Goal: Communication & Community: Answer question/provide support

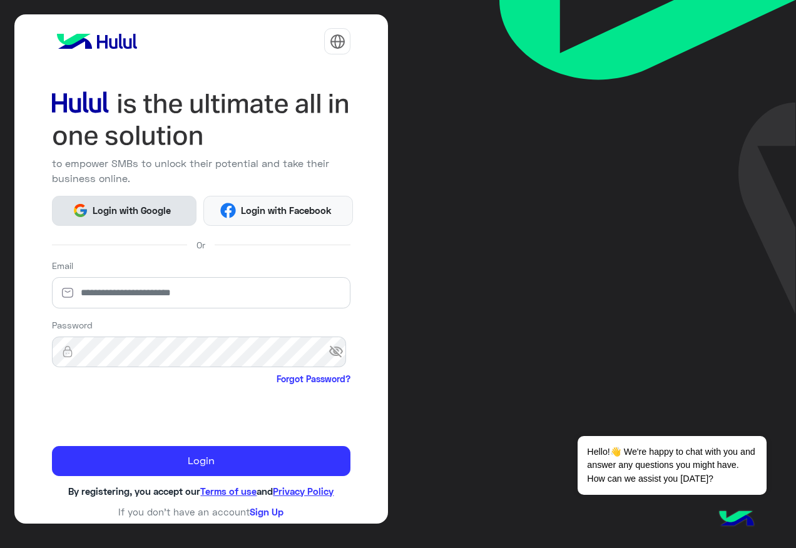
click at [120, 217] on span "Login with Google" at bounding box center [132, 210] width 88 height 14
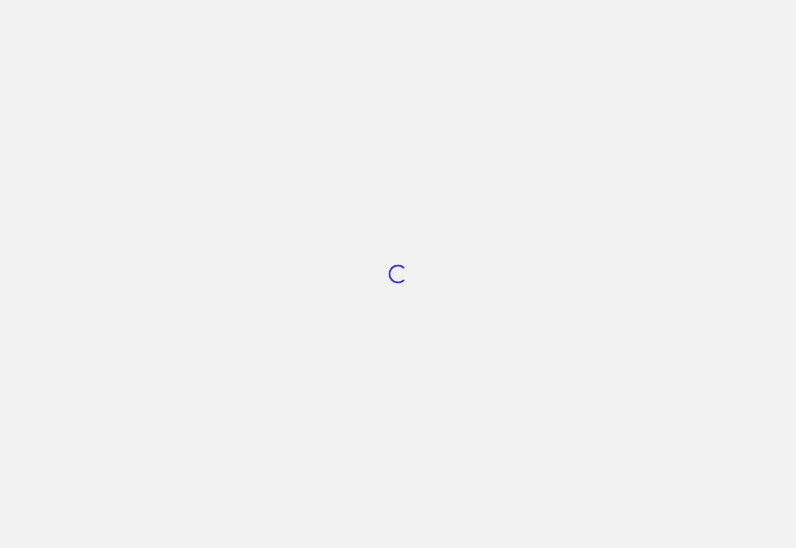
click at [736, 422] on div "Loading..." at bounding box center [398, 274] width 796 height 548
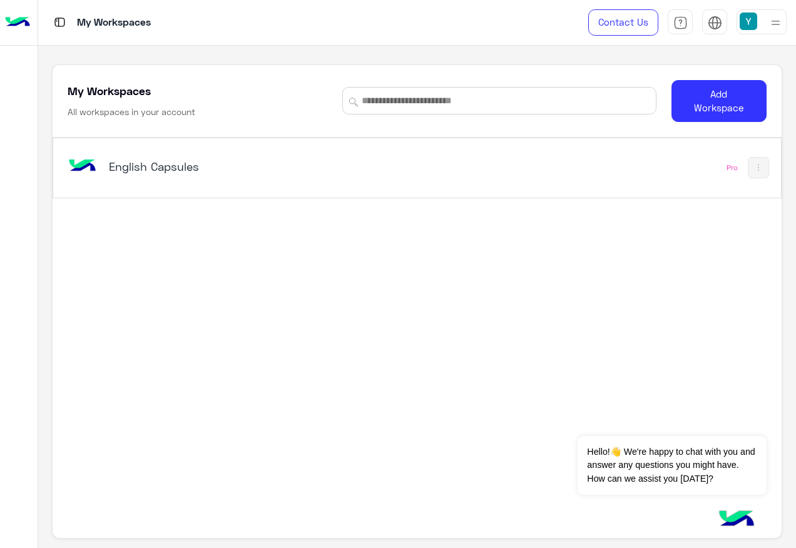
click at [138, 171] on h5 "English Capsules" at bounding box center [236, 166] width 254 height 15
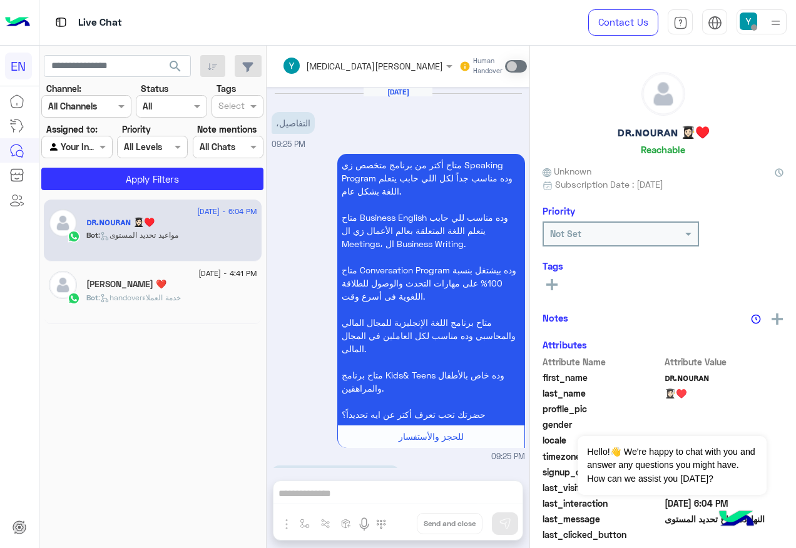
scroll to position [1598, 0]
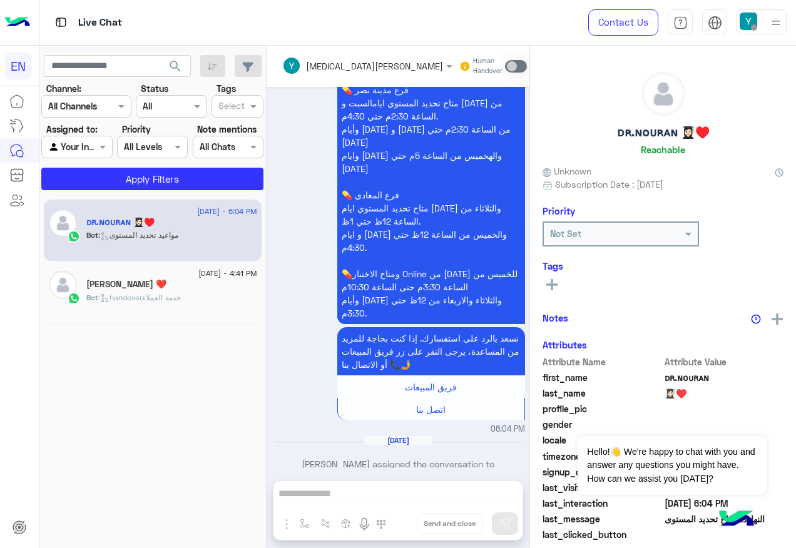
click at [92, 151] on div at bounding box center [76, 147] width 69 height 14
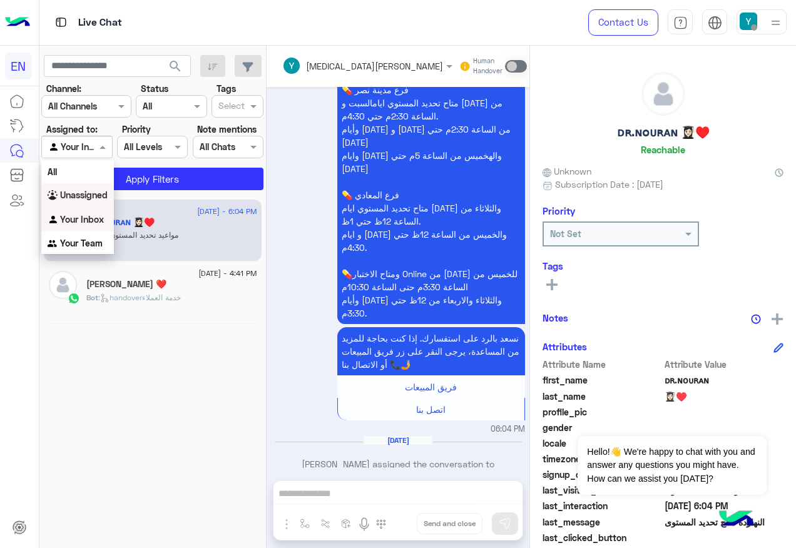
click at [96, 199] on b "Unassigned" at bounding box center [84, 195] width 48 height 11
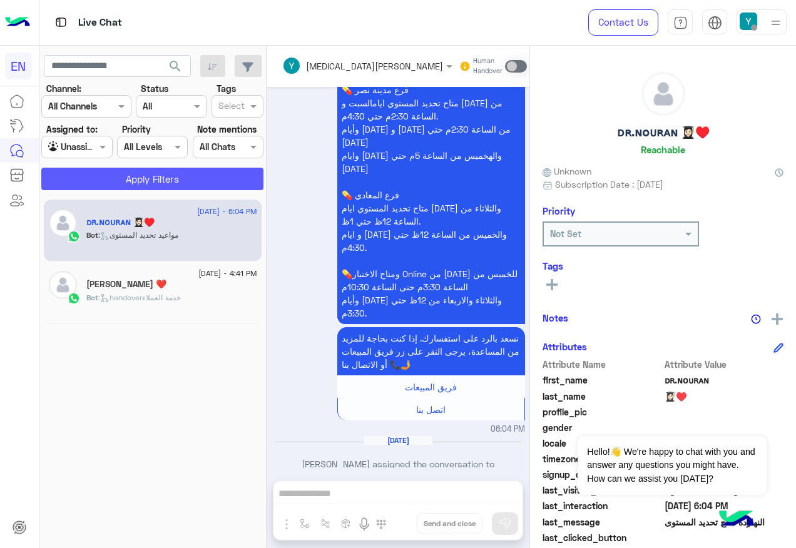
click at [102, 186] on button "Apply Filters" at bounding box center [152, 179] width 222 height 23
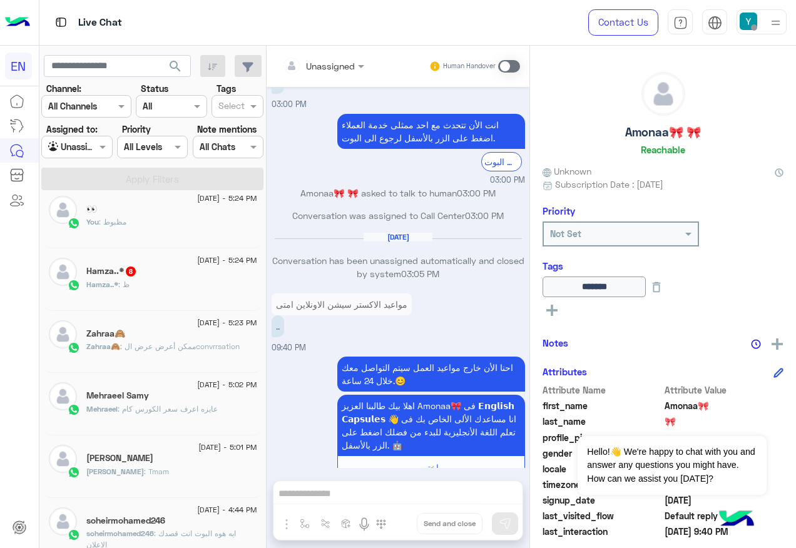
scroll to position [194, 0]
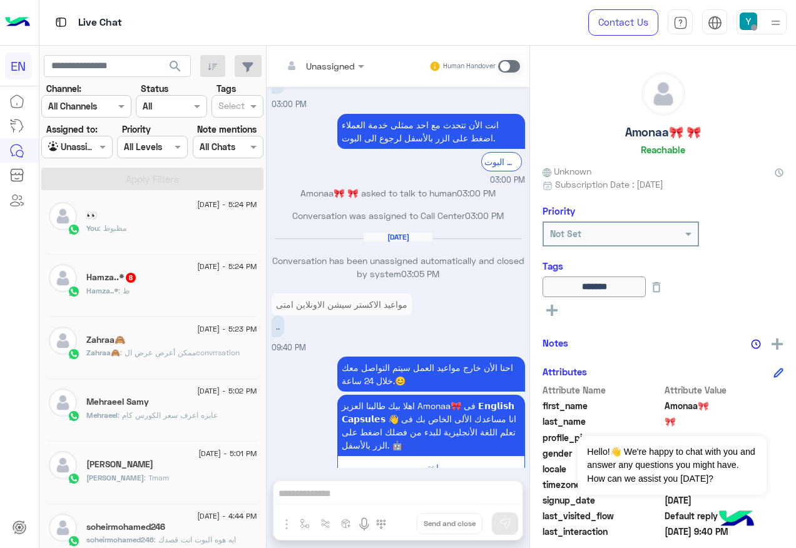
click at [185, 290] on div "Hamza..* : ظ" at bounding box center [171, 296] width 171 height 22
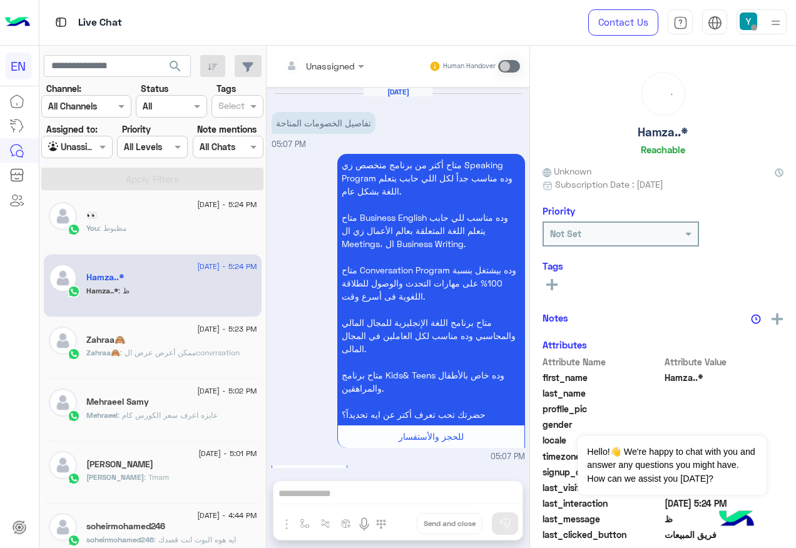
scroll to position [1792, 0]
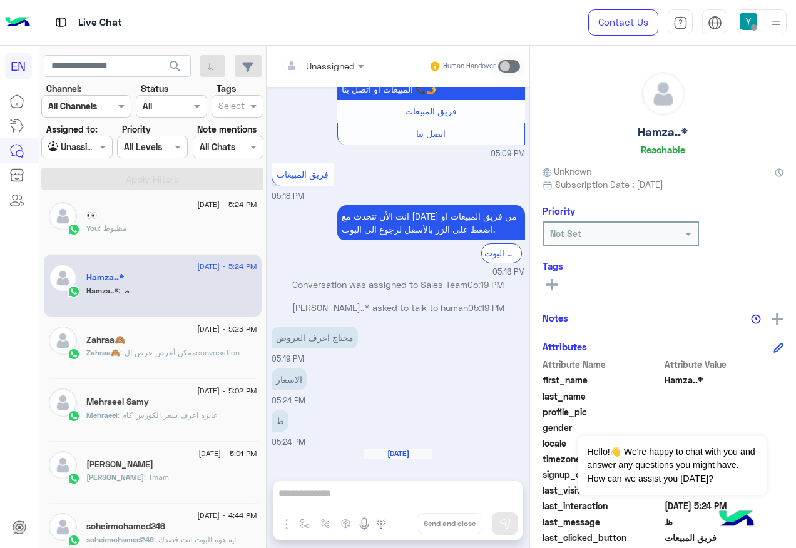
click at [344, 63] on div at bounding box center [323, 65] width 95 height 14
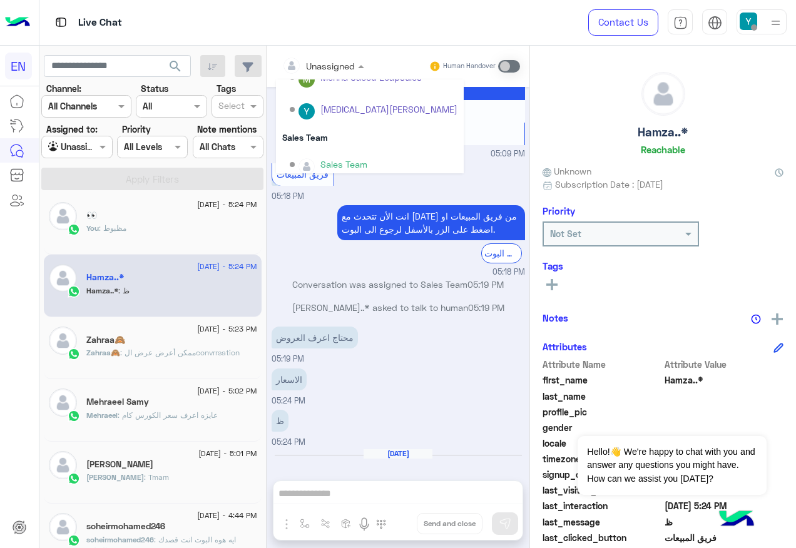
scroll to position [208, 0]
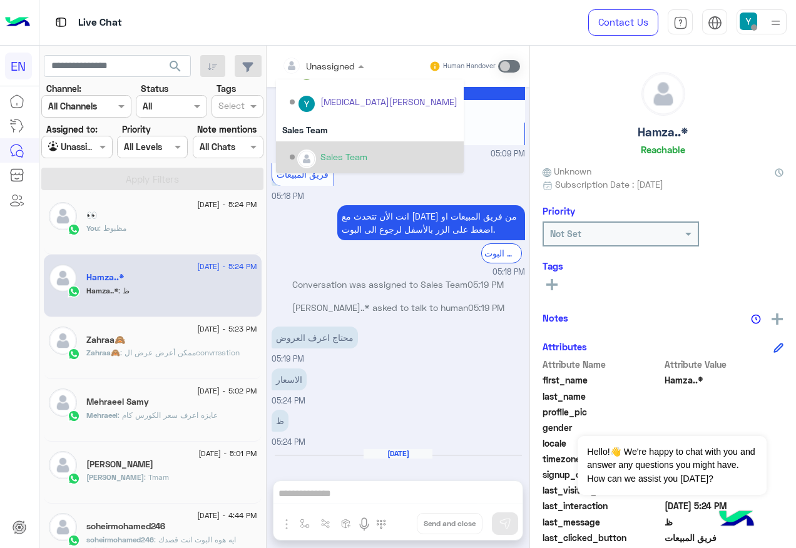
click at [327, 144] on div "Sales Team" at bounding box center [370, 157] width 188 height 32
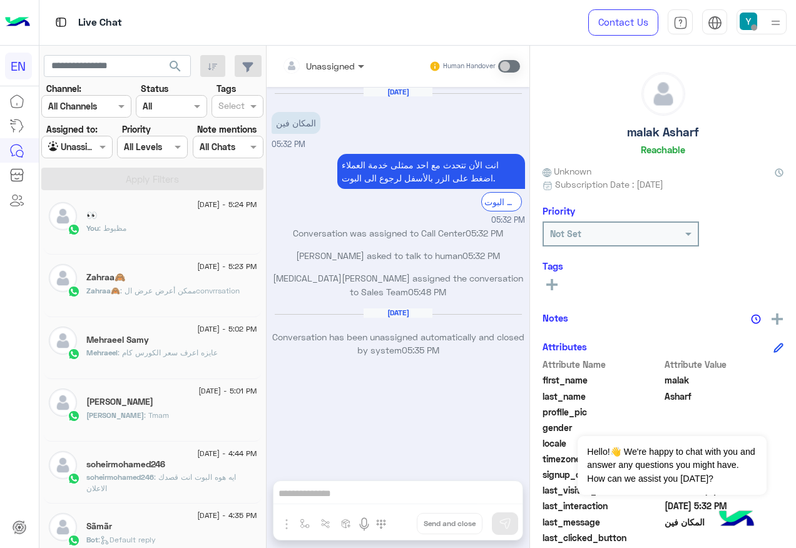
click at [355, 62] on span at bounding box center [363, 65] width 16 height 13
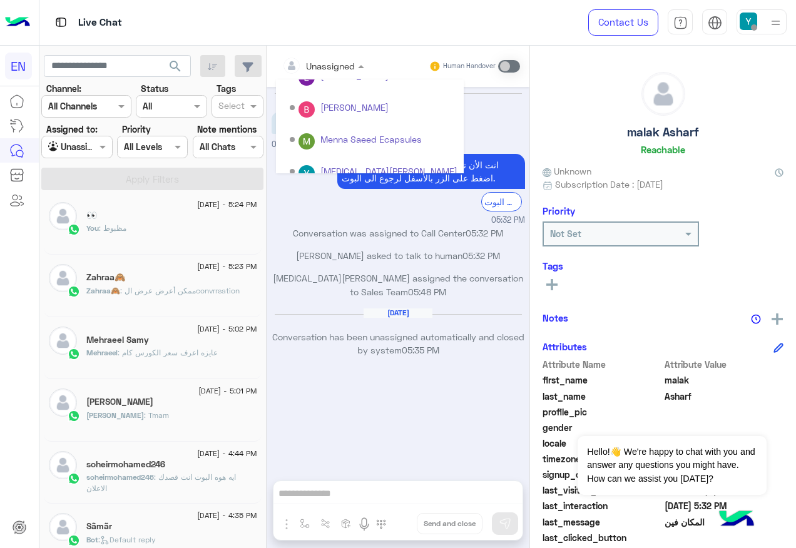
scroll to position [208, 0]
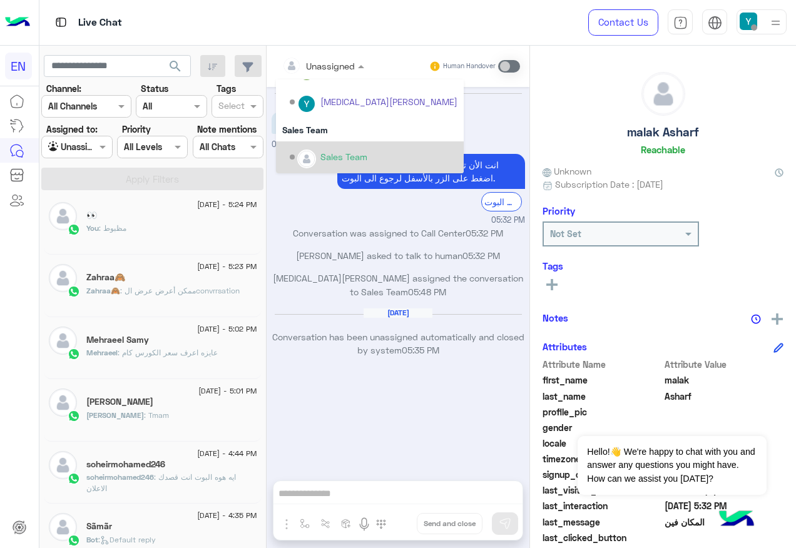
click at [364, 150] on div "Sales Team" at bounding box center [374, 157] width 168 height 22
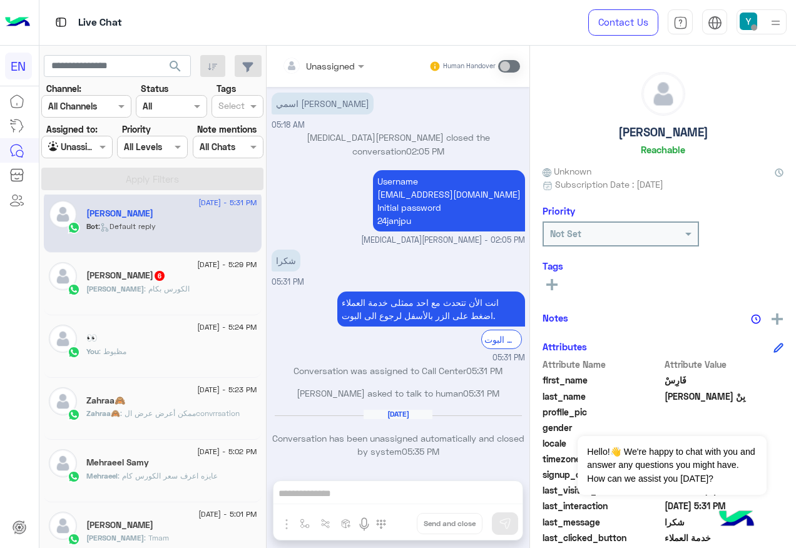
scroll to position [6, 0]
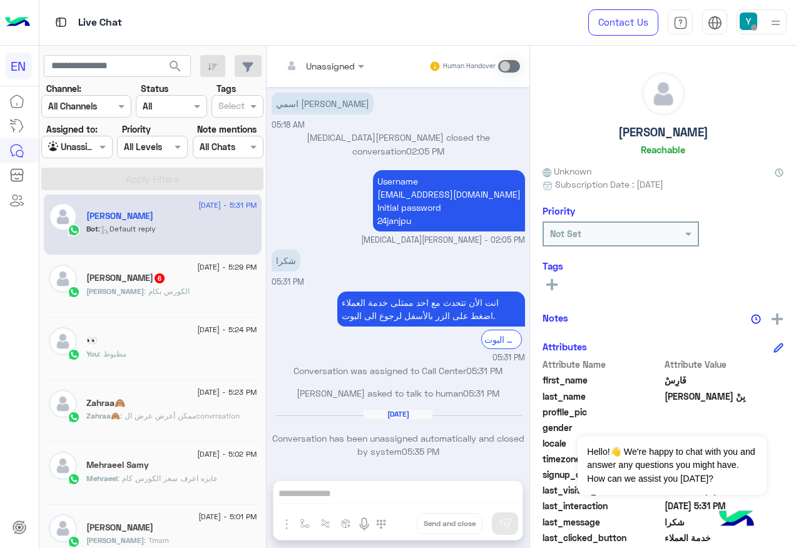
click at [213, 274] on div "[PERSON_NAME] 6" at bounding box center [171, 279] width 171 height 13
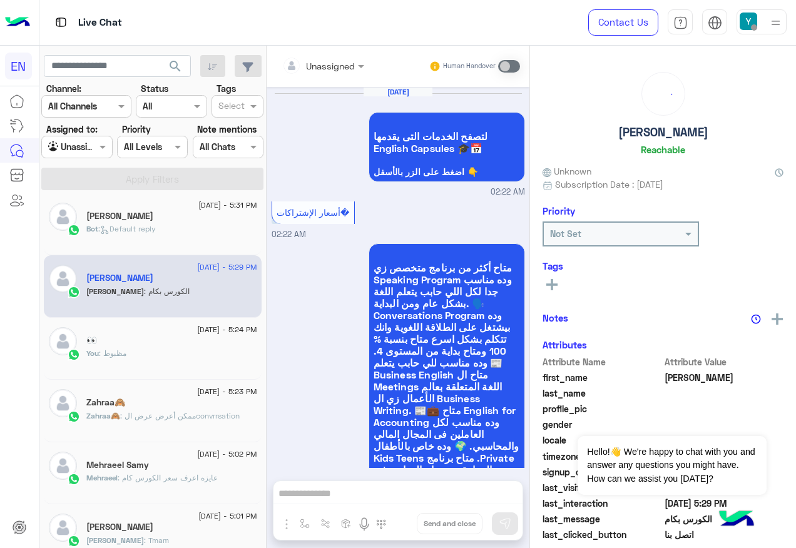
scroll to position [2146, 0]
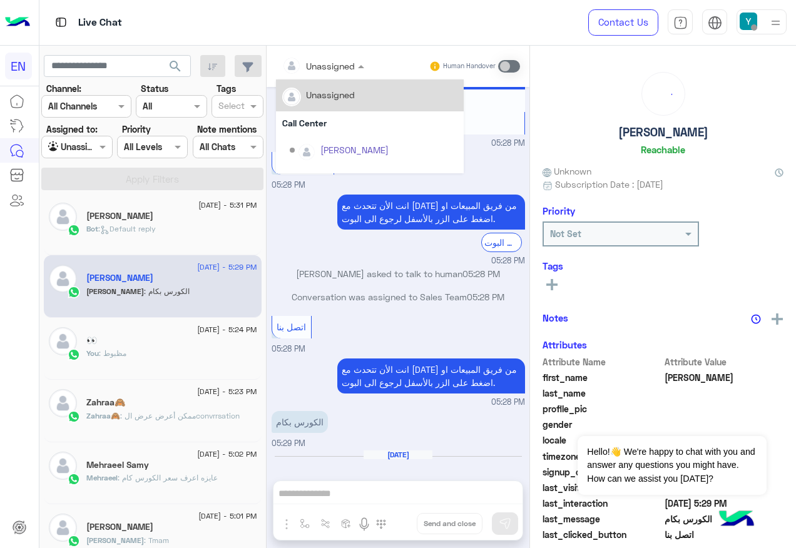
drag, startPoint x: 317, startPoint y: 56, endPoint x: 359, endPoint y: 99, distance: 60.2
click at [329, 58] on div "Unassigned" at bounding box center [315, 65] width 79 height 25
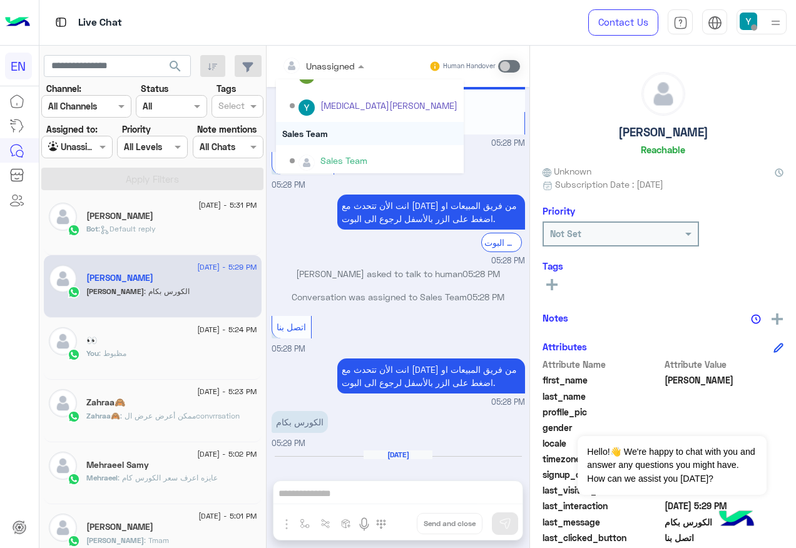
scroll to position [208, 0]
click at [356, 136] on div "Sales Team" at bounding box center [370, 129] width 188 height 23
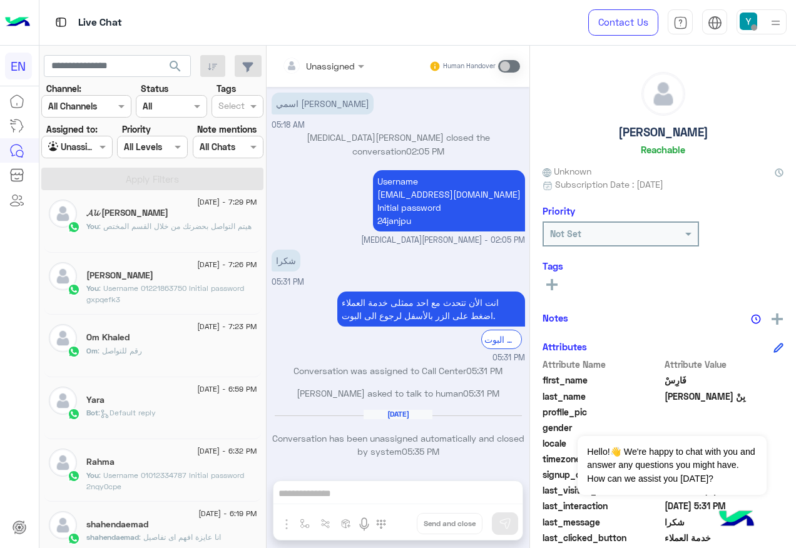
scroll to position [632, 0]
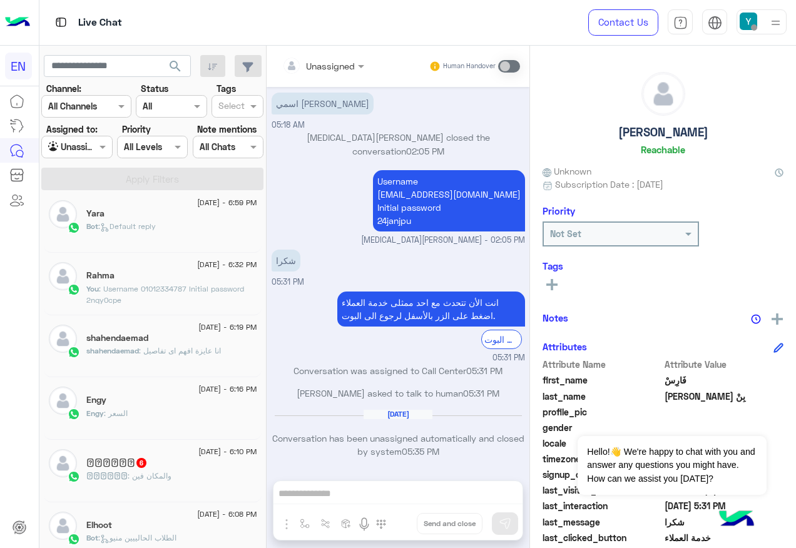
click at [227, 456] on span "[DATE] - 6:10 PM" at bounding box center [227, 451] width 58 height 11
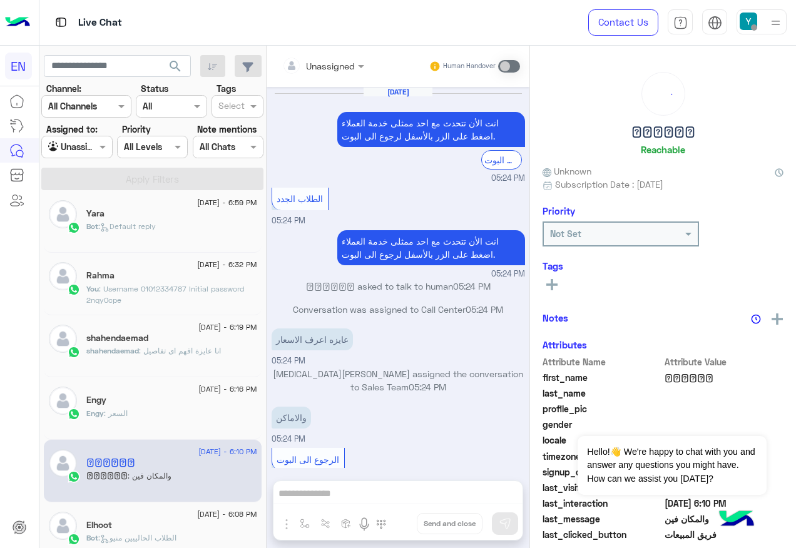
scroll to position [1049, 0]
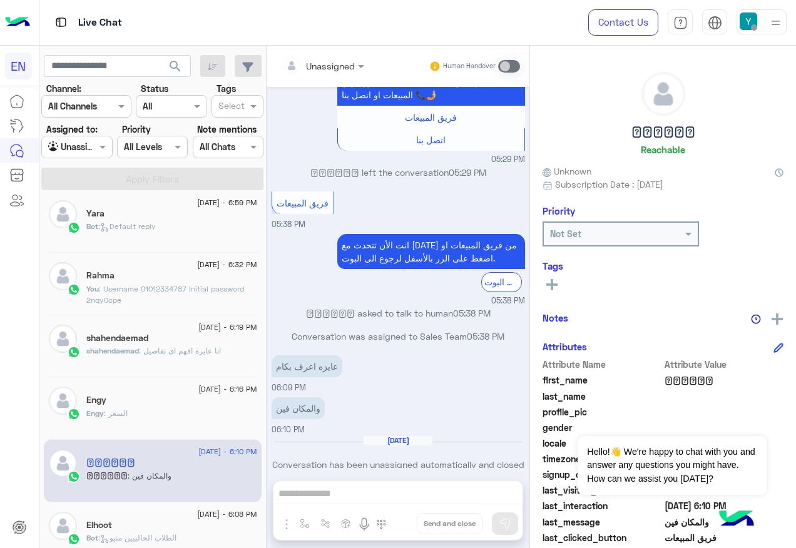
click at [319, 59] on input "text" at bounding box center [307, 65] width 51 height 13
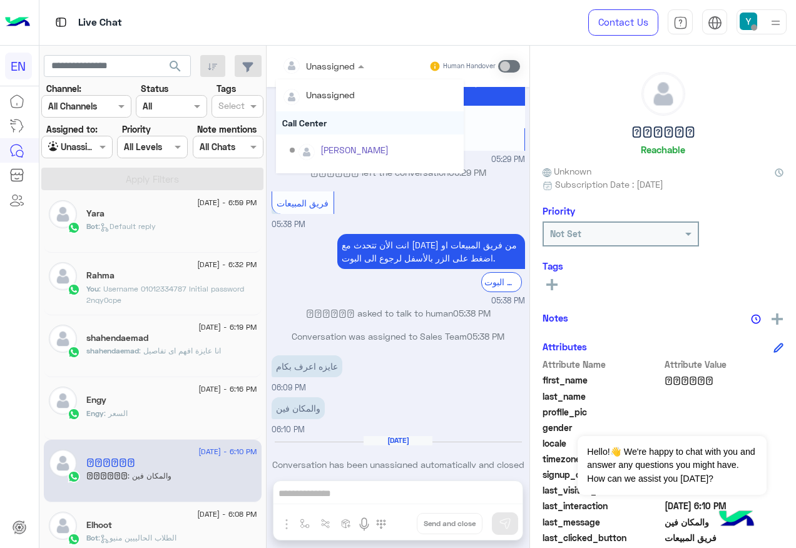
scroll to position [208, 0]
click at [373, 132] on div "Sales Team" at bounding box center [370, 129] width 188 height 23
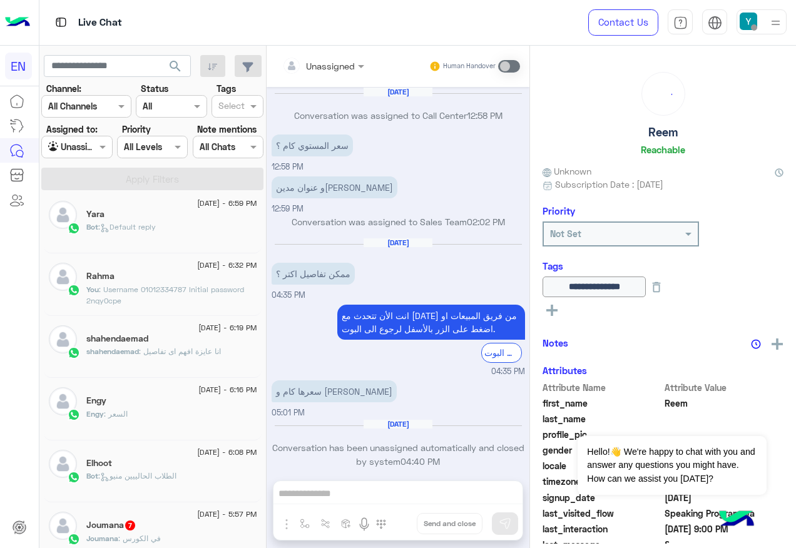
scroll to position [1393, 0]
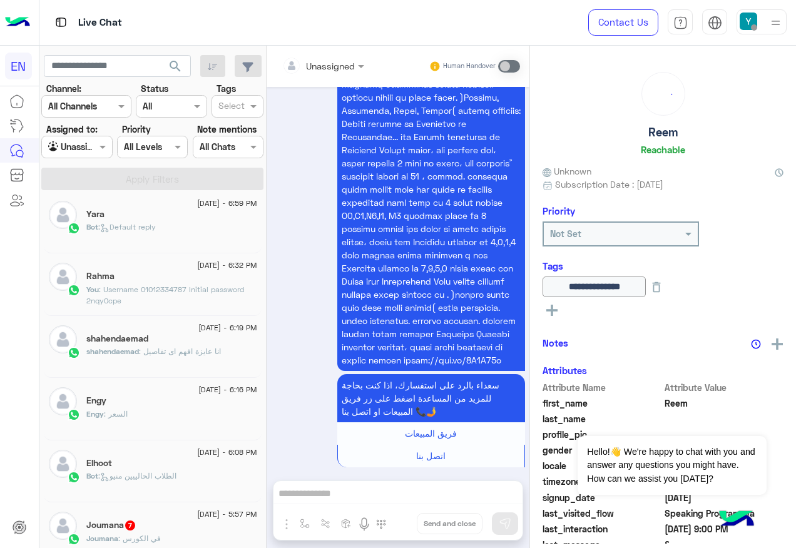
click at [160, 526] on div "Joumana 7" at bounding box center [171, 526] width 171 height 13
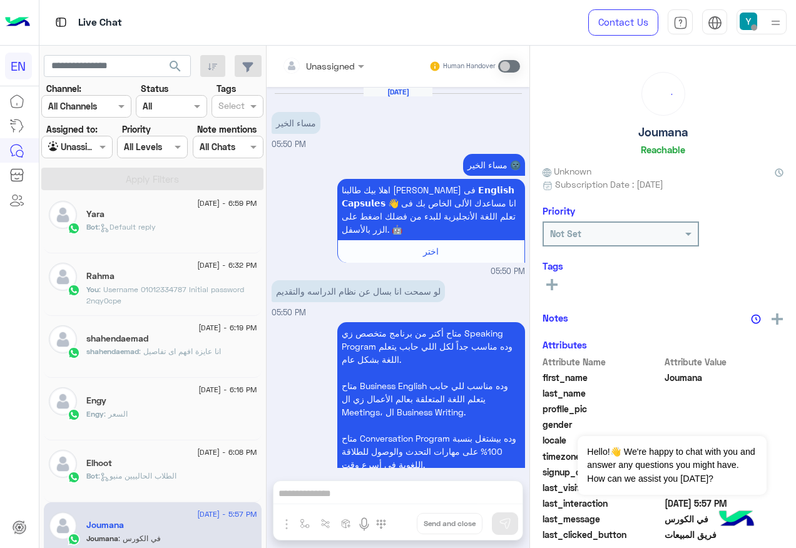
scroll to position [1190, 0]
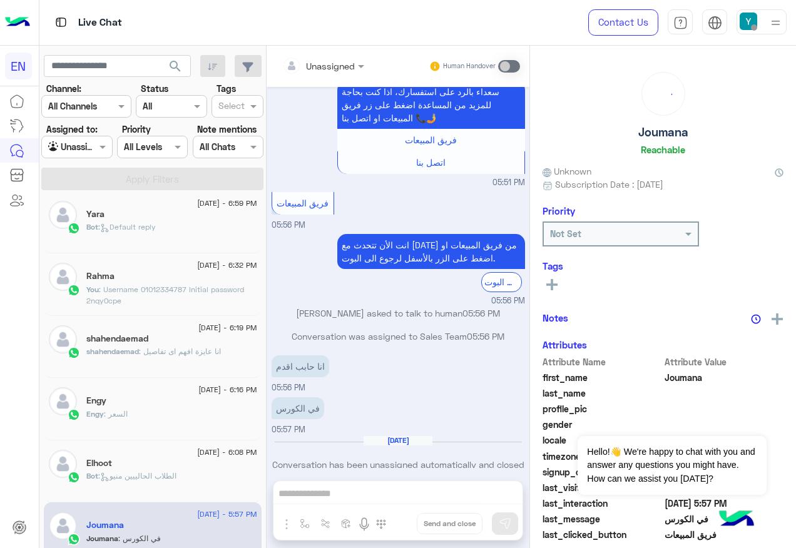
click at [336, 67] on div at bounding box center [323, 65] width 95 height 14
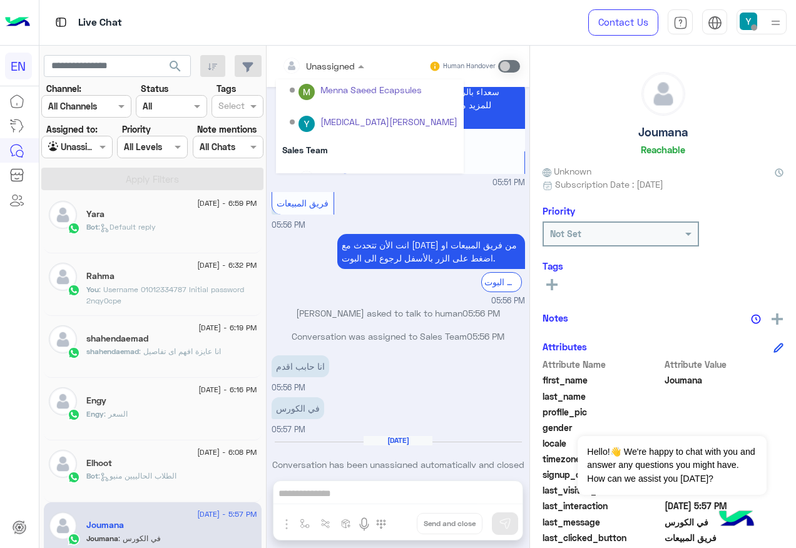
scroll to position [208, 0]
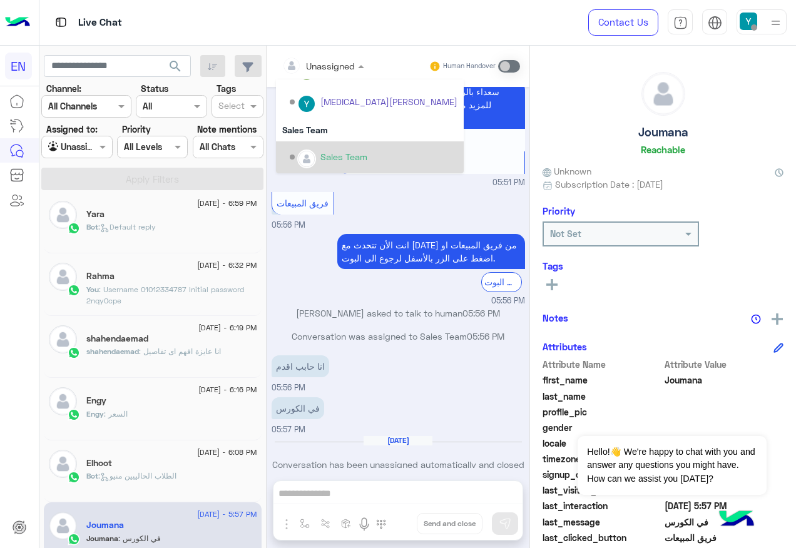
click at [338, 163] on div "Sales Team" at bounding box center [344, 156] width 47 height 13
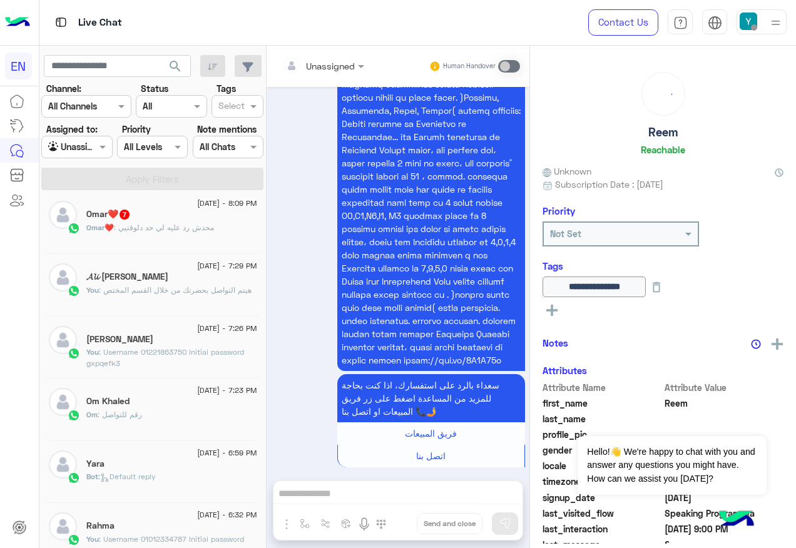
scroll to position [381, 0]
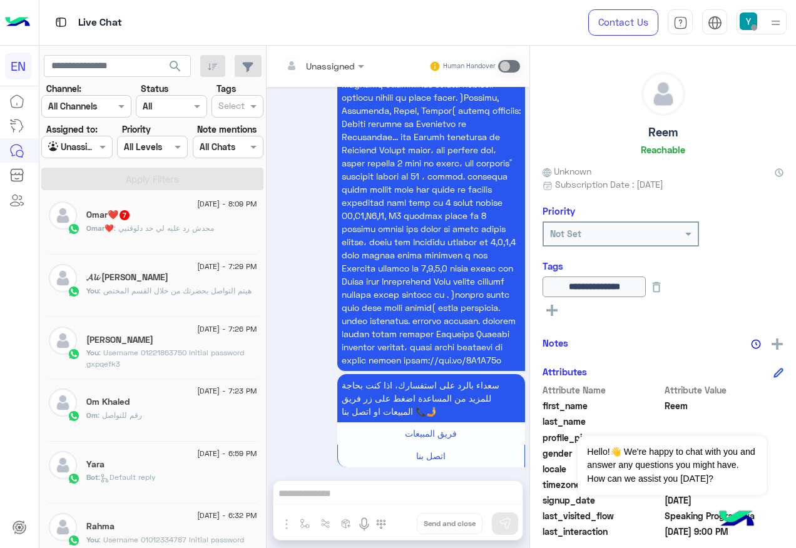
click at [163, 226] on span ": محدش رد عليه لي حد دلوقتيي" at bounding box center [164, 227] width 100 height 9
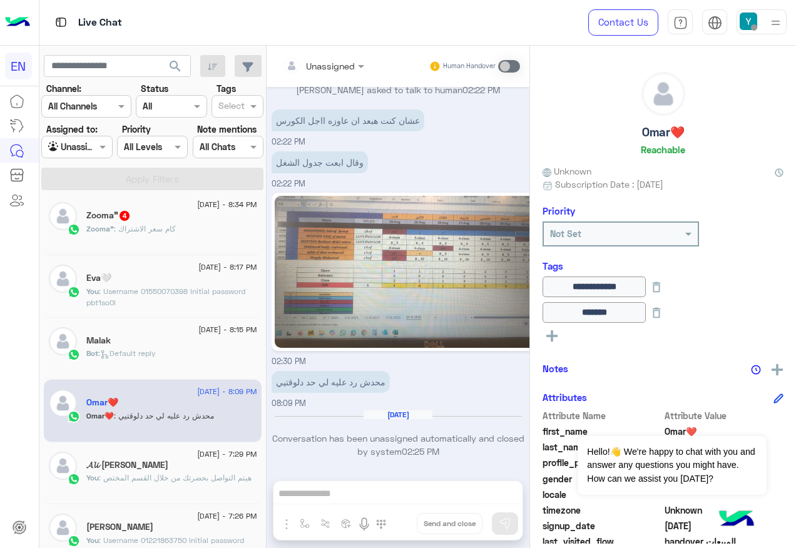
click at [183, 233] on div "Zooma" : كام سعر الاشتراك" at bounding box center [171, 234] width 171 height 22
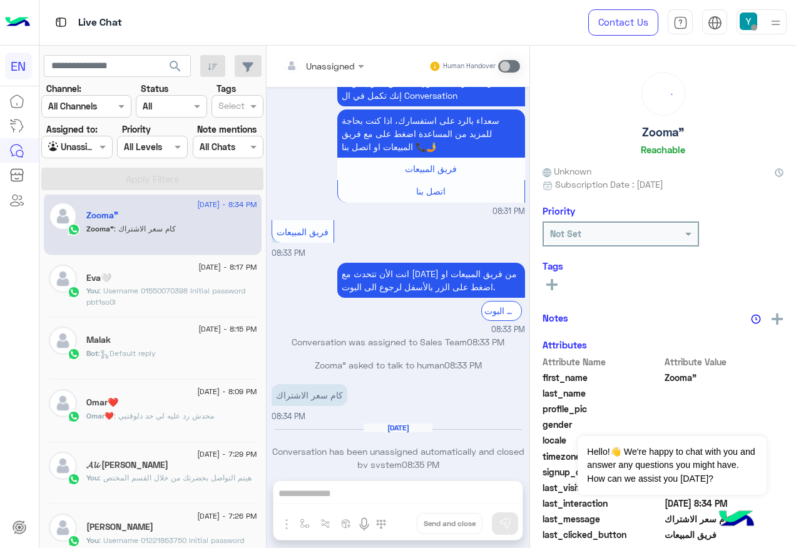
click at [326, 64] on input "text" at bounding box center [307, 65] width 51 height 13
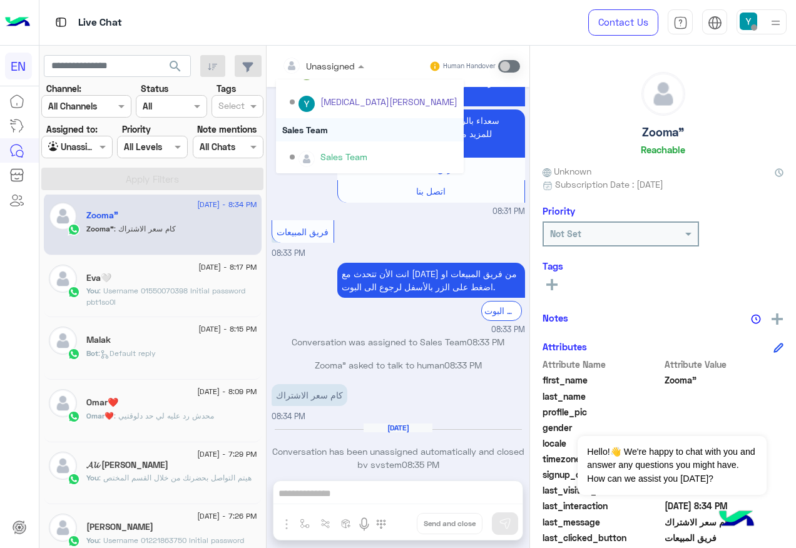
click at [344, 135] on div "Sales Team" at bounding box center [370, 129] width 188 height 23
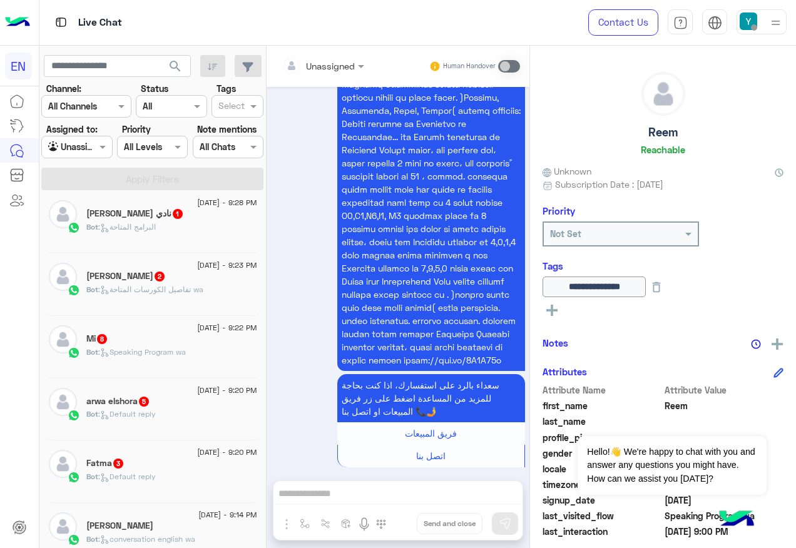
click at [208, 454] on span "[DATE] - 9:20 PM" at bounding box center [226, 452] width 59 height 11
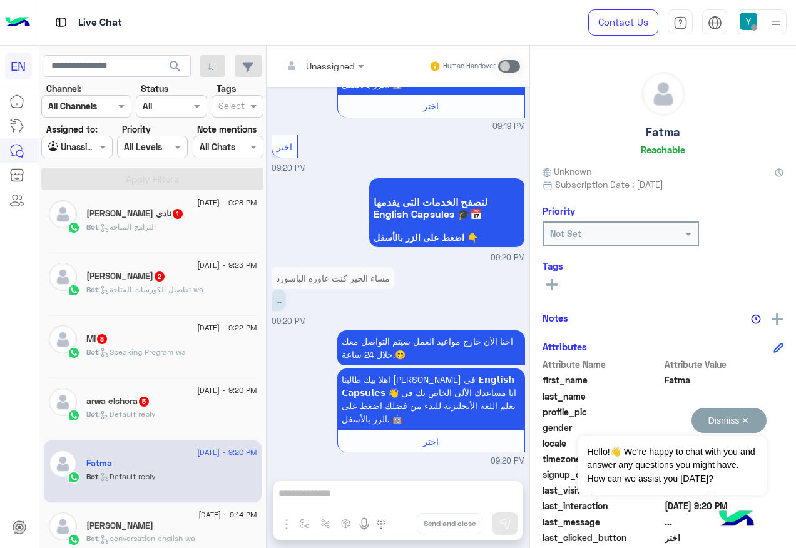
click at [736, 426] on button "Dismiss ✕" at bounding box center [729, 420] width 75 height 25
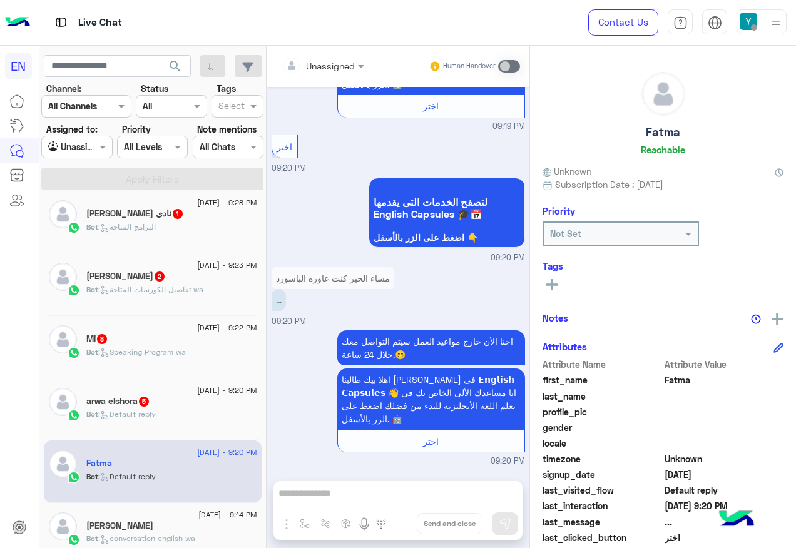
click at [189, 421] on div "Bot : Default reply" at bounding box center [171, 420] width 171 height 22
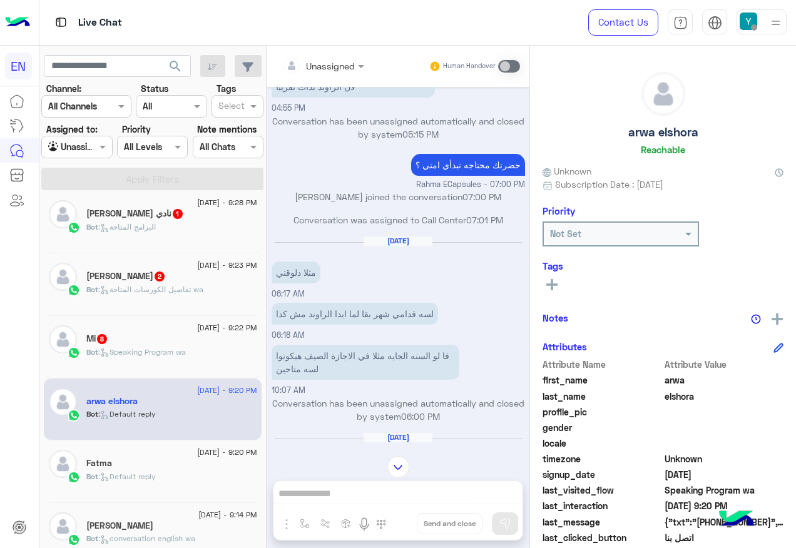
click at [146, 344] on div "Mi 8" at bounding box center [171, 340] width 171 height 13
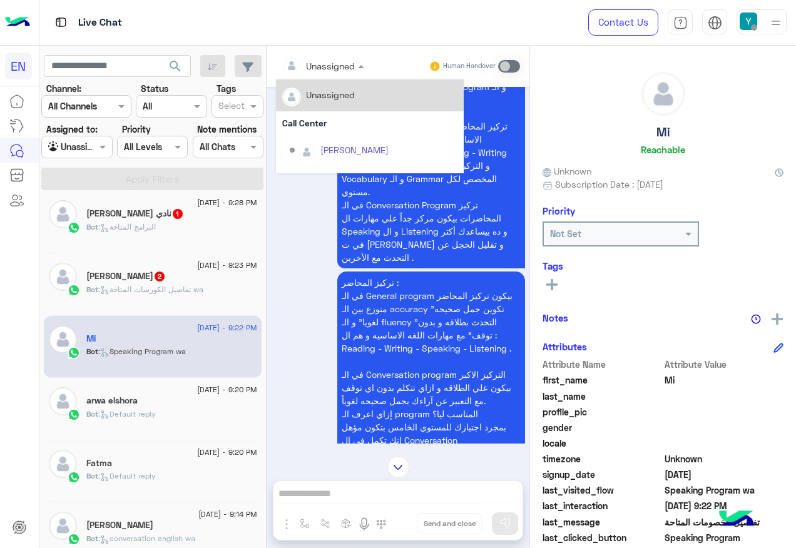
click at [364, 58] on div at bounding box center [323, 65] width 95 height 14
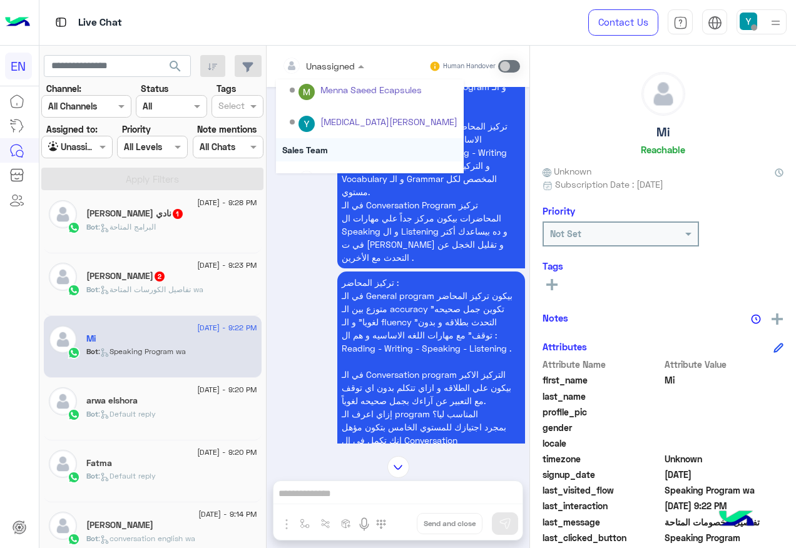
click at [338, 140] on div "Sales Team" at bounding box center [370, 149] width 188 height 23
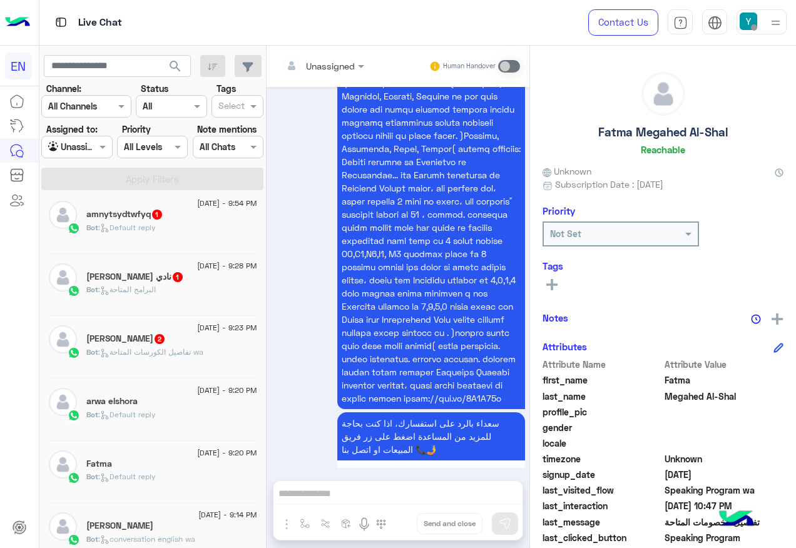
click at [163, 359] on div "Bot : تفاصيل الكورسات المتاحة wa" at bounding box center [171, 358] width 171 height 22
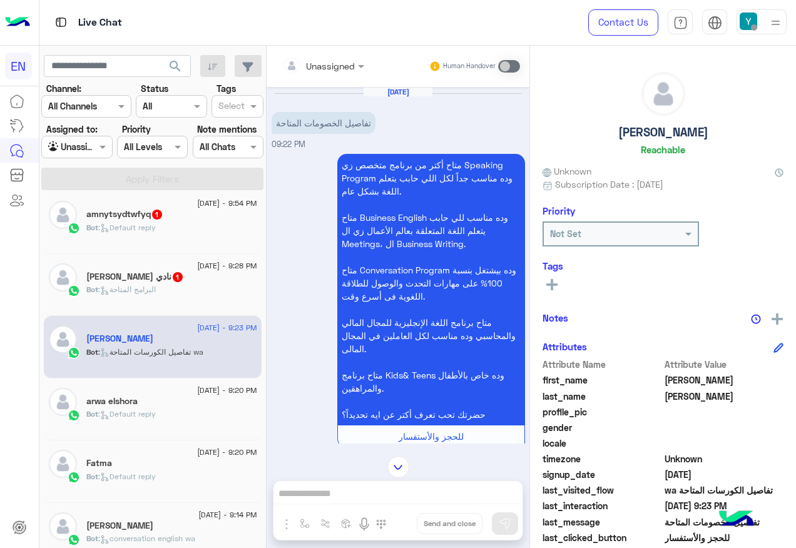
click at [332, 64] on input "text" at bounding box center [307, 65] width 51 height 13
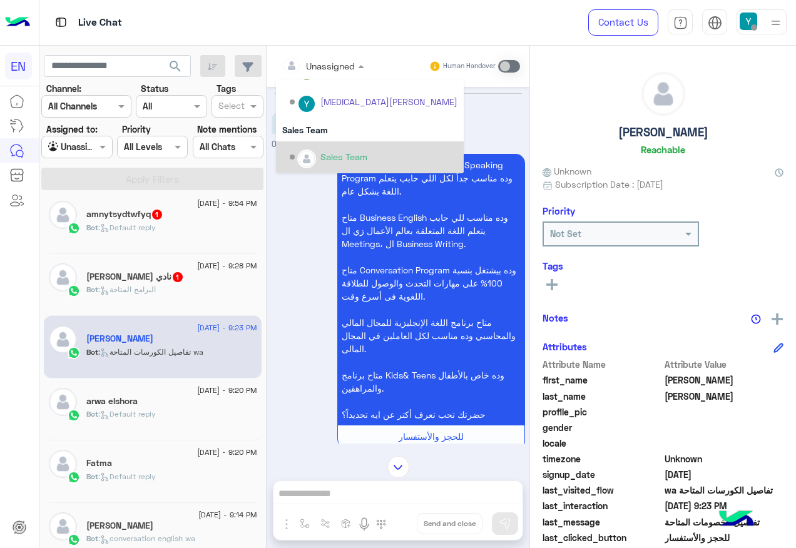
click at [354, 142] on div "Sales Team" at bounding box center [370, 157] width 188 height 32
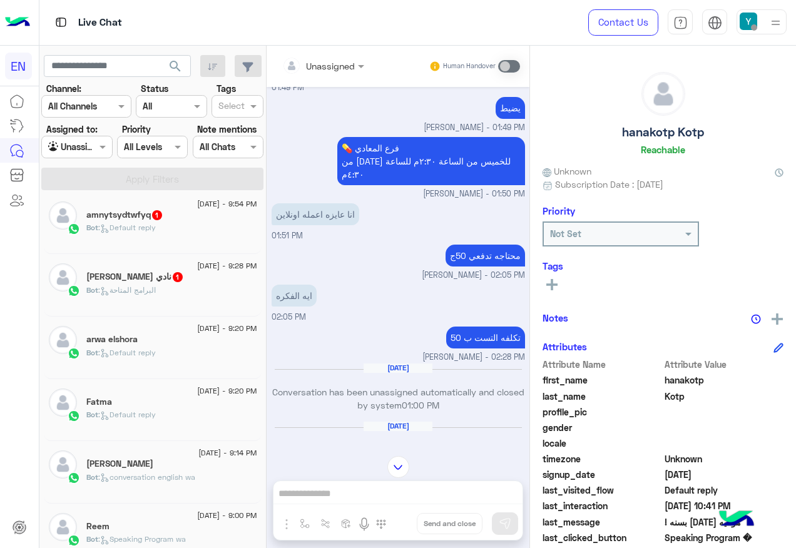
click at [215, 296] on div "Bot : البرامج المتاحة" at bounding box center [171, 296] width 171 height 22
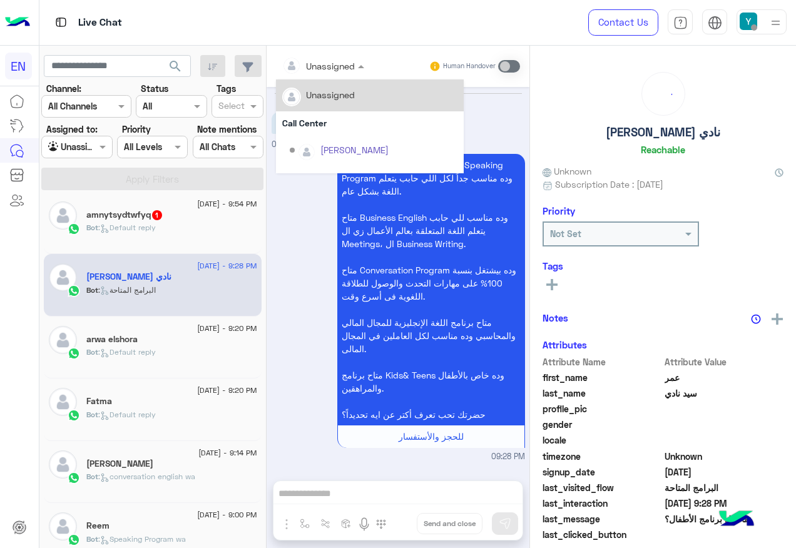
click at [322, 73] on div "Unassigned" at bounding box center [318, 65] width 73 height 25
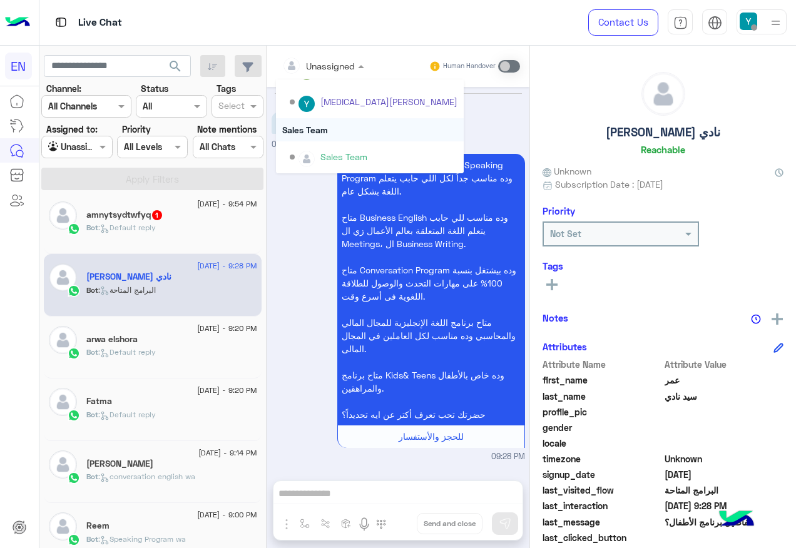
click at [344, 134] on div "Sales Team" at bounding box center [370, 129] width 188 height 23
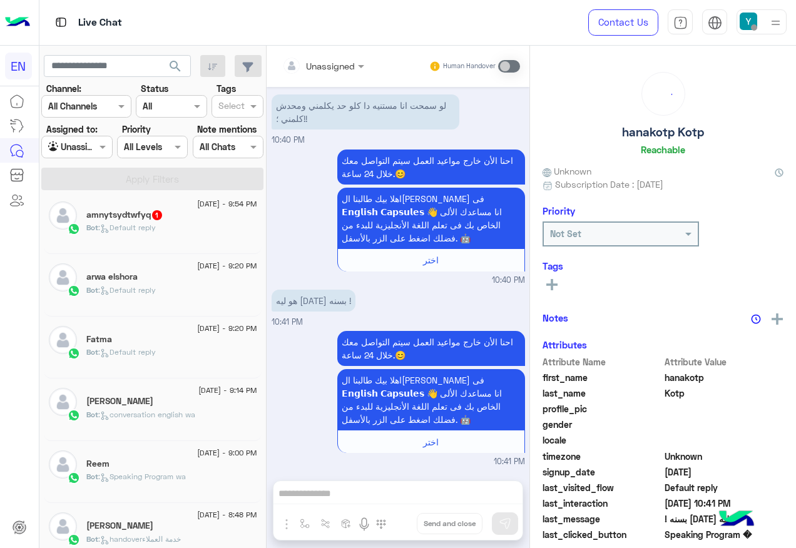
click at [188, 211] on div "amnytsydtwfyq 1" at bounding box center [171, 216] width 171 height 13
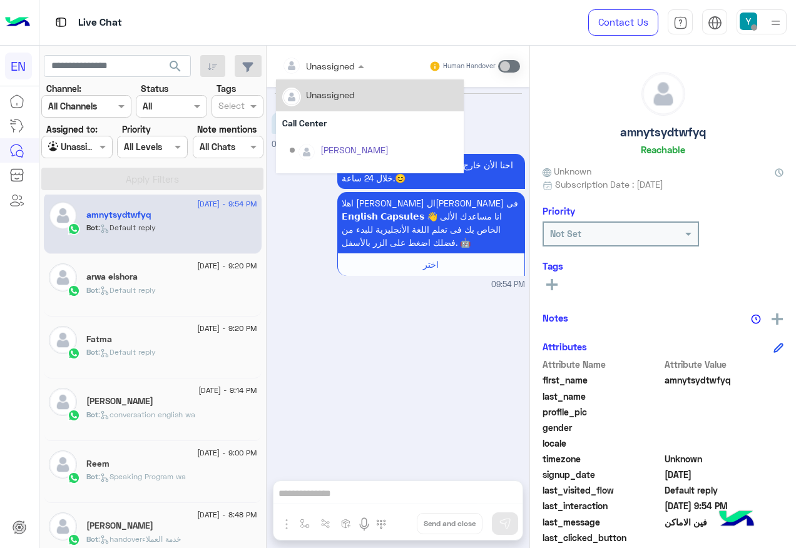
click at [327, 67] on input "text" at bounding box center [307, 65] width 51 height 13
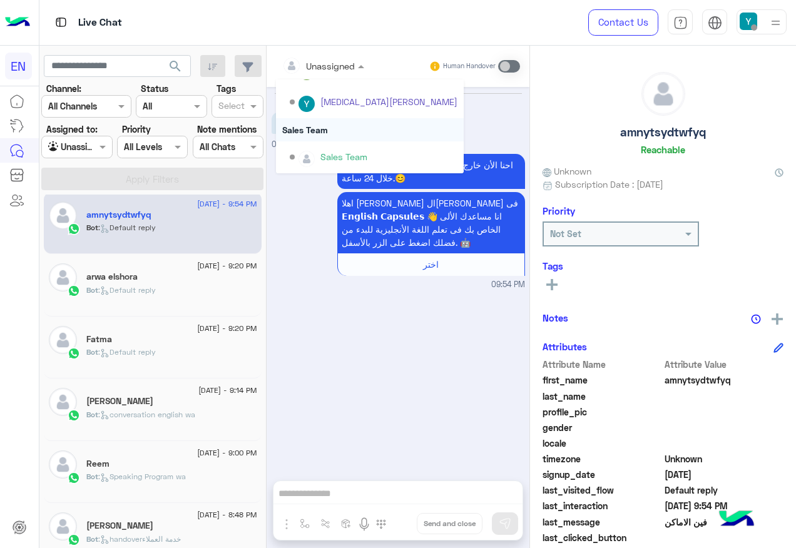
click at [337, 139] on div "Sales Team" at bounding box center [370, 129] width 188 height 23
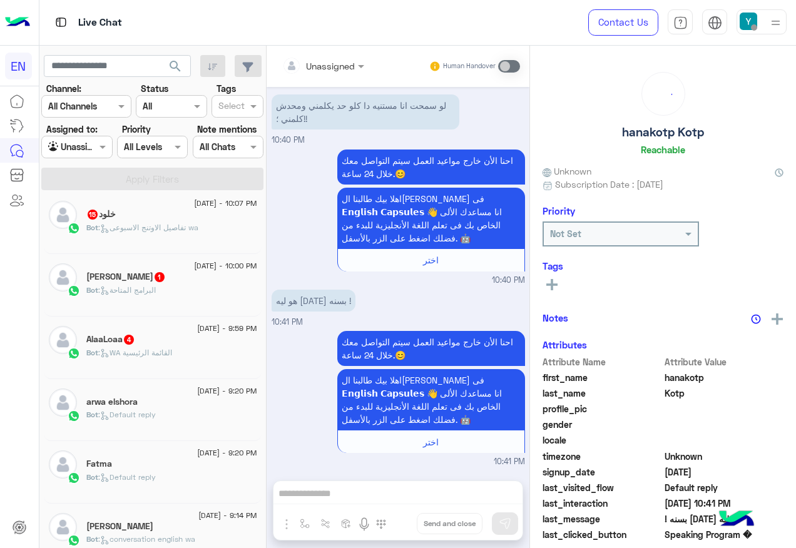
click at [160, 344] on div "AlaaLoaa 4" at bounding box center [171, 340] width 171 height 13
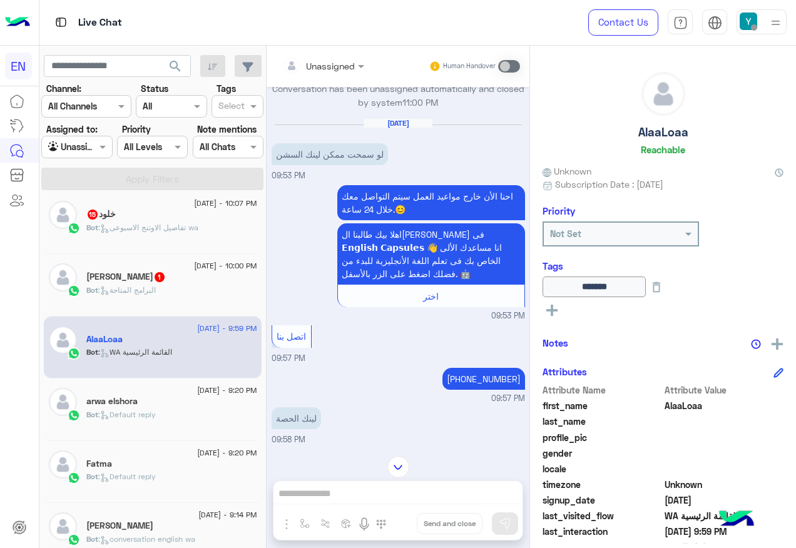
click at [161, 271] on div "[DATE] - 10:00 PM" at bounding box center [171, 268] width 171 height 8
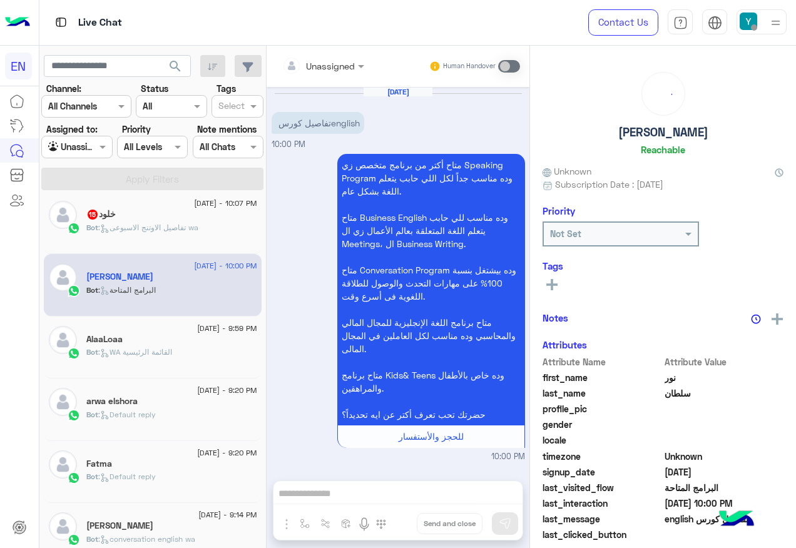
click at [324, 73] on div "Unassigned" at bounding box center [330, 65] width 49 height 13
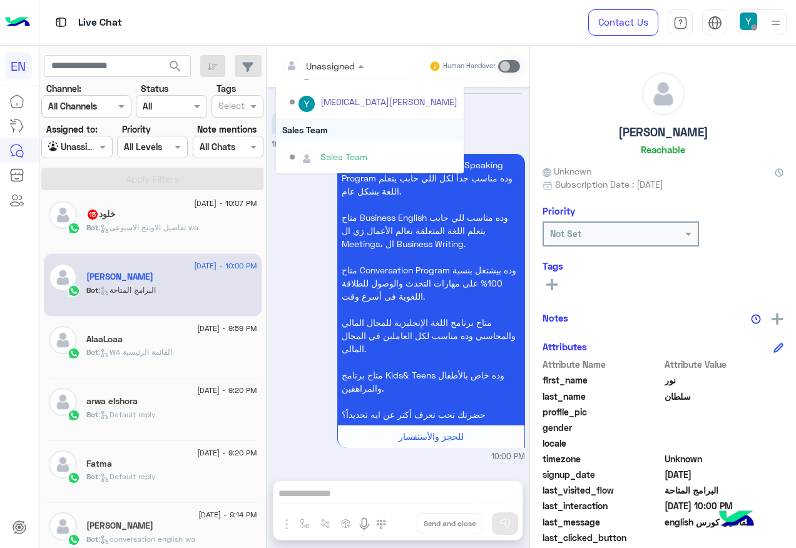
click at [334, 128] on div "Sales Team" at bounding box center [370, 129] width 188 height 23
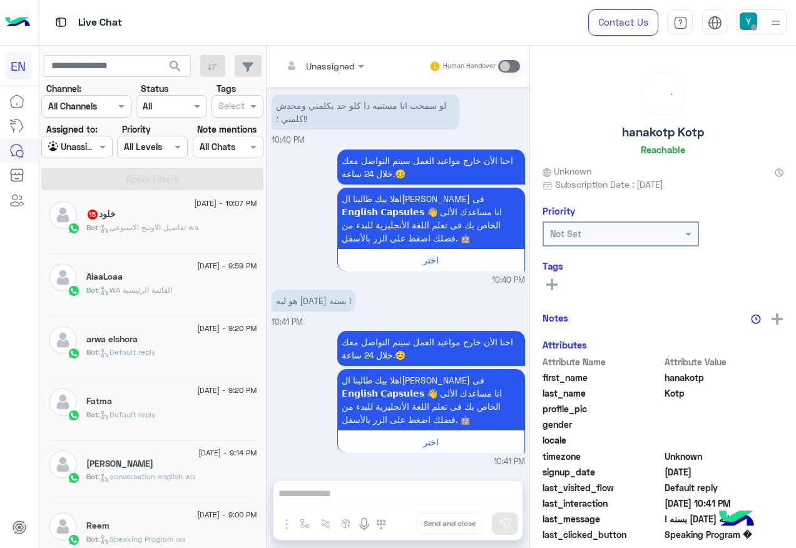
click at [220, 241] on div "Bot : تفاصيل الاوتنج الاسبوعى wa" at bounding box center [171, 233] width 171 height 22
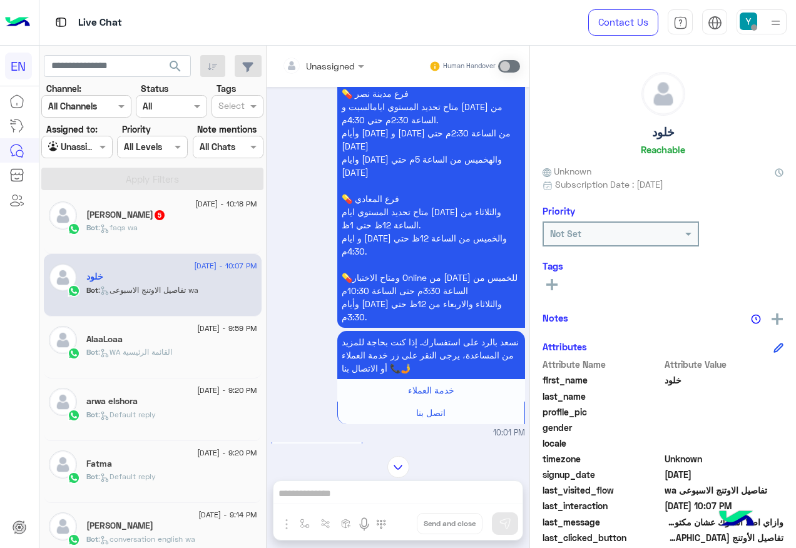
click at [158, 247] on div "[DATE] - 10:18 PM [PERSON_NAME] 5 Bot : faqs wa" at bounding box center [153, 223] width 218 height 63
click at [195, 233] on div "Bot : faqs wa" at bounding box center [171, 233] width 171 height 22
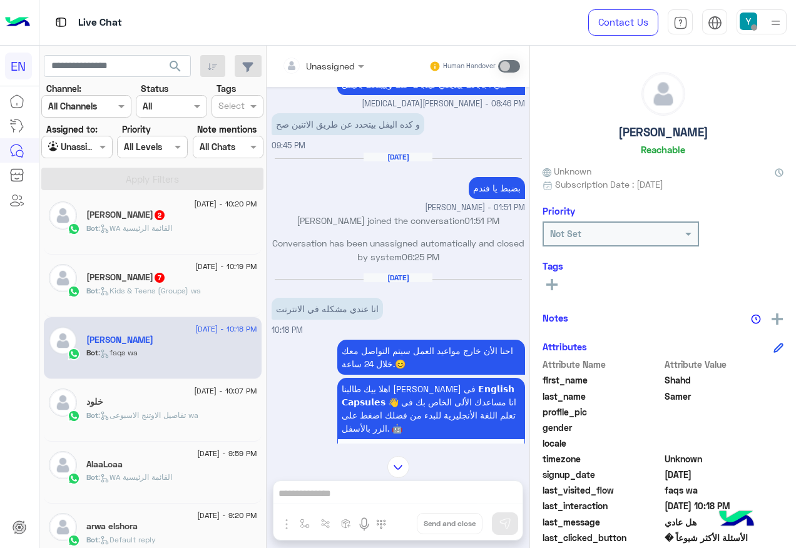
click at [210, 278] on div "[PERSON_NAME] 7" at bounding box center [171, 278] width 171 height 13
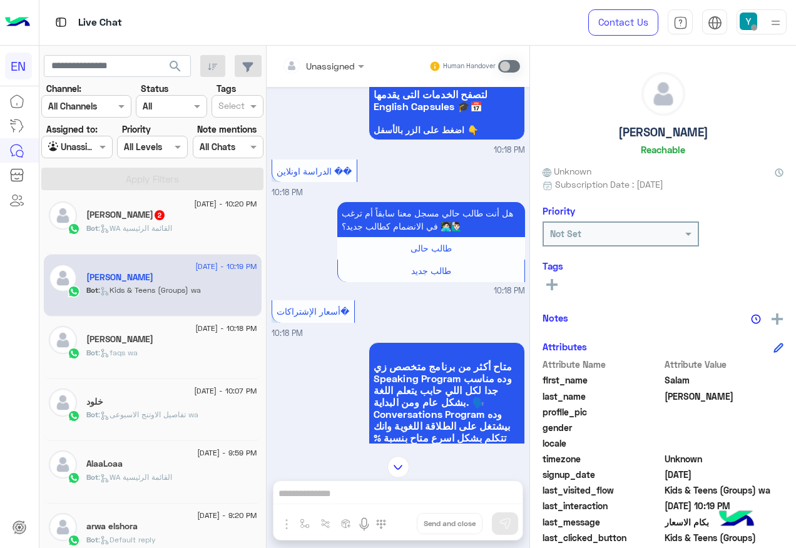
click at [352, 66] on div at bounding box center [323, 65] width 95 height 14
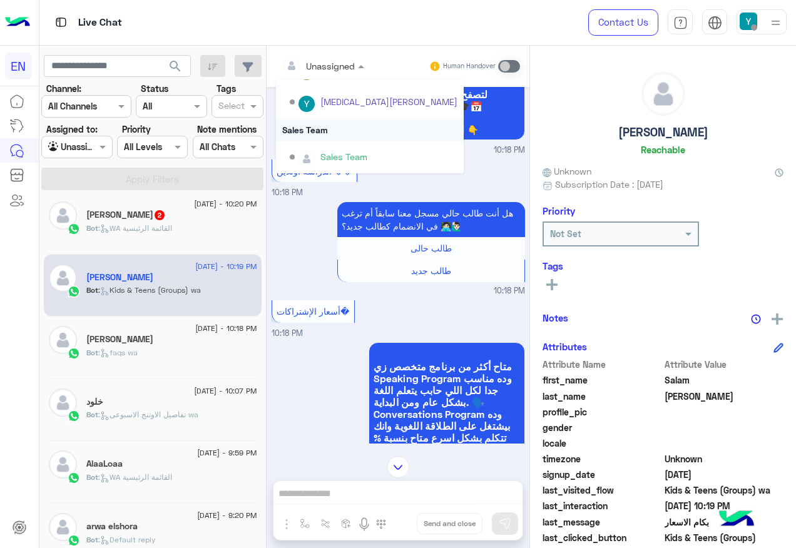
click at [329, 138] on div "Sales Team" at bounding box center [370, 129] width 188 height 23
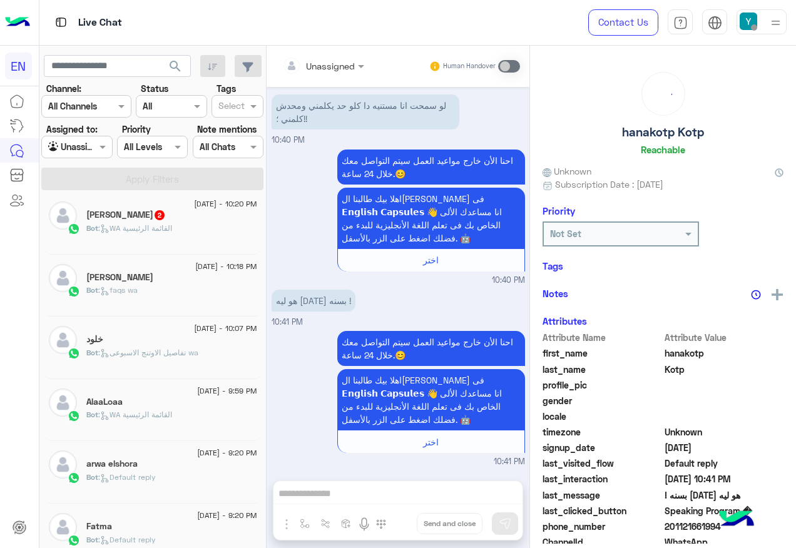
click at [193, 227] on div "Bot : WA القائمة الرئيسية" at bounding box center [171, 234] width 171 height 22
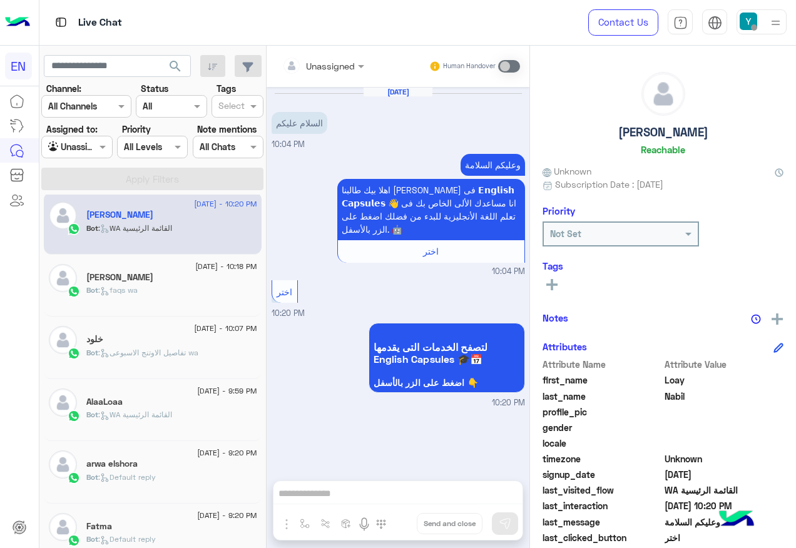
click at [331, 53] on div "Unassigned Human Handover" at bounding box center [398, 66] width 263 height 41
click at [327, 66] on input "text" at bounding box center [307, 65] width 51 height 13
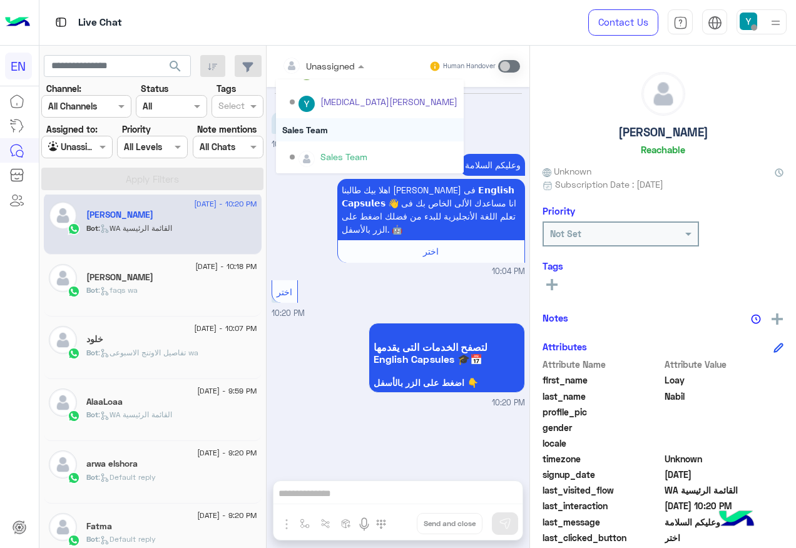
click at [347, 134] on div "Sales Team" at bounding box center [370, 129] width 188 height 23
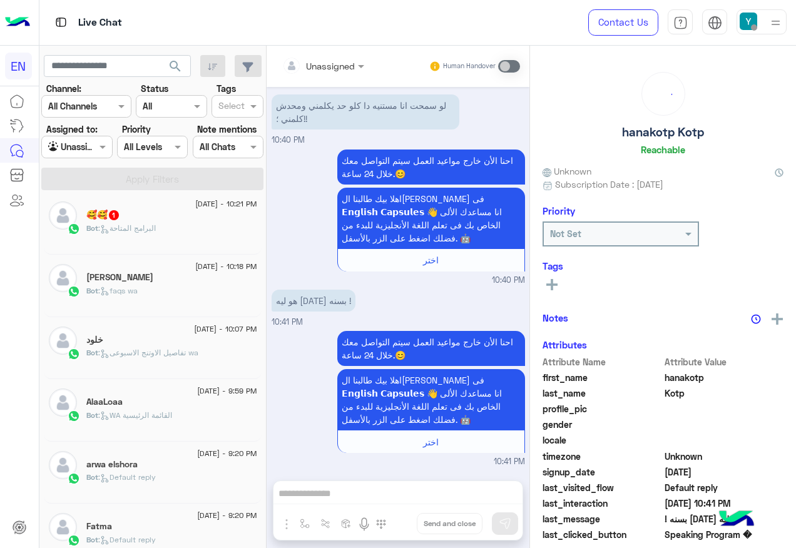
click at [177, 204] on div "[DATE] - 10:21 PM" at bounding box center [171, 206] width 171 height 8
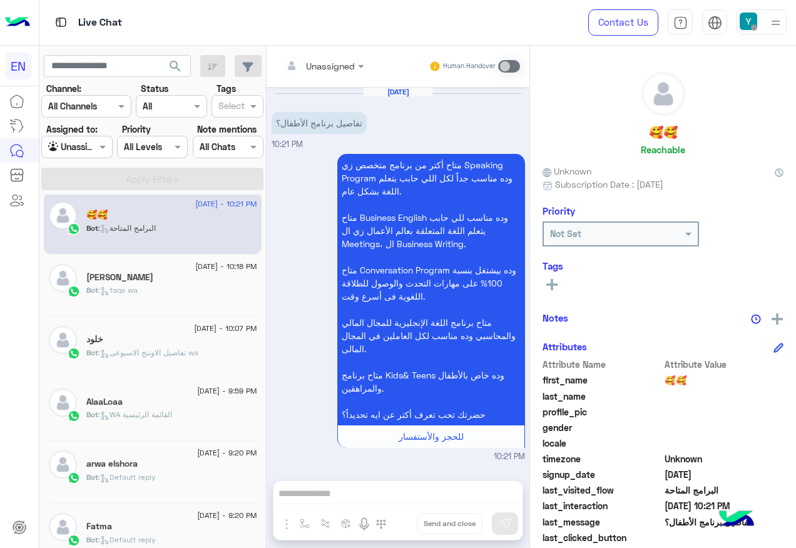
drag, startPoint x: 327, startPoint y: 69, endPoint x: 338, endPoint y: 78, distance: 14.3
click at [333, 73] on div "Unassigned" at bounding box center [315, 65] width 79 height 25
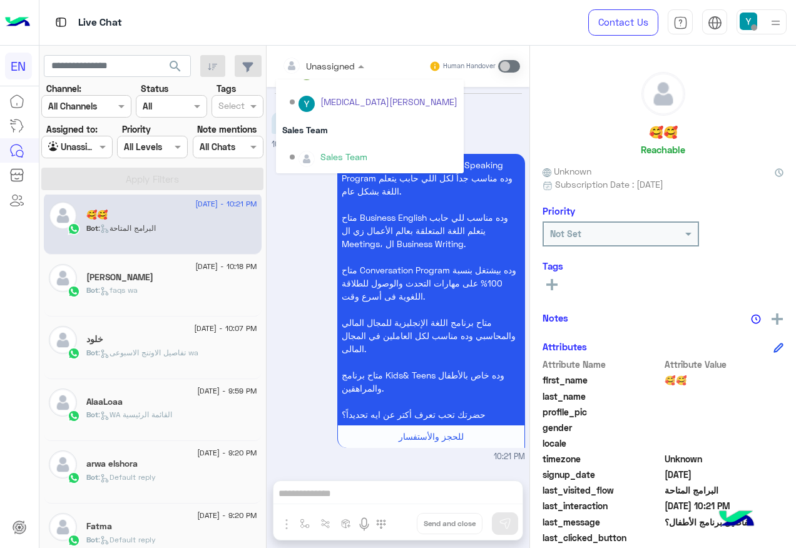
click at [372, 128] on div "Sales Team" at bounding box center [370, 129] width 188 height 23
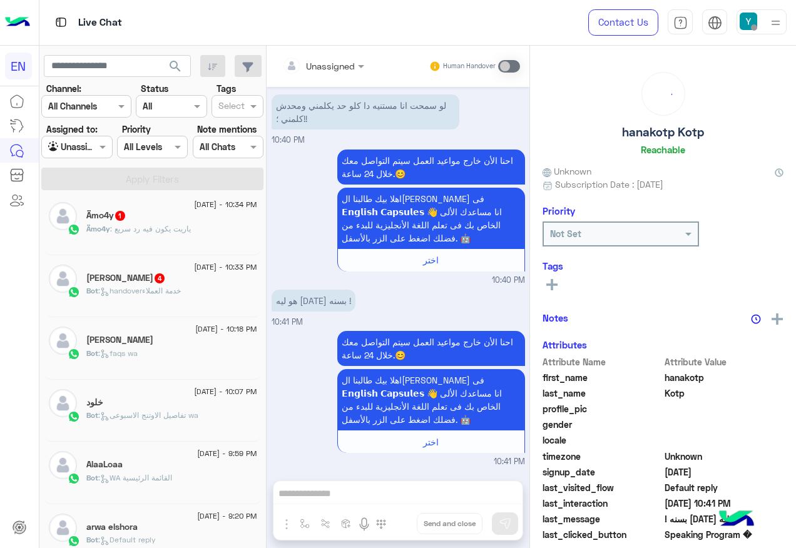
click at [190, 279] on div "[PERSON_NAME] 4" at bounding box center [171, 279] width 171 height 13
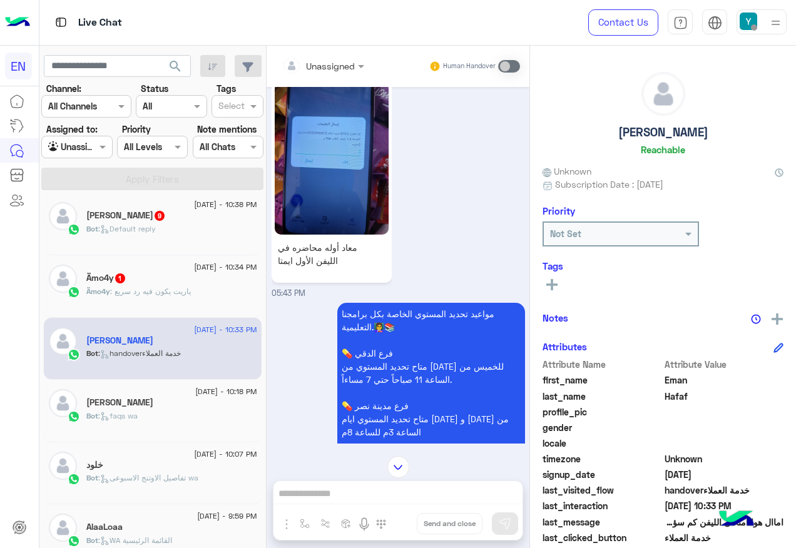
click at [187, 300] on div "Ämo4y : ياريت يكون فيه رد سريع" at bounding box center [171, 297] width 171 height 22
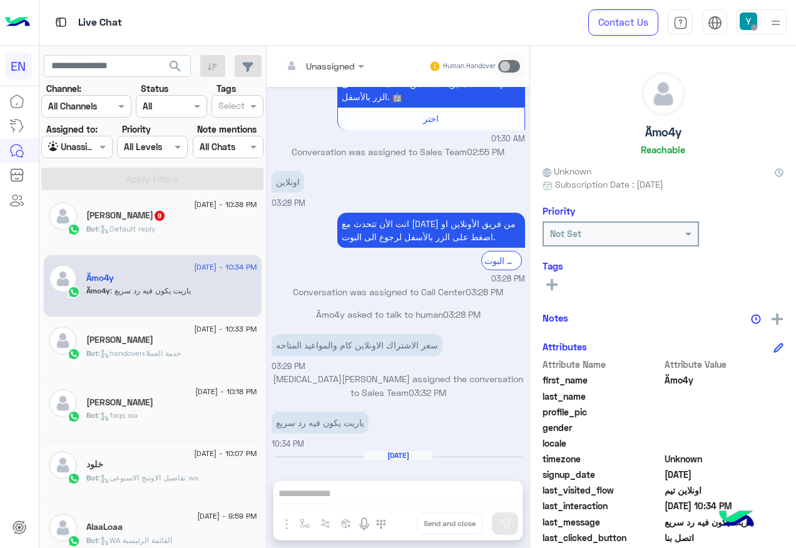
click at [326, 65] on input "text" at bounding box center [307, 65] width 51 height 13
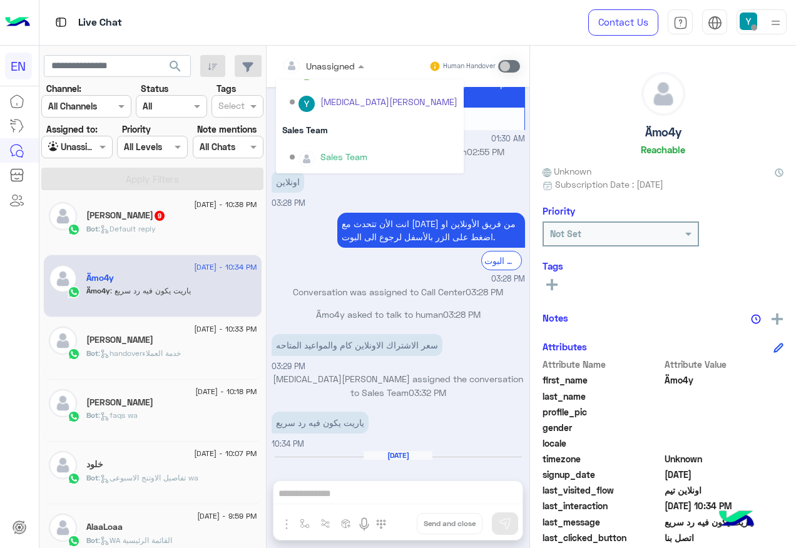
click at [361, 143] on div "Sales Team" at bounding box center [370, 157] width 188 height 32
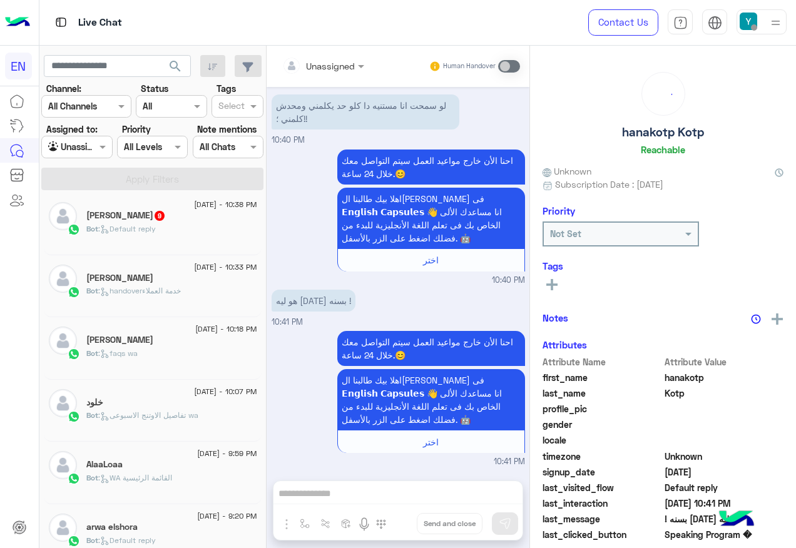
click at [244, 218] on div "[PERSON_NAME] 9" at bounding box center [171, 216] width 171 height 13
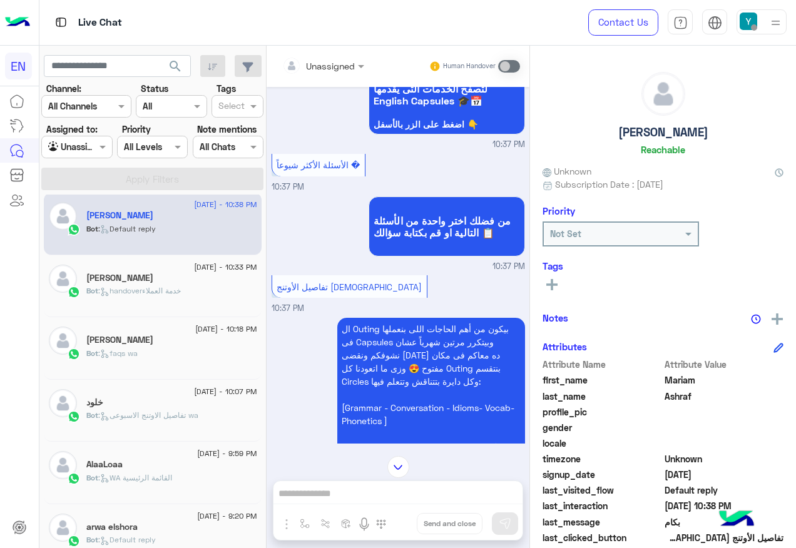
click at [336, 57] on div "Unassigned" at bounding box center [318, 65] width 73 height 25
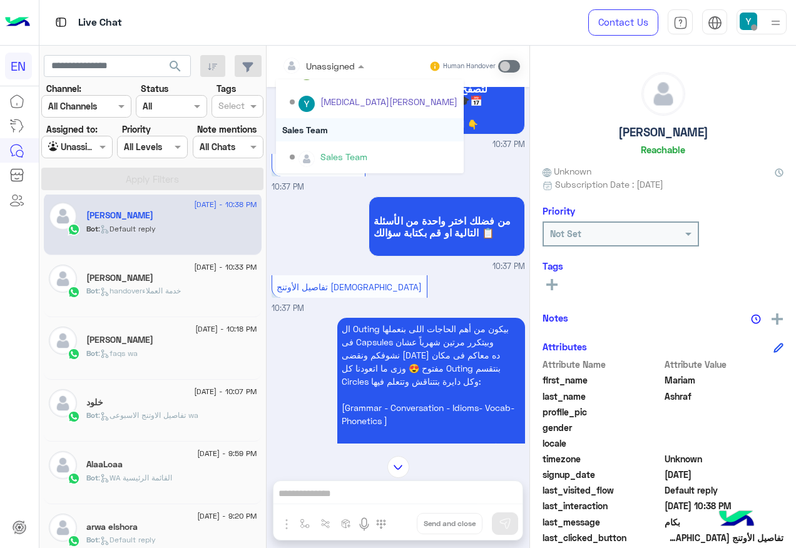
click at [349, 135] on div "Sales Team" at bounding box center [370, 129] width 188 height 23
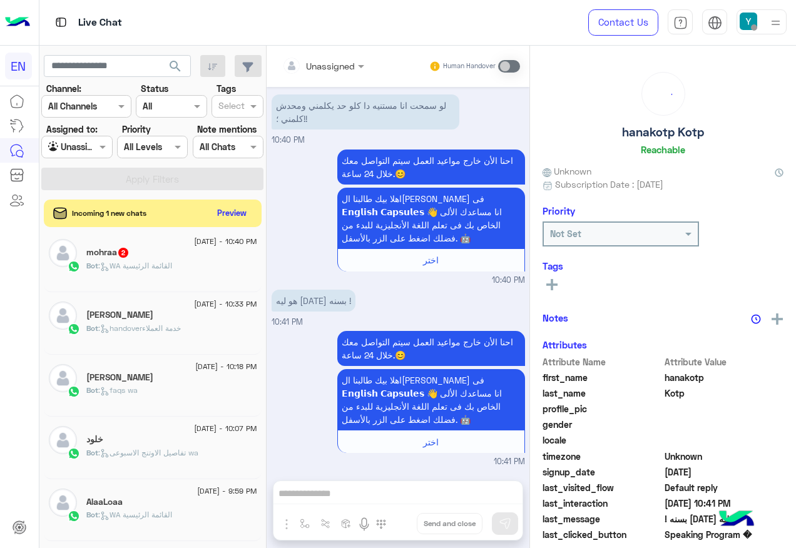
click at [232, 267] on div "Bot : WA القائمة الرئيسية" at bounding box center [171, 271] width 171 height 22
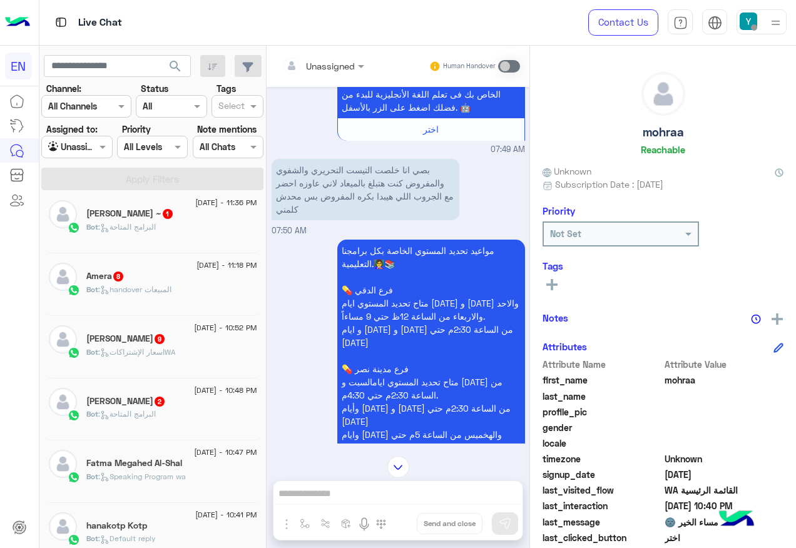
click at [175, 418] on div "Bot : البرامج المتاحة" at bounding box center [171, 420] width 171 height 22
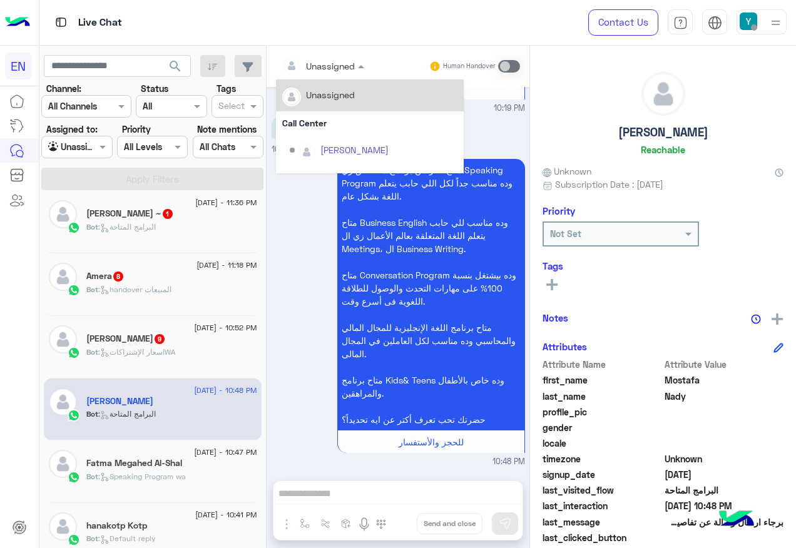
click at [337, 64] on div at bounding box center [323, 65] width 95 height 14
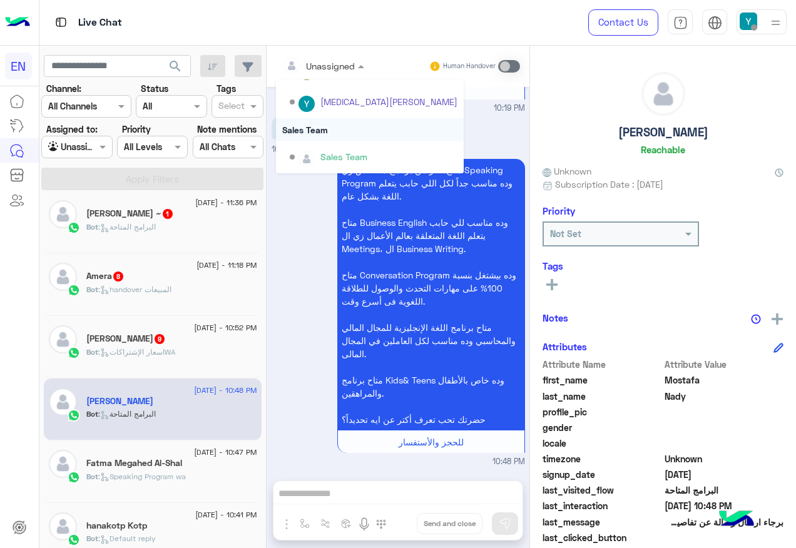
click at [324, 129] on div "Sales Team" at bounding box center [370, 129] width 188 height 23
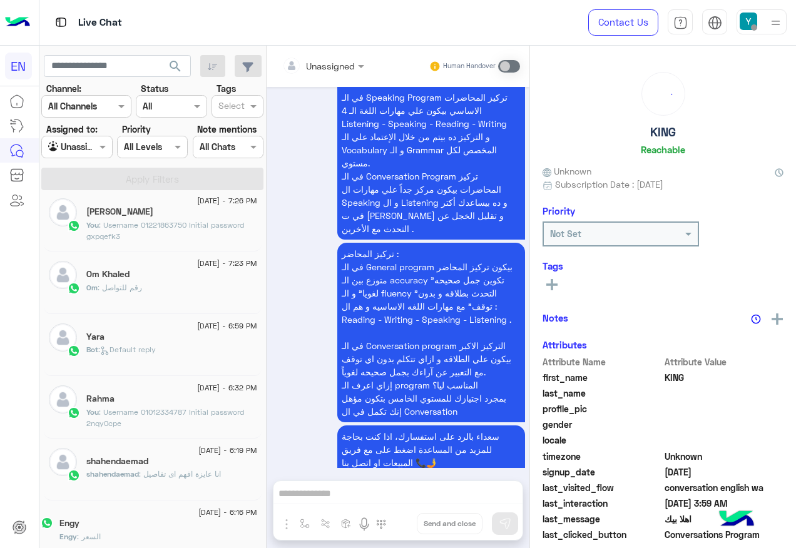
click at [190, 333] on div "[DATE] - 10:33 PM [PERSON_NAME] Bot : handoverخدمة العملاء [DATE] - 10:18 PM Sh…" at bounding box center [152, 374] width 227 height 358
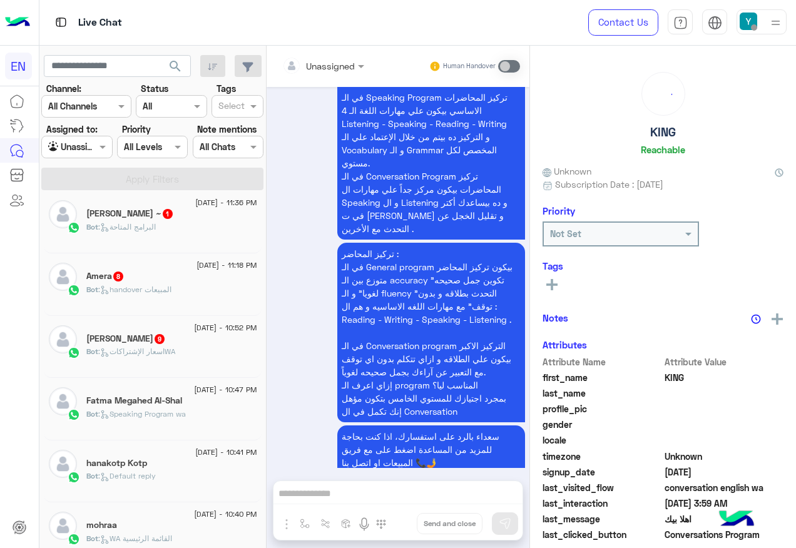
click at [196, 332] on div "[DATE] - 3:59 AM KING Bot : conversation english wa [DATE] - 3:54 AM Magy Moris…" at bounding box center [152, 374] width 227 height 358
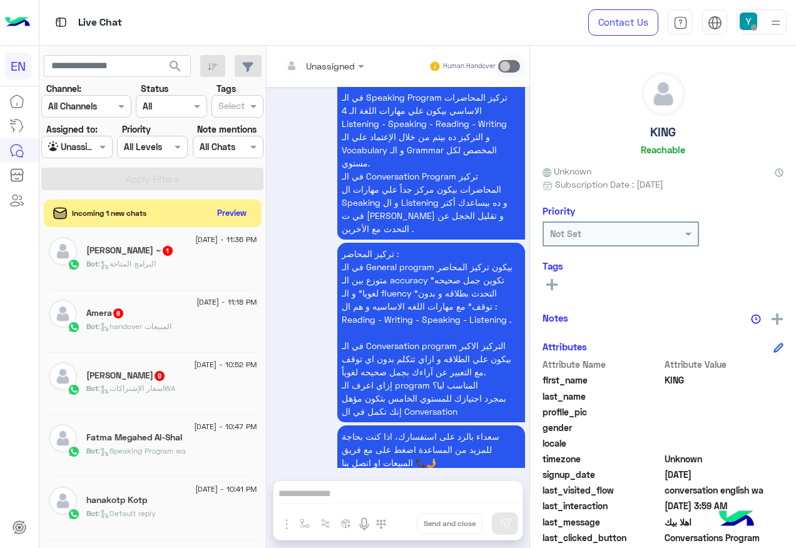
click at [195, 383] on div "Bot : اسعار الإشتراكاتWA" at bounding box center [171, 394] width 171 height 22
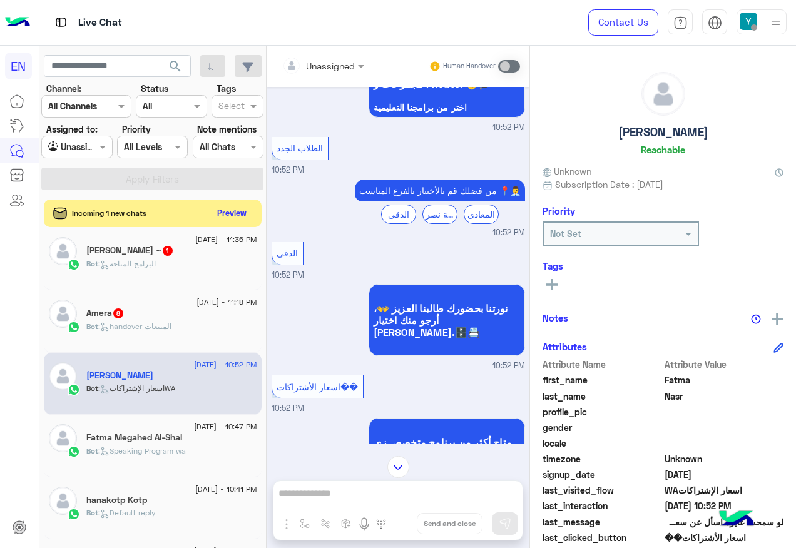
click at [327, 63] on input "text" at bounding box center [307, 65] width 51 height 13
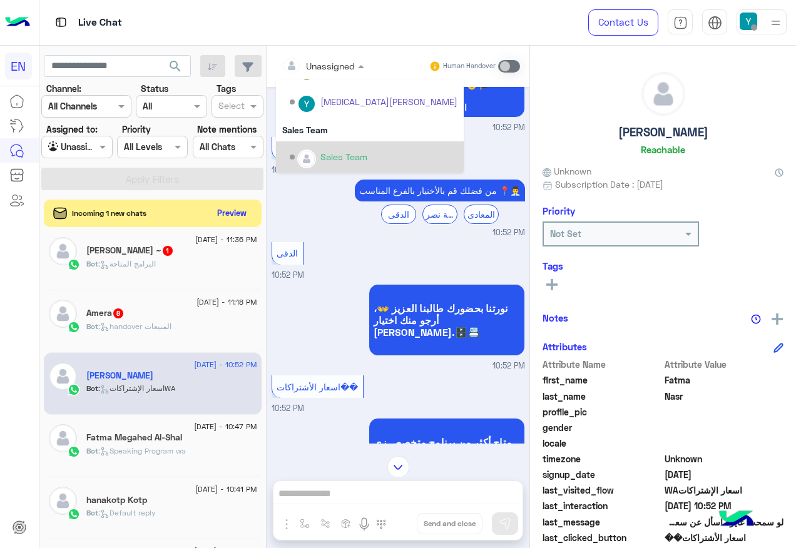
click at [342, 156] on div "Sales Team" at bounding box center [344, 156] width 47 height 13
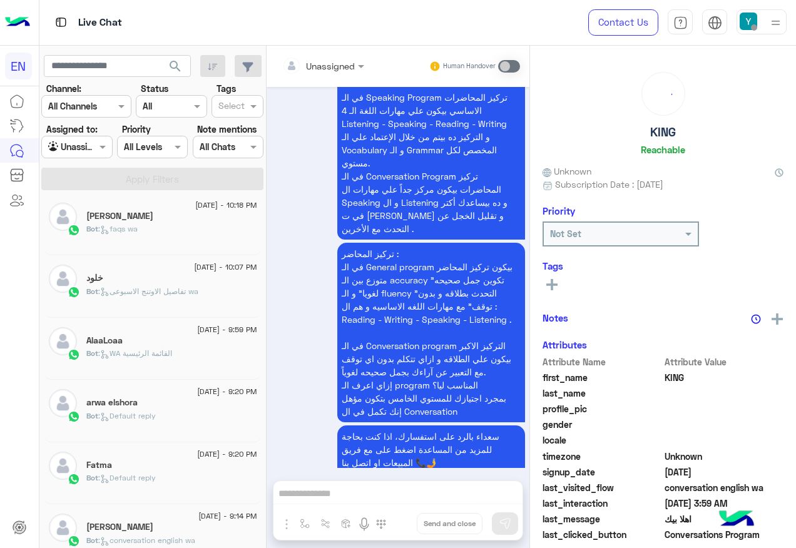
click at [159, 330] on div "[DATE] - 9:59 PM" at bounding box center [171, 331] width 171 height 8
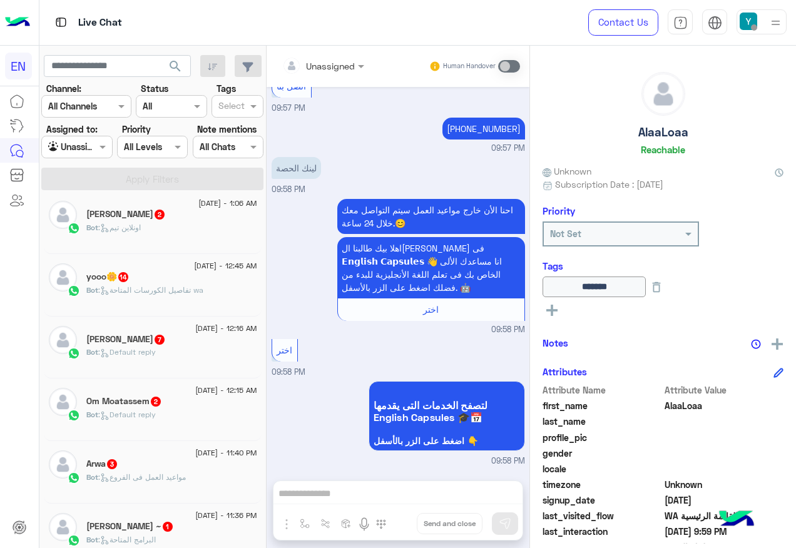
click at [131, 359] on div "Bot : Default reply" at bounding box center [171, 358] width 171 height 22
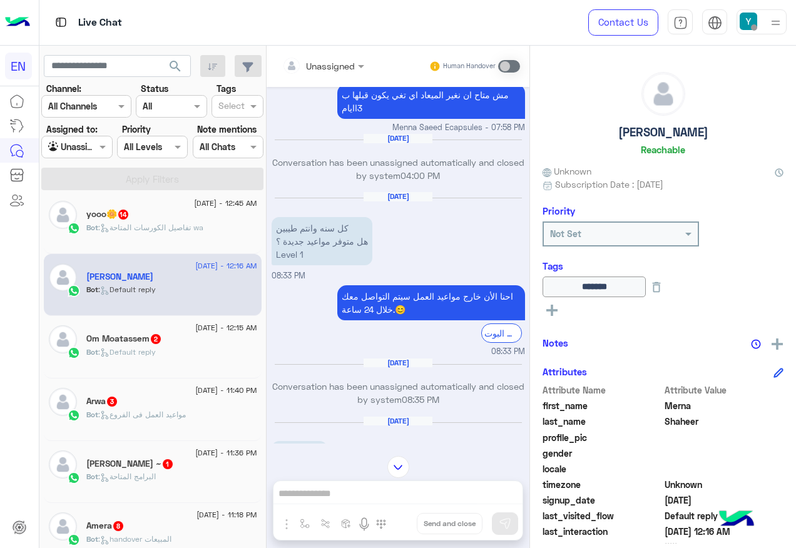
click at [207, 349] on div "Bot : Default reply" at bounding box center [171, 358] width 171 height 22
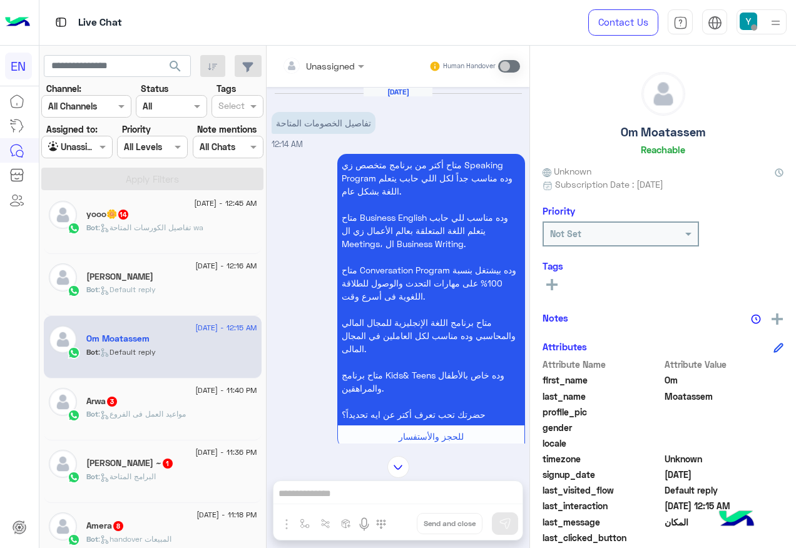
click at [329, 55] on div "Unassigned" at bounding box center [318, 65] width 73 height 25
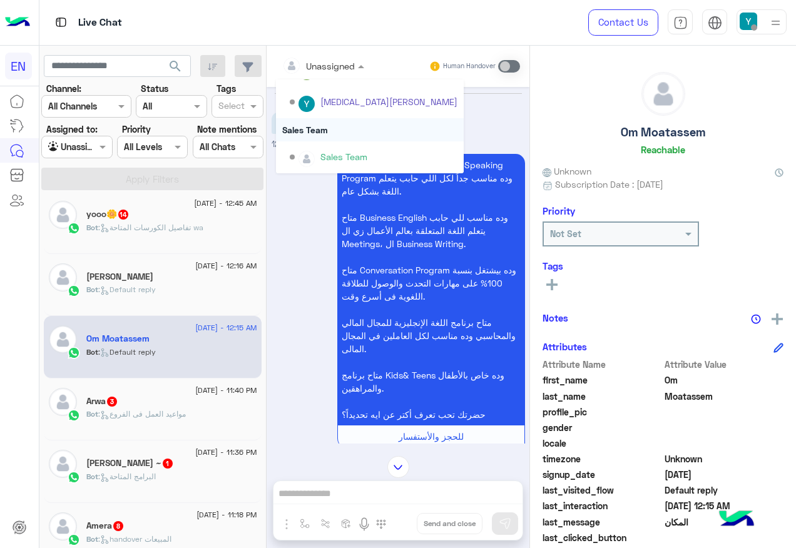
click at [371, 140] on div "Sales Team" at bounding box center [370, 129] width 188 height 23
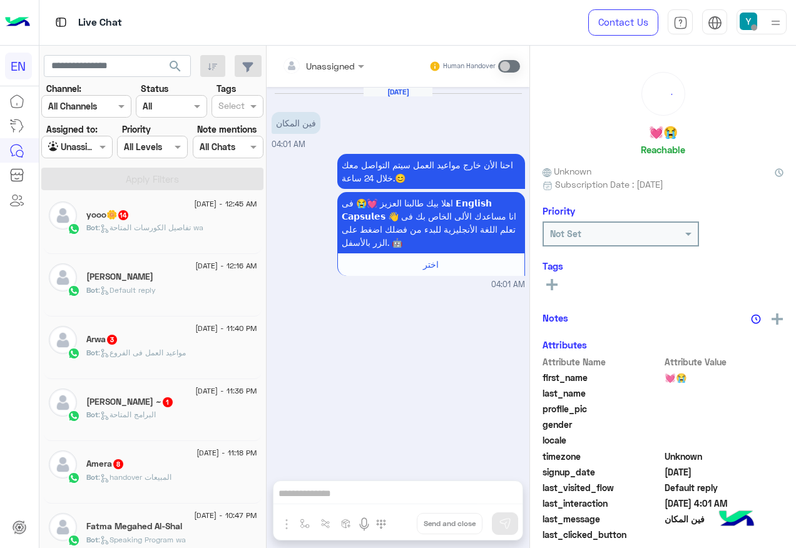
click at [119, 359] on div "Bot : مواعيد العمل فى الفروع" at bounding box center [171, 358] width 171 height 22
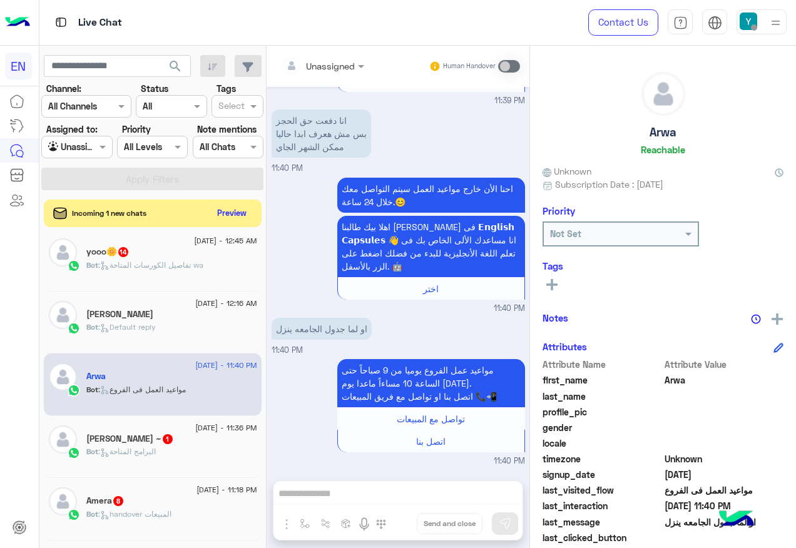
click at [168, 437] on div "[PERSON_NAME] ~ 1" at bounding box center [171, 440] width 171 height 13
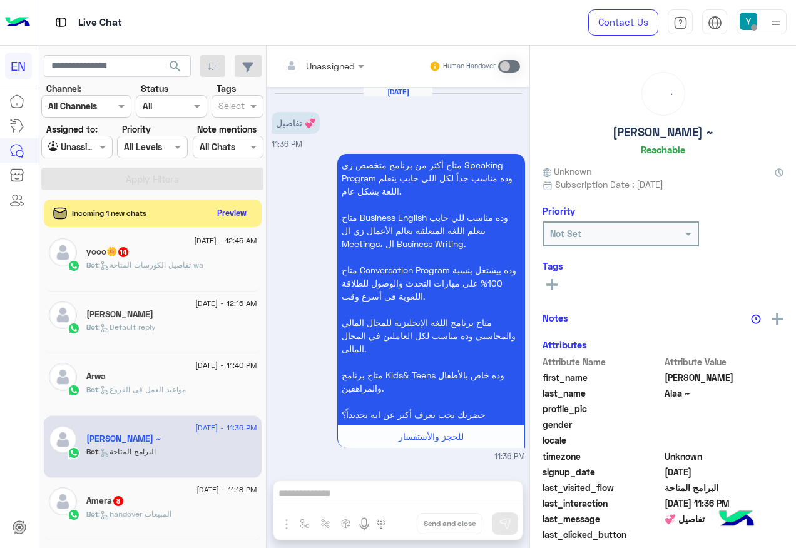
drag, startPoint x: 337, startPoint y: 62, endPoint x: 342, endPoint y: 75, distance: 14.1
click at [339, 68] on div at bounding box center [323, 65] width 95 height 14
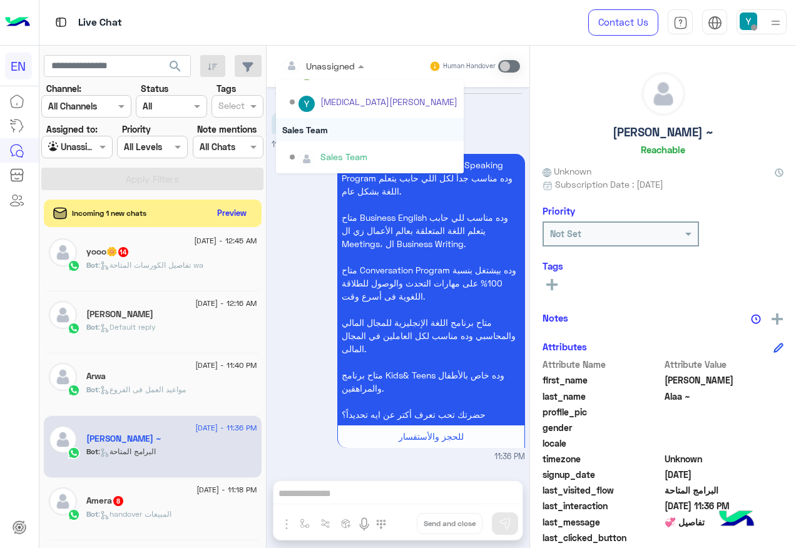
click at [354, 129] on div "Sales Team" at bounding box center [370, 129] width 188 height 23
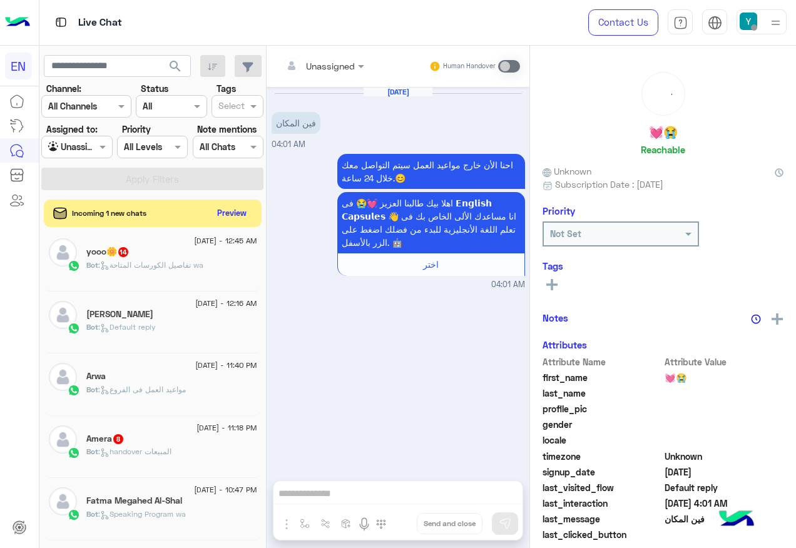
click at [203, 448] on div "Bot : handover المبيعات" at bounding box center [171, 457] width 171 height 22
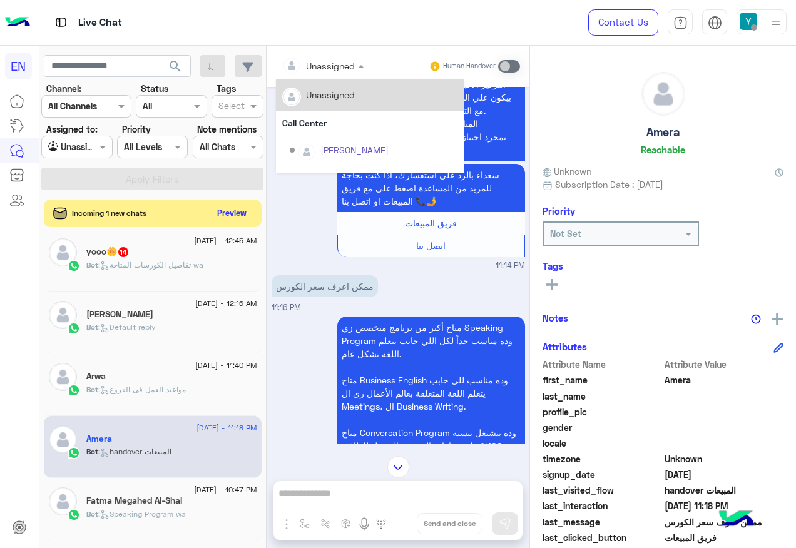
drag, startPoint x: 326, startPoint y: 66, endPoint x: 345, endPoint y: 110, distance: 47.9
click at [327, 66] on input "text" at bounding box center [307, 65] width 51 height 13
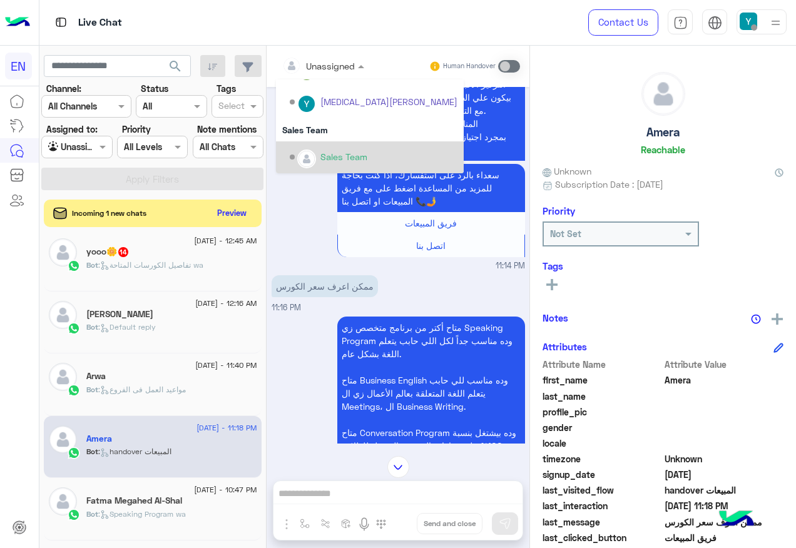
click at [356, 144] on div "Sales Team" at bounding box center [370, 157] width 188 height 32
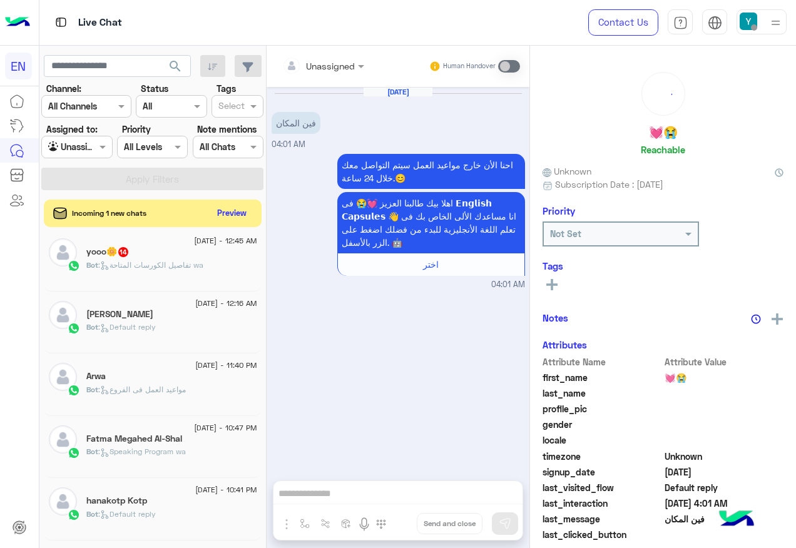
click at [178, 389] on span ": مواعيد العمل فى الفروع" at bounding box center [142, 389] width 88 height 9
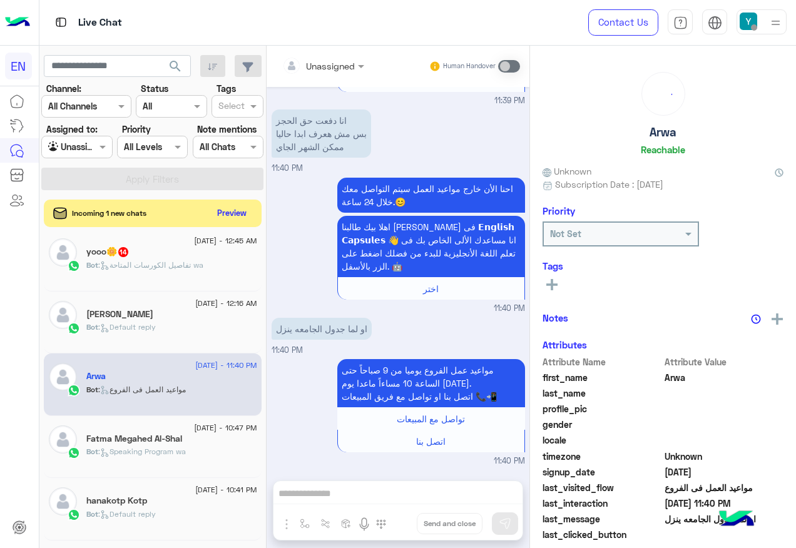
click at [169, 412] on div "[DATE] - 11:40 PM Arwa Bot : مواعيد العمل فى الفروع" at bounding box center [153, 385] width 218 height 63
click at [169, 423] on div "[DATE] - 10:47 PM Fatma Megahed Al-Shal Bot : Speaking Program wa" at bounding box center [153, 447] width 218 height 63
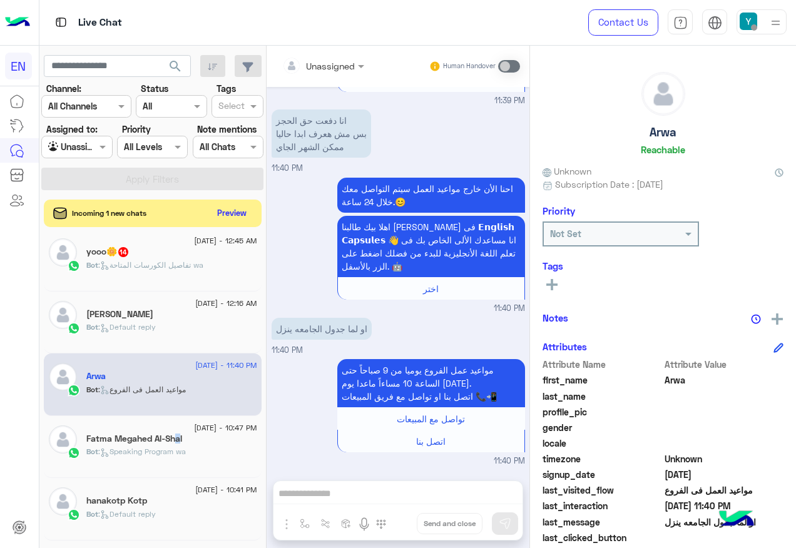
click at [173, 438] on h5 "Fatma Megahed Al-Shal" at bounding box center [134, 439] width 96 height 11
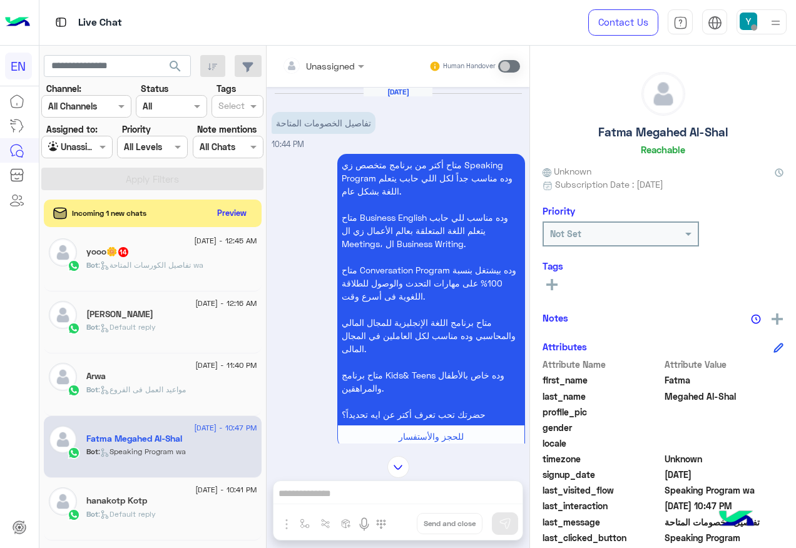
click at [347, 64] on div at bounding box center [323, 65] width 95 height 14
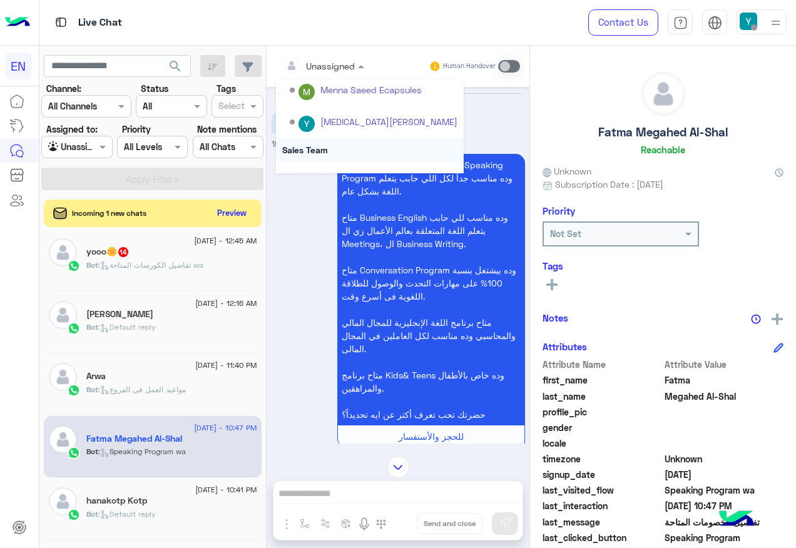
click at [346, 138] on div "Unassigned Call Center Shorouk [PERSON_NAME] ECapsules [PERSON_NAME] Ecapsules …" at bounding box center [370, 43] width 188 height 302
click at [346, 138] on div "Sales Team" at bounding box center [370, 149] width 188 height 23
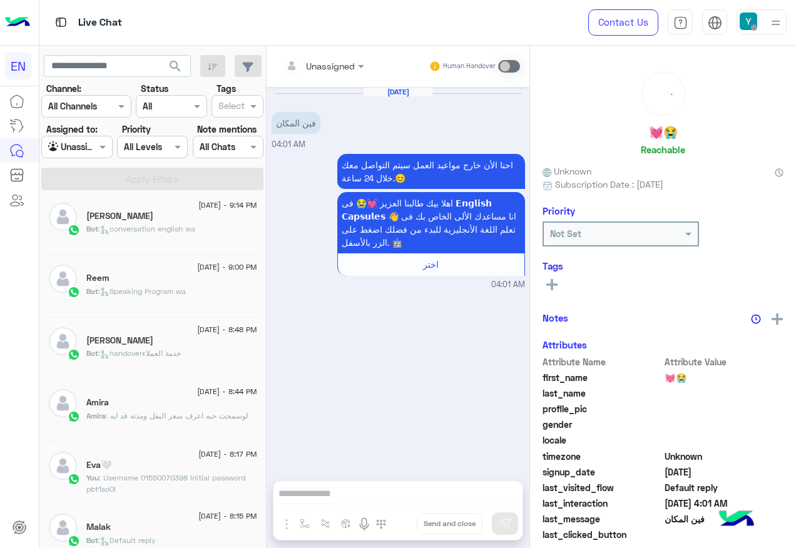
click at [207, 270] on span "[DATE] - 9:00 PM" at bounding box center [226, 267] width 59 height 11
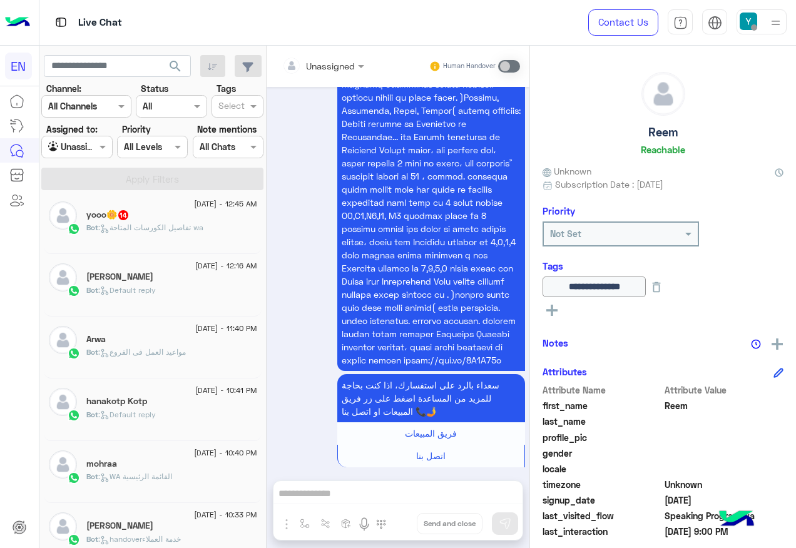
click at [187, 231] on span ": تفاصيل الكورسات المتاحة wa" at bounding box center [150, 227] width 105 height 9
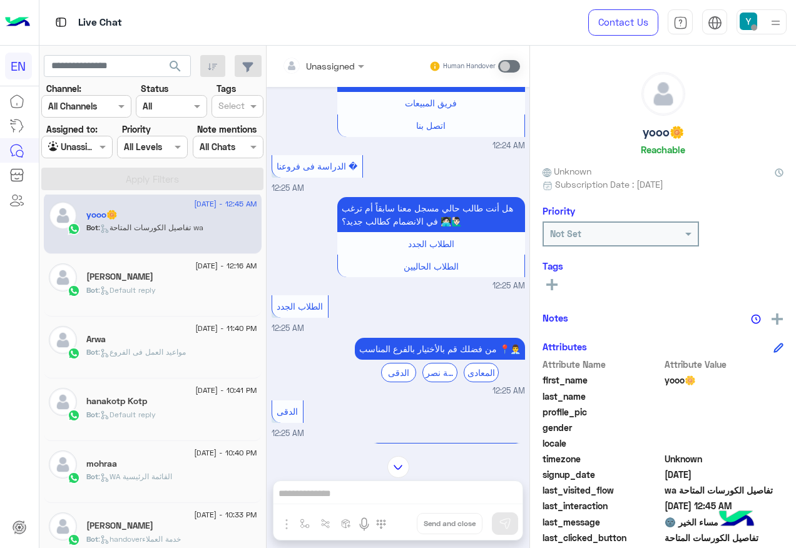
click at [337, 66] on div at bounding box center [323, 65] width 95 height 14
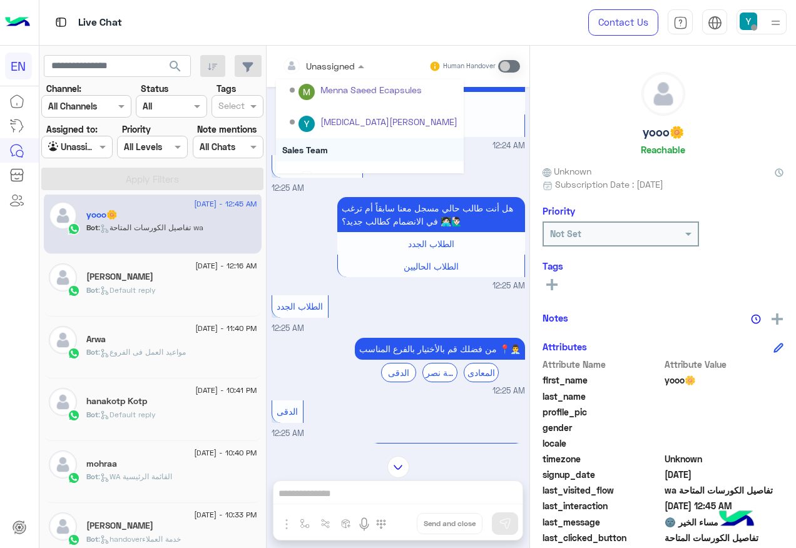
click at [348, 150] on div "Sales Team" at bounding box center [370, 149] width 188 height 23
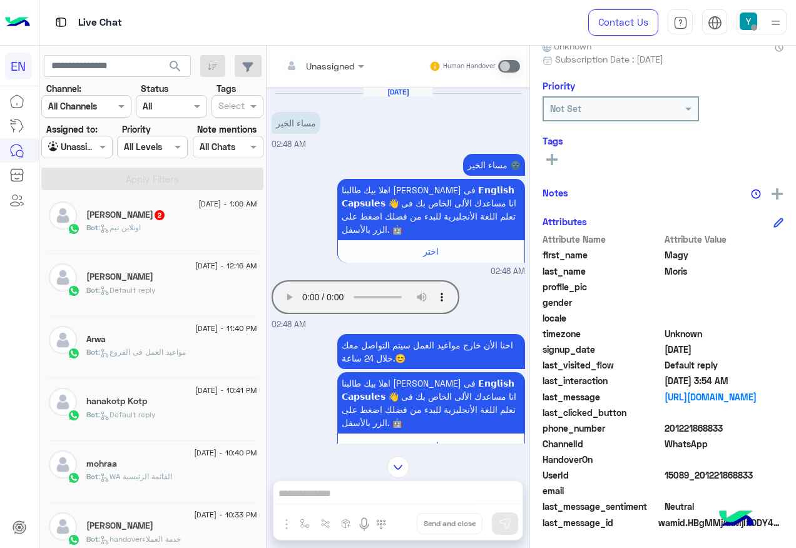
click at [691, 431] on span "201221868833" at bounding box center [725, 428] width 120 height 13
copy span "201221868833"
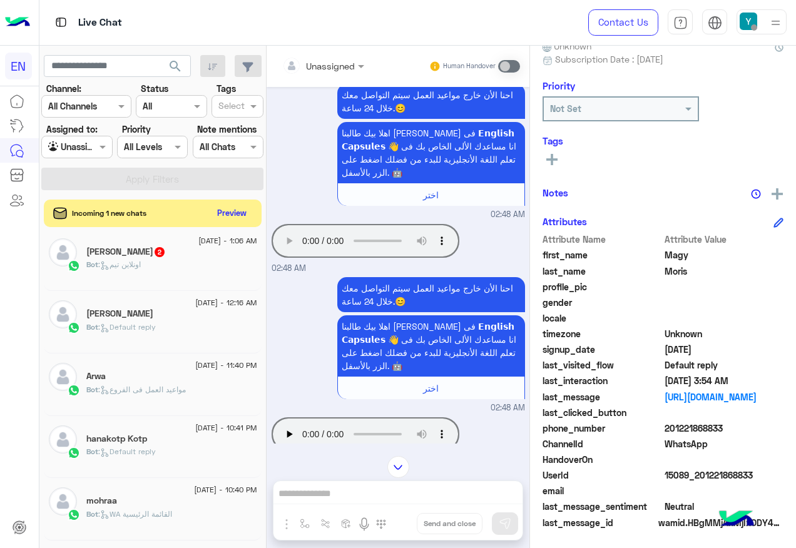
scroll to position [391, 0]
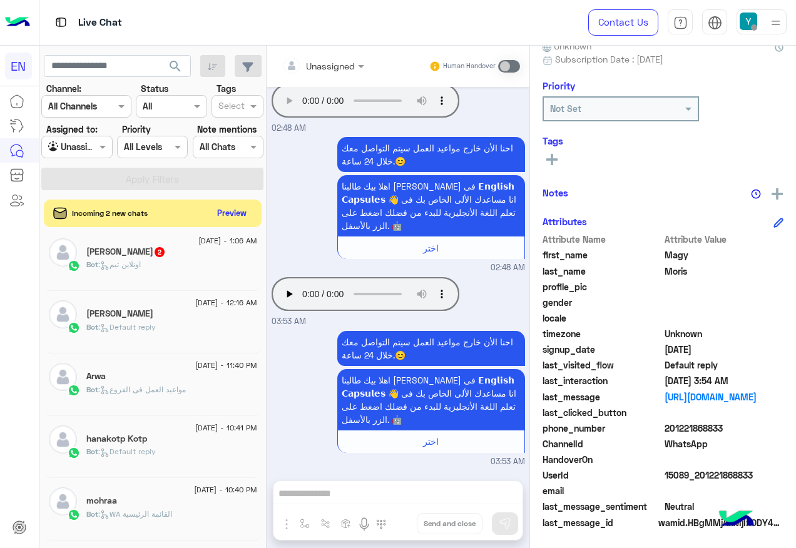
click at [195, 280] on div "Bot : اونلاين تيم" at bounding box center [171, 270] width 171 height 22
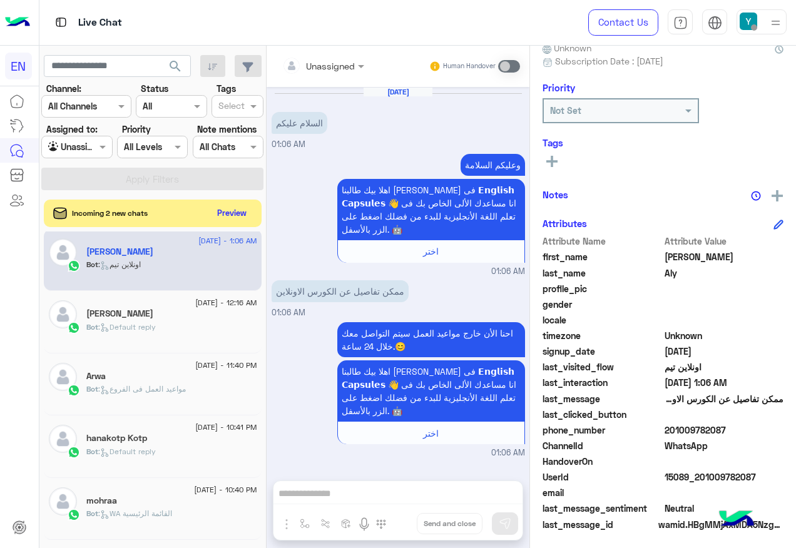
scroll to position [125, 0]
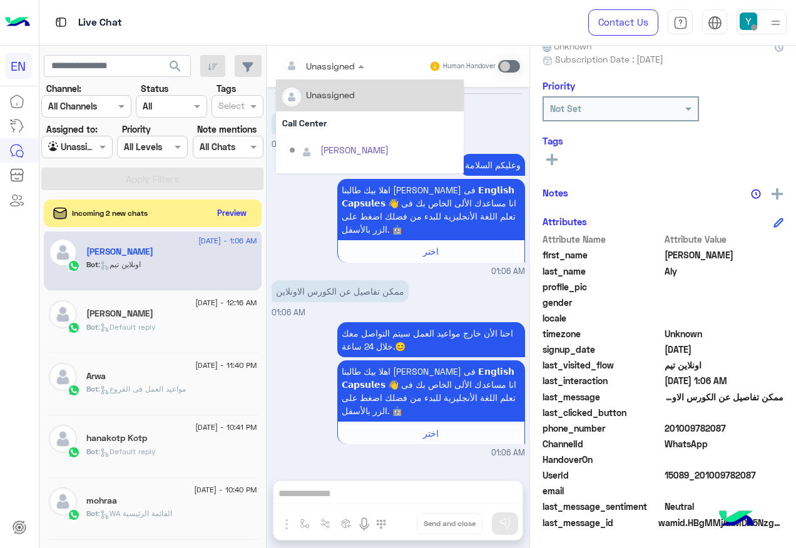
drag, startPoint x: 326, startPoint y: 61, endPoint x: 326, endPoint y: 73, distance: 12.5
click at [327, 61] on input "text" at bounding box center [307, 65] width 51 height 13
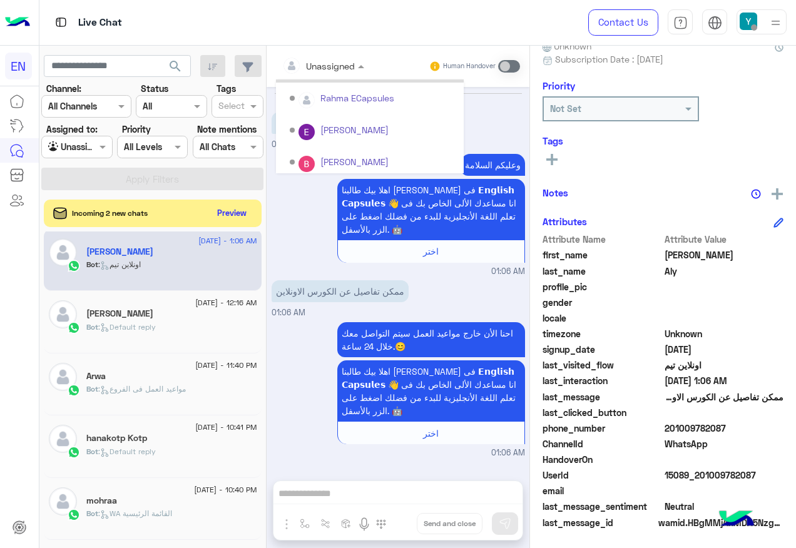
scroll to position [208, 0]
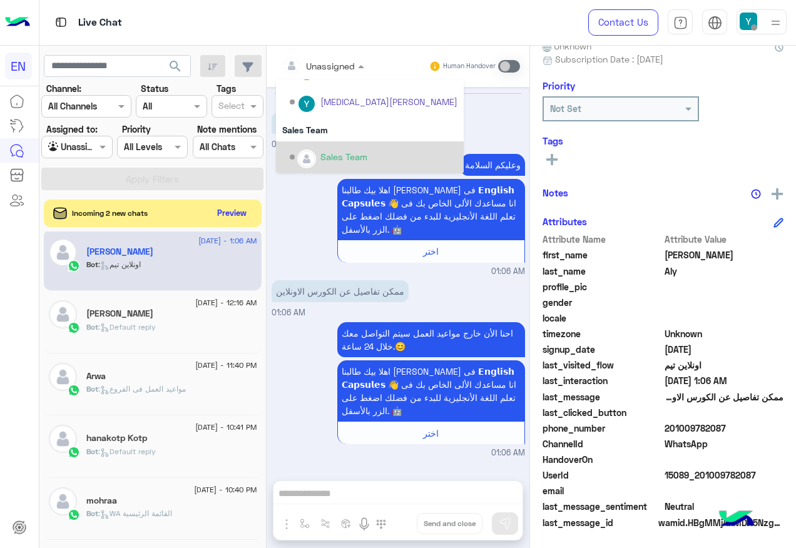
click at [341, 160] on div "Sales Team" at bounding box center [344, 156] width 47 height 13
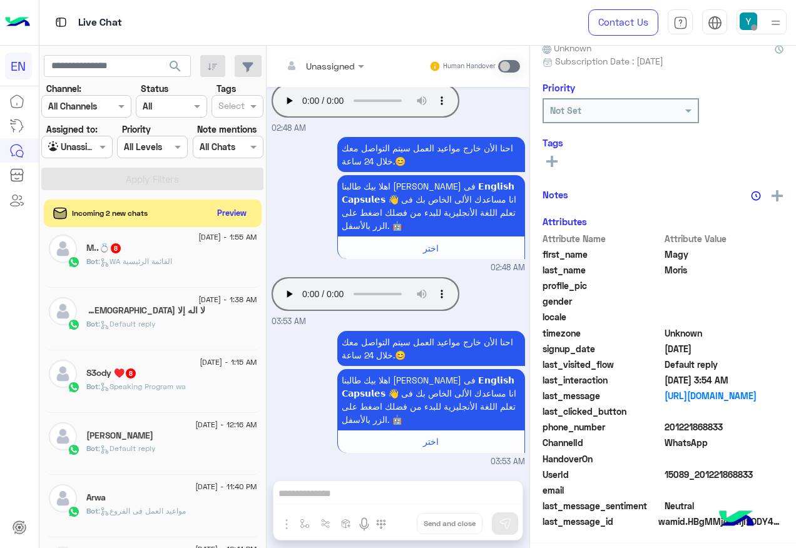
scroll to position [319, 0]
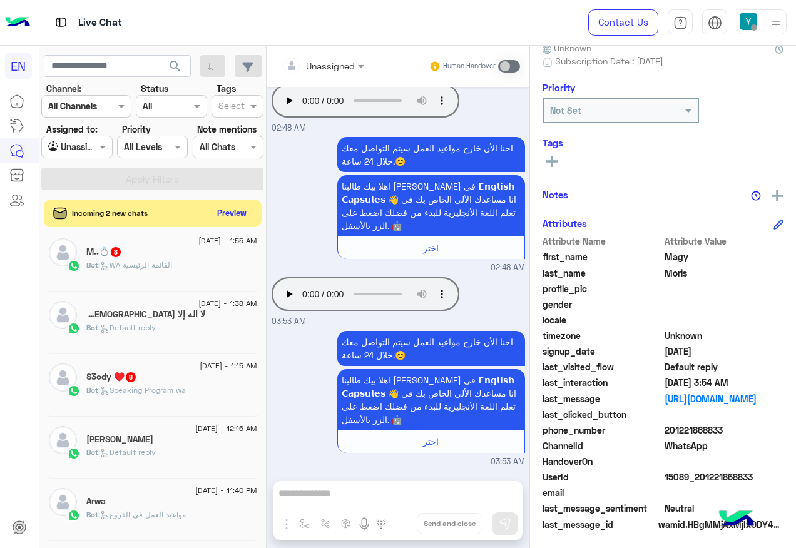
click at [233, 376] on div "S3ody ♥️ 8" at bounding box center [171, 378] width 171 height 13
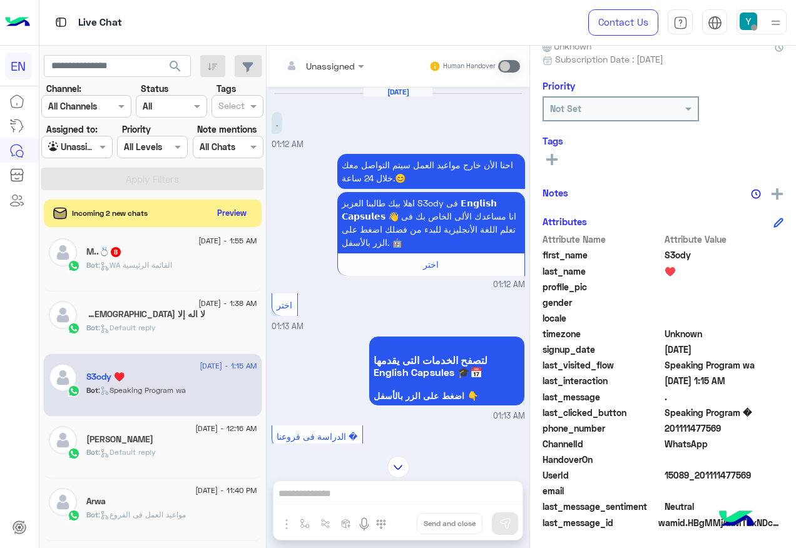
click at [328, 74] on div "Unassigned" at bounding box center [318, 65] width 73 height 25
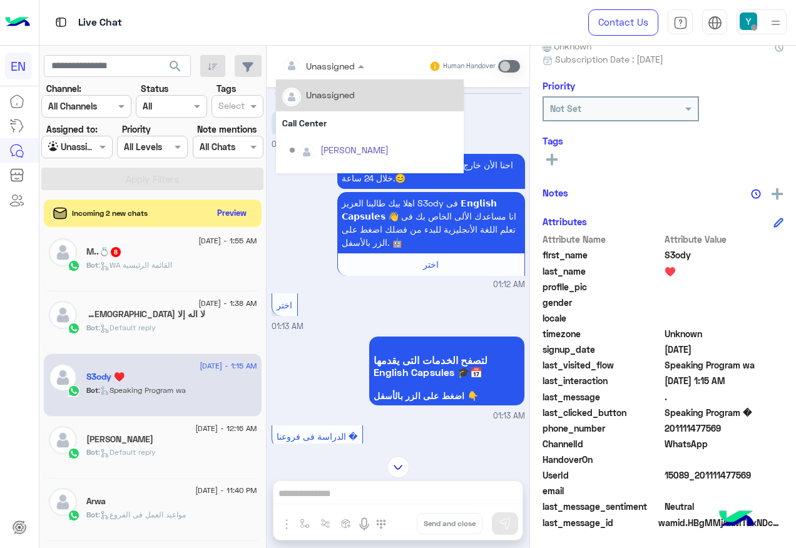
scroll to position [208, 0]
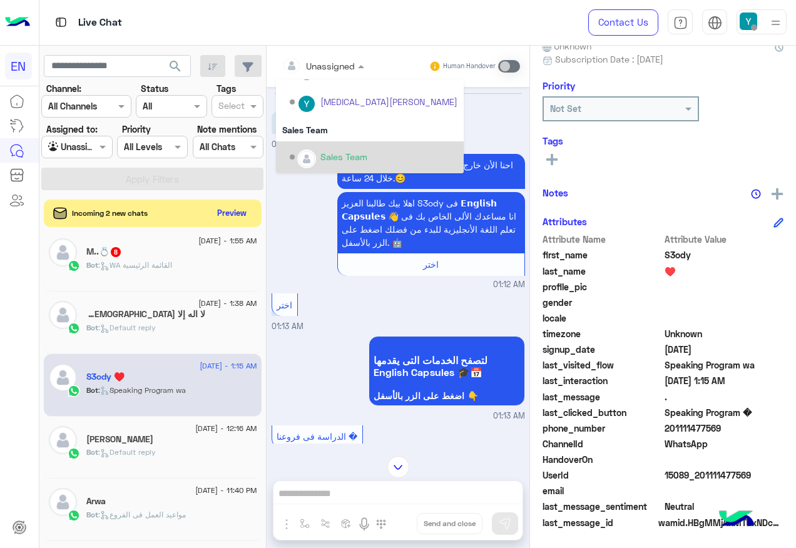
click at [338, 155] on div "Sales Team" at bounding box center [344, 156] width 47 height 13
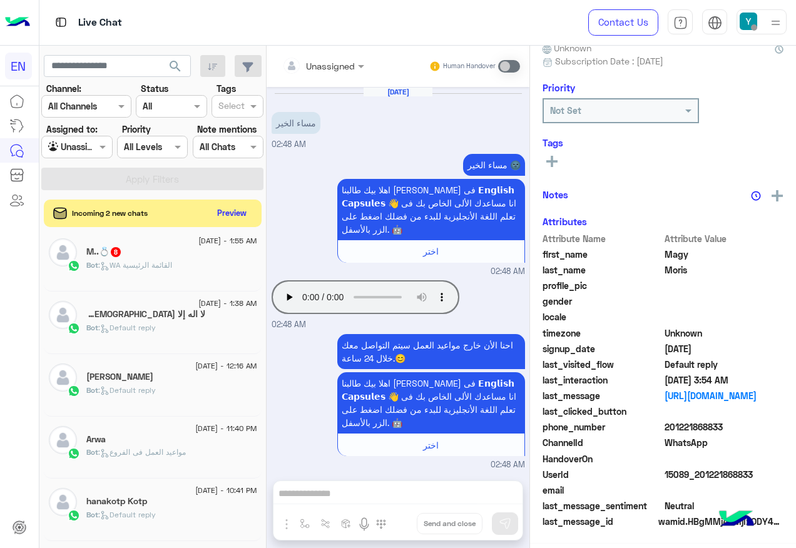
scroll to position [391, 0]
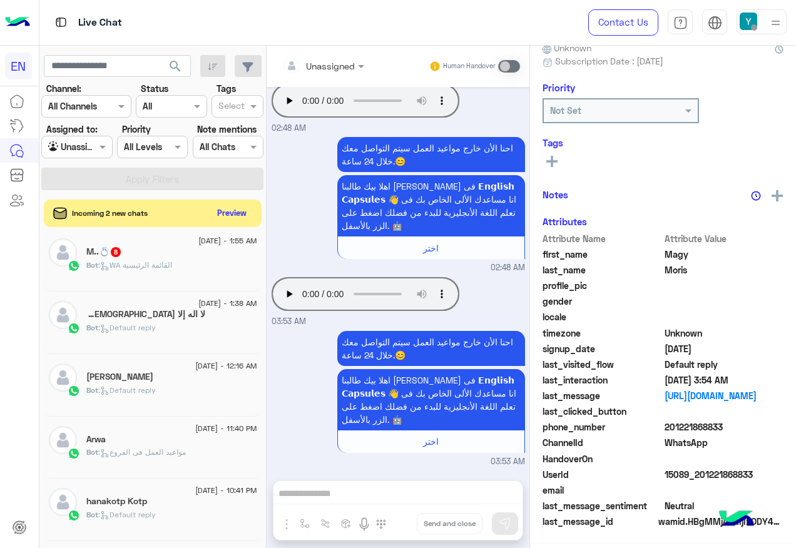
click at [172, 280] on div "Bot : WA القائمة الرئيسية" at bounding box center [171, 271] width 171 height 22
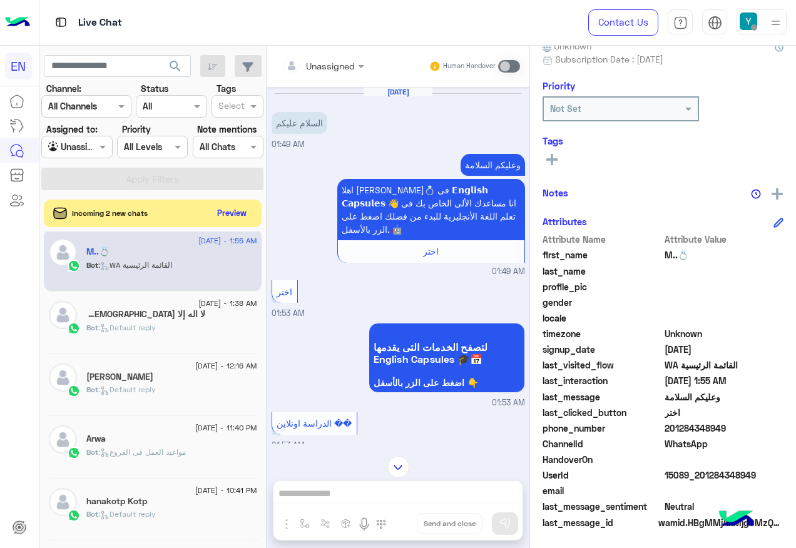
click at [341, 57] on div "Unassigned" at bounding box center [318, 65] width 73 height 25
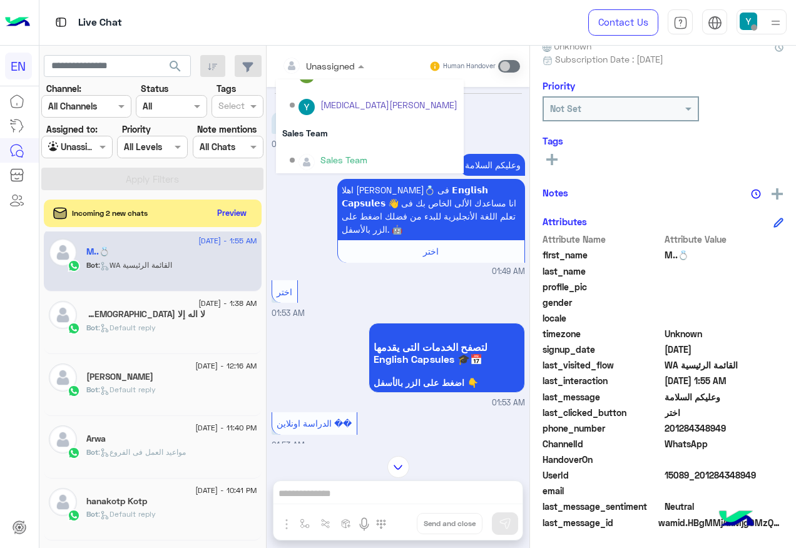
scroll to position [208, 0]
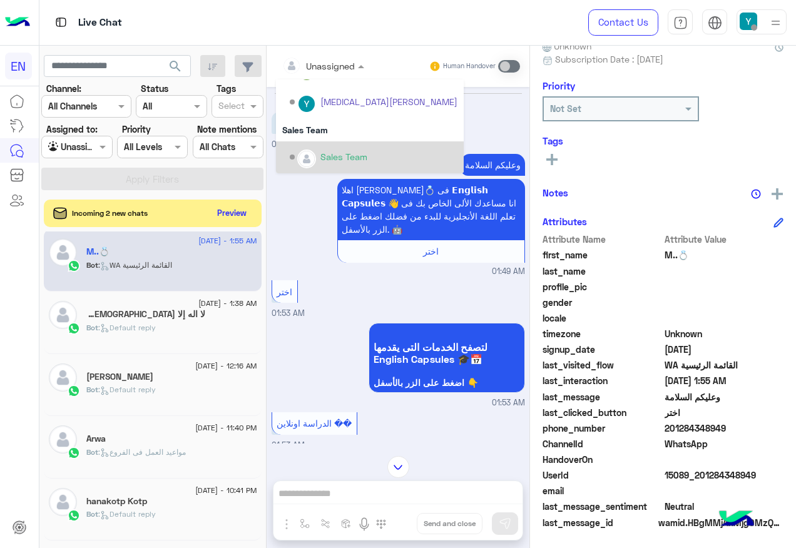
click at [325, 151] on div "Sales Team" at bounding box center [344, 156] width 47 height 13
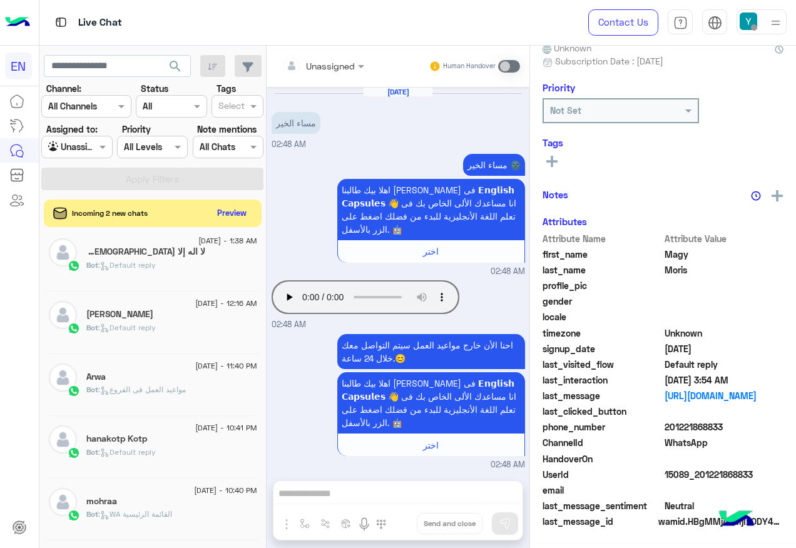
scroll to position [123, 0]
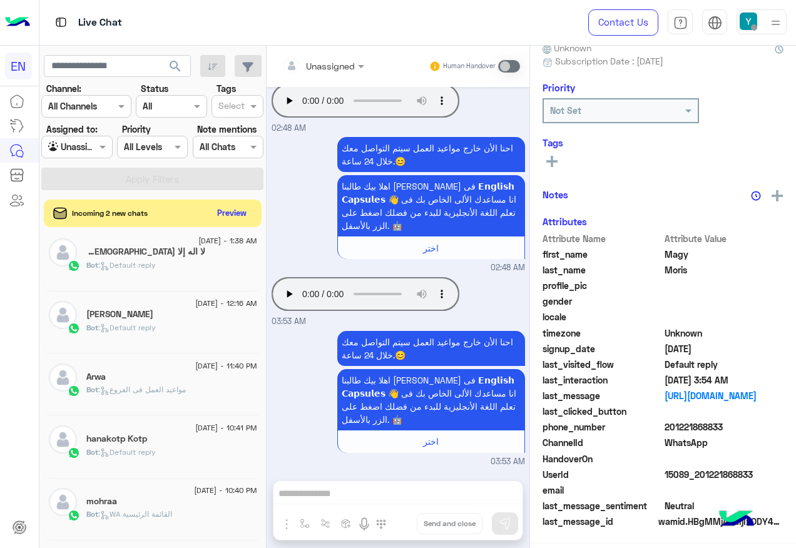
click at [197, 278] on div "Bot : Default reply" at bounding box center [171, 271] width 171 height 22
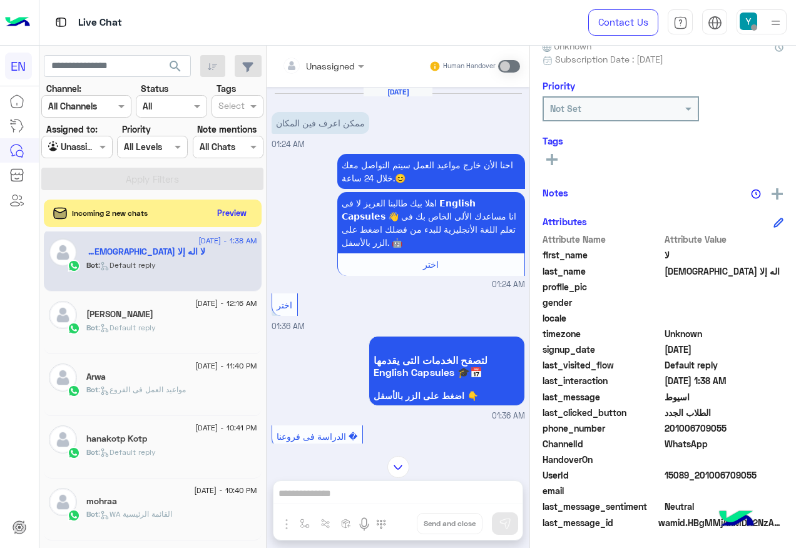
click at [334, 72] on div "Unassigned" at bounding box center [330, 65] width 49 height 13
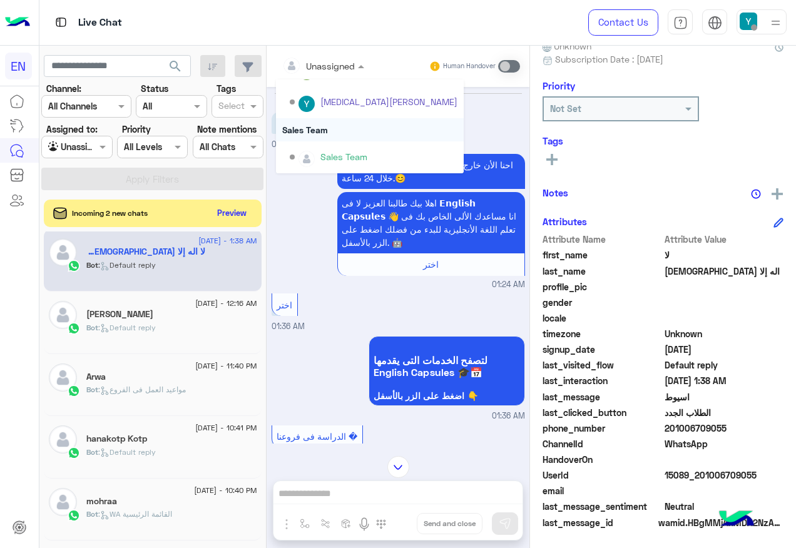
click at [326, 125] on div "Sales Team" at bounding box center [370, 129] width 188 height 23
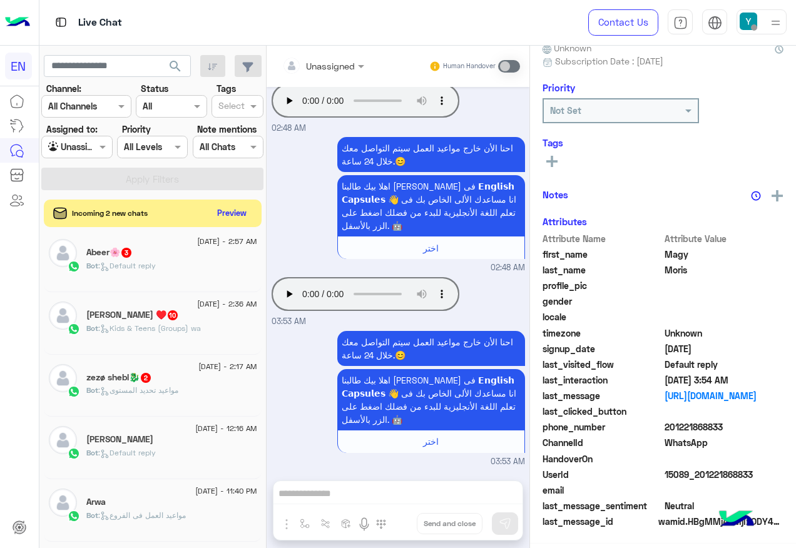
click at [151, 337] on div "Bot : Kids & Teens (Groups) wa" at bounding box center [171, 334] width 171 height 22
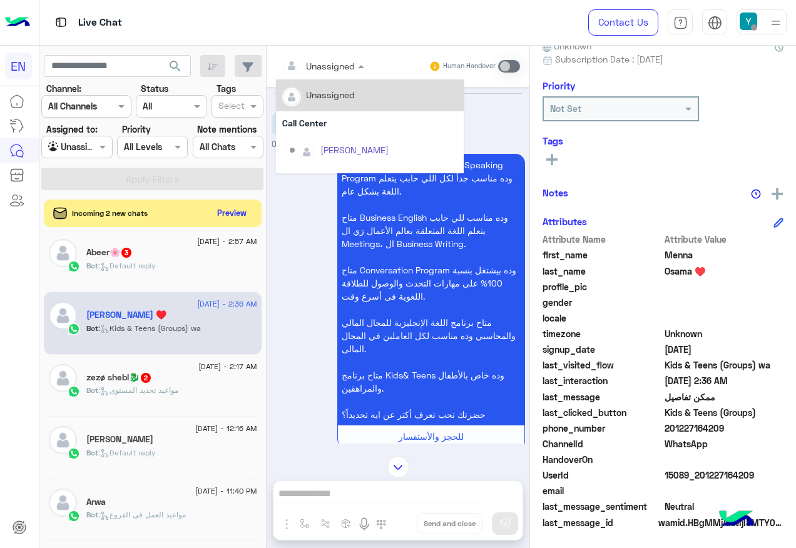
click at [346, 63] on div at bounding box center [323, 65] width 95 height 14
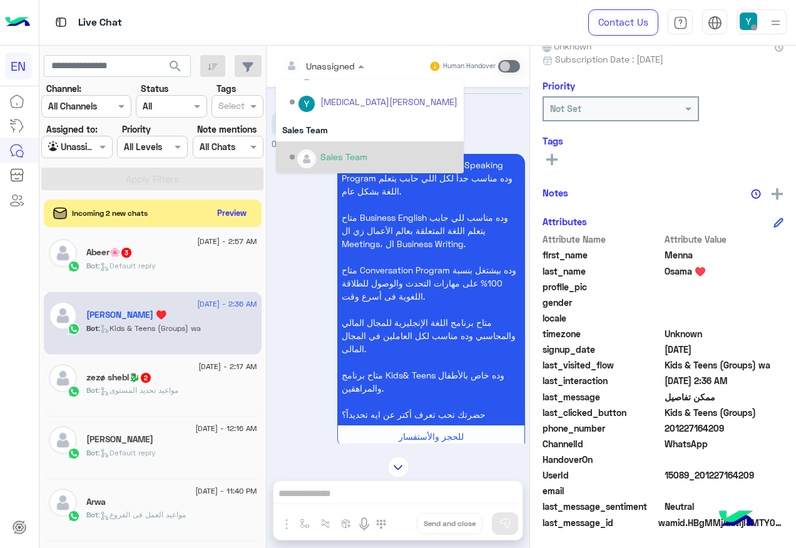
click at [324, 148] on div "Sales Team" at bounding box center [374, 157] width 168 height 22
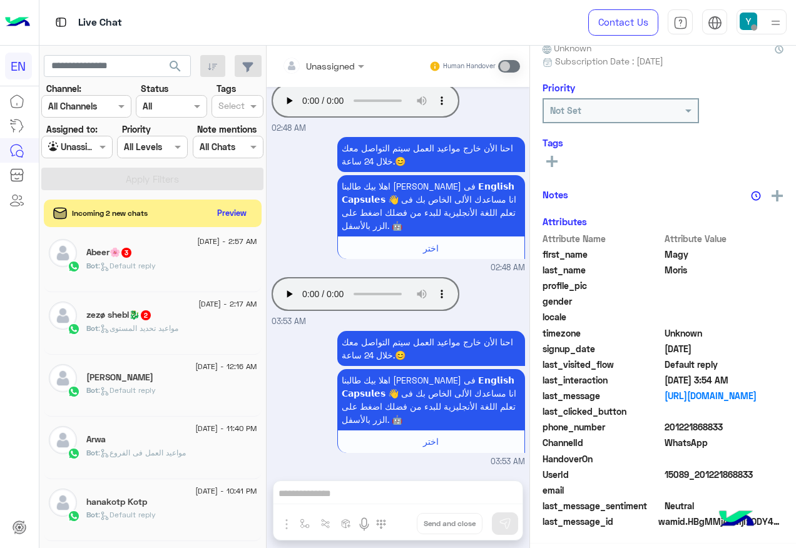
click at [146, 327] on span ": مواعيد تحديد المستوى" at bounding box center [138, 328] width 80 height 9
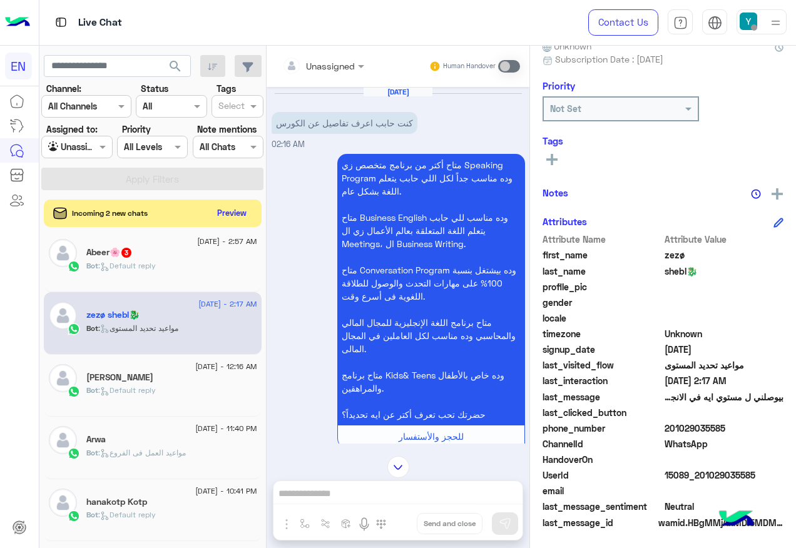
click at [316, 66] on input "text" at bounding box center [307, 65] width 51 height 13
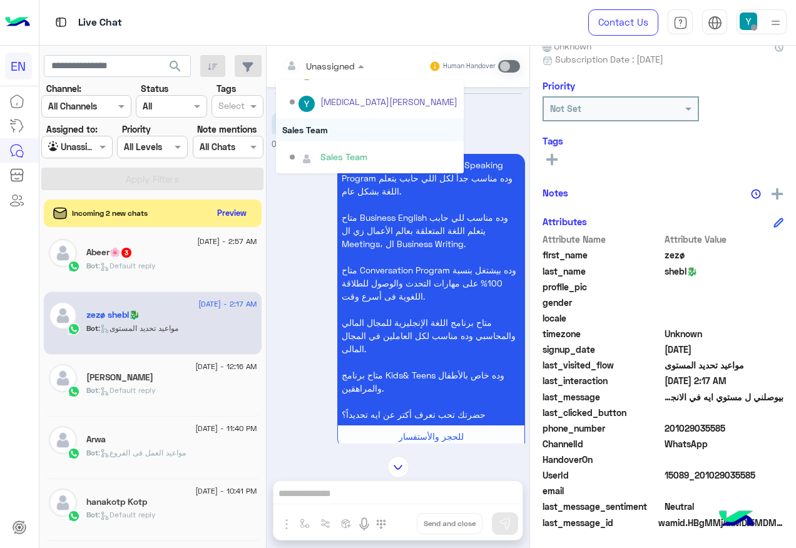
click at [335, 133] on div "Sales Team" at bounding box center [370, 129] width 188 height 23
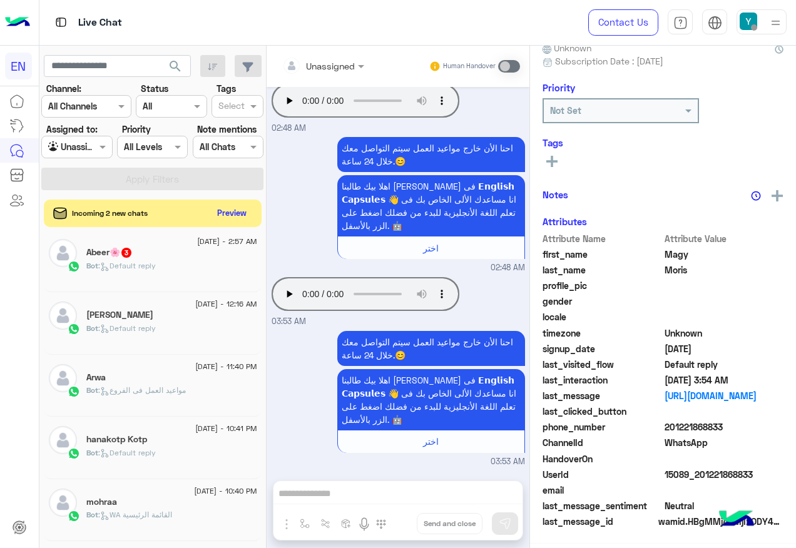
click at [203, 276] on div "Bot : Default reply" at bounding box center [171, 271] width 171 height 22
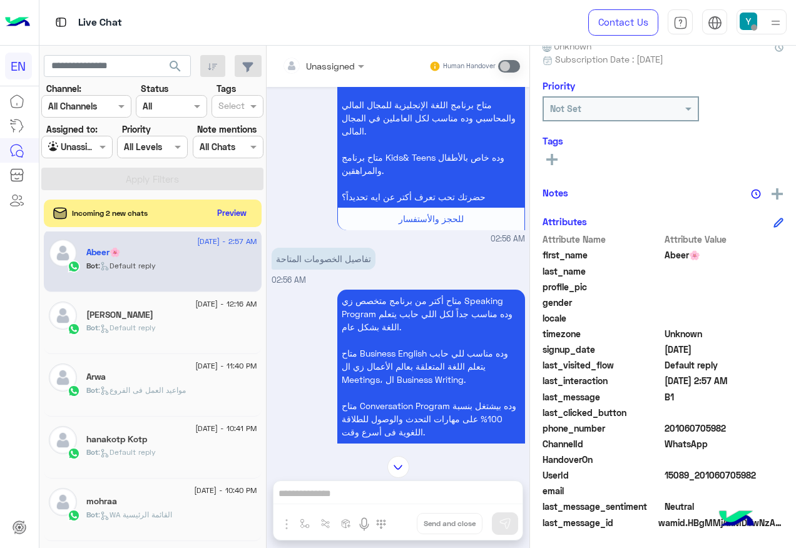
click at [334, 71] on div "Unassigned" at bounding box center [330, 65] width 49 height 13
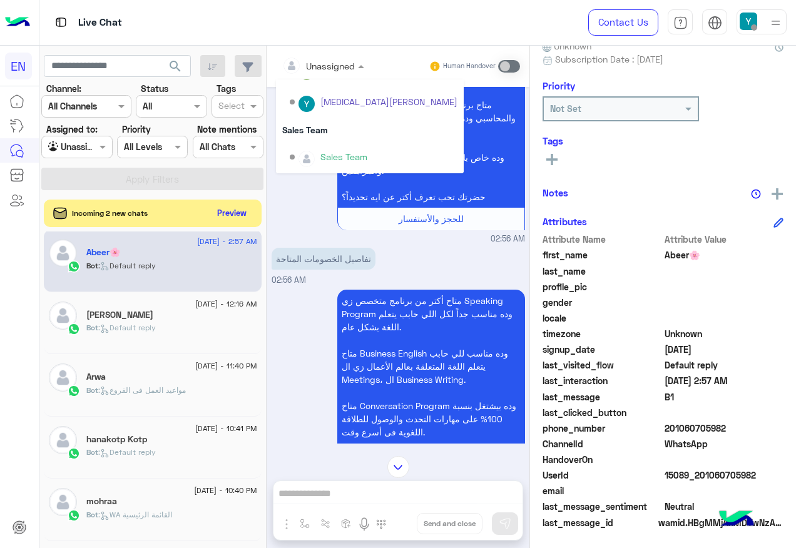
click at [350, 141] on div "Sales Team" at bounding box center [370, 157] width 188 height 32
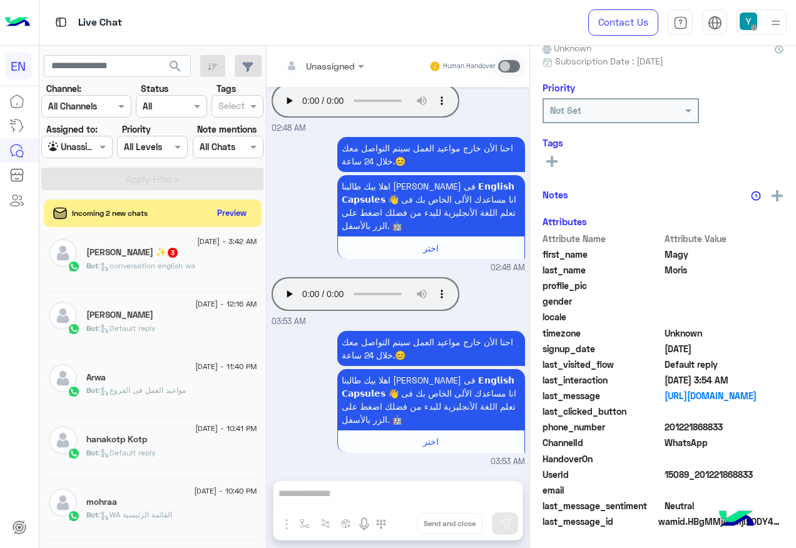
click at [200, 279] on div "Bot : conversation english wa" at bounding box center [171, 271] width 171 height 22
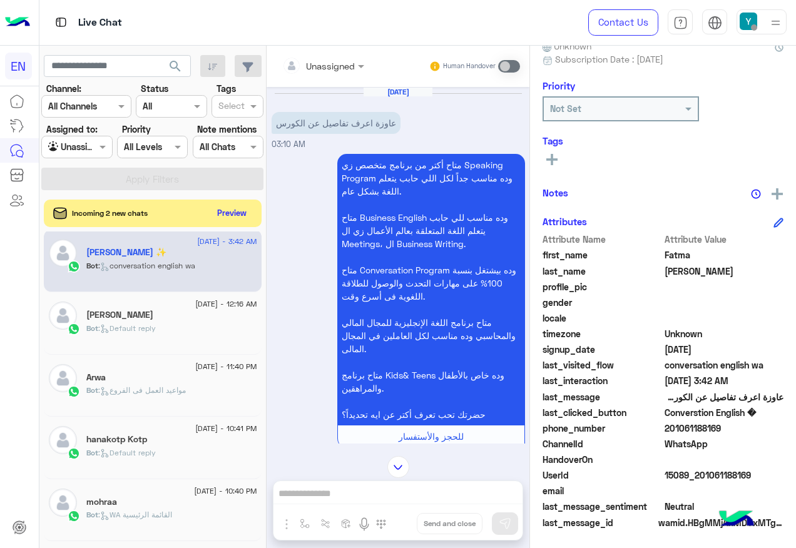
click at [342, 71] on div "Unassigned" at bounding box center [330, 65] width 49 height 13
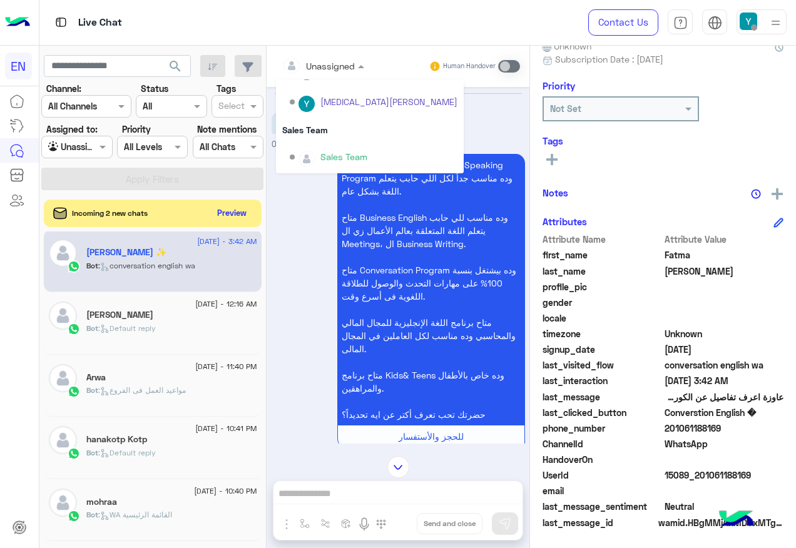
click at [356, 158] on div "Sales Team" at bounding box center [344, 156] width 47 height 13
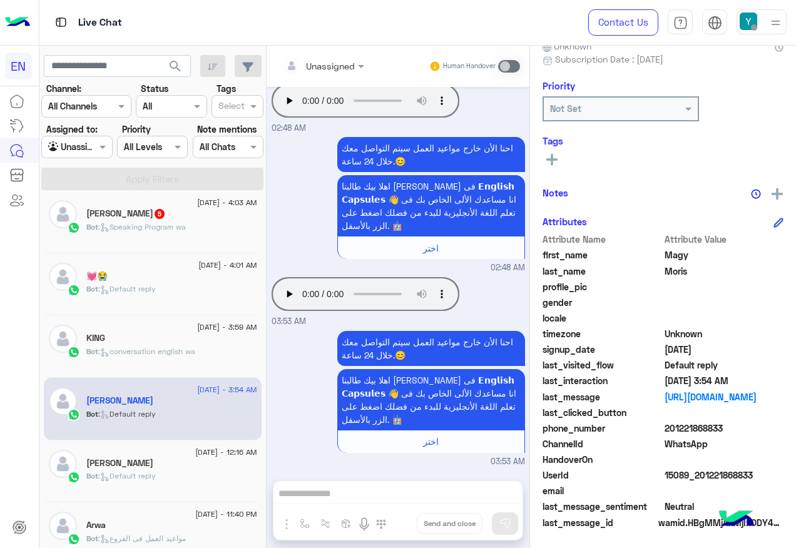
click at [216, 226] on div "Bot : Speaking Program wa" at bounding box center [171, 233] width 171 height 22
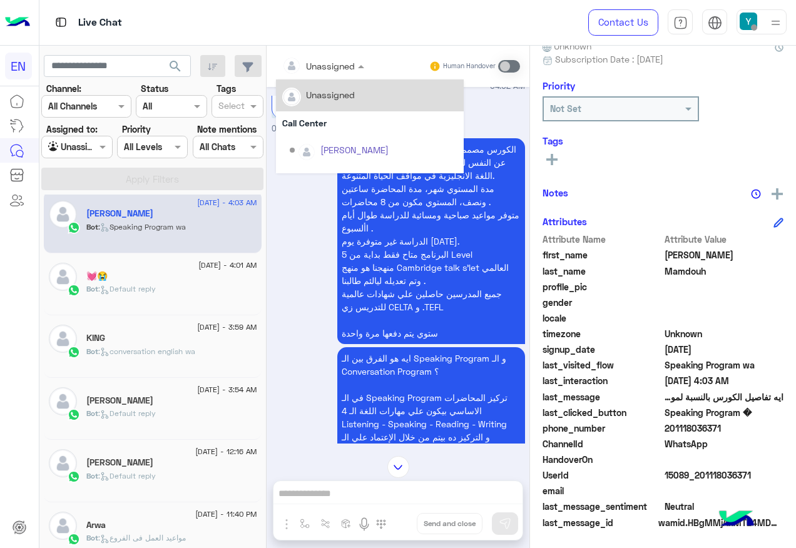
click at [342, 66] on div at bounding box center [323, 65] width 95 height 14
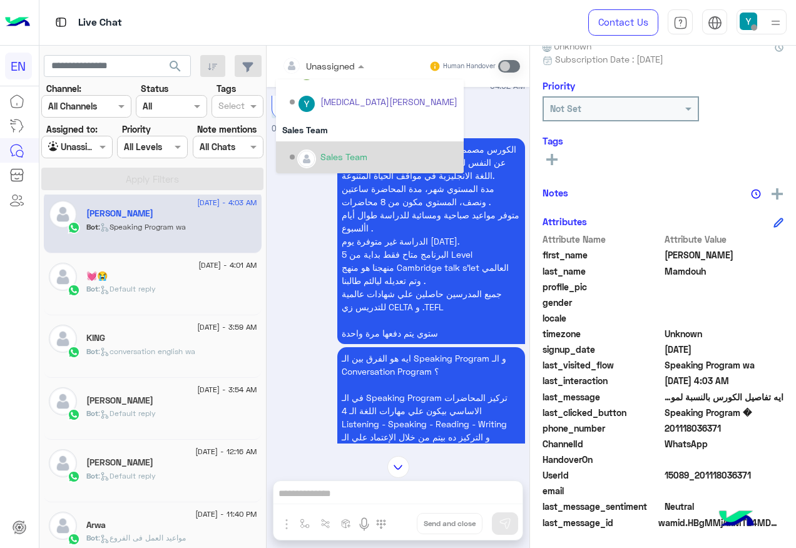
click at [337, 144] on div "Sales Team" at bounding box center [370, 157] width 188 height 32
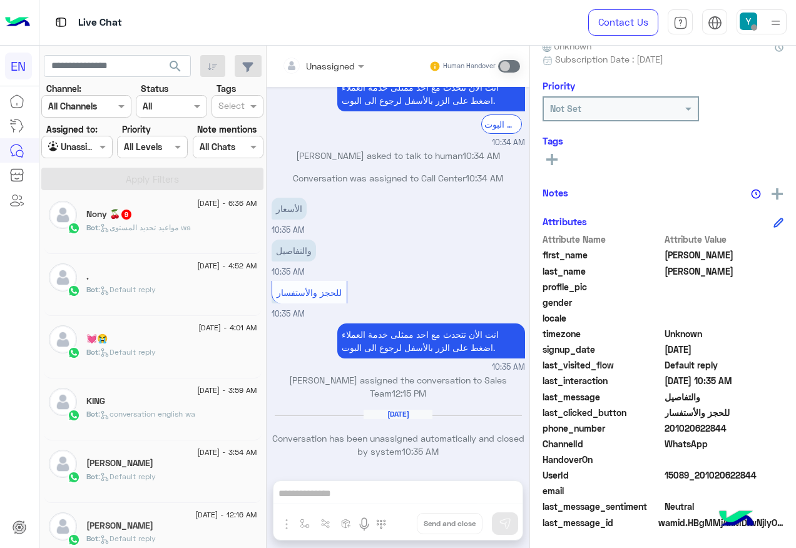
click at [342, 61] on div at bounding box center [323, 65] width 95 height 14
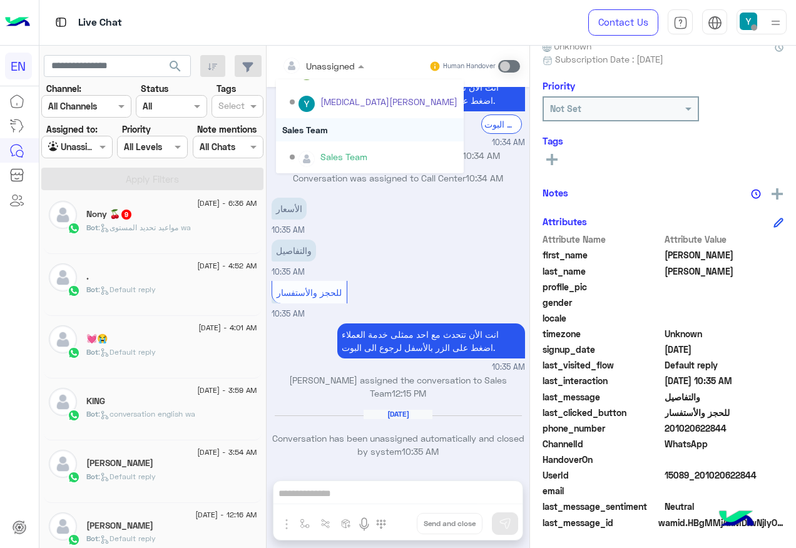
click at [337, 133] on div "Sales Team" at bounding box center [370, 129] width 188 height 23
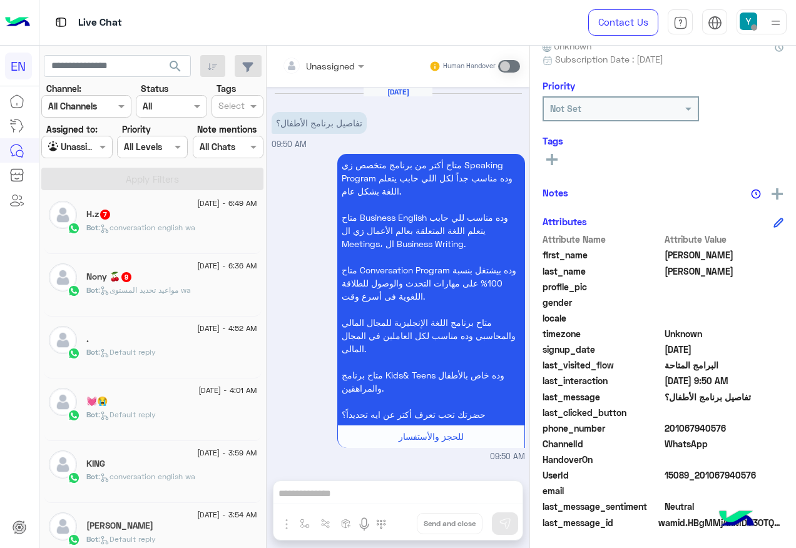
click at [342, 61] on div at bounding box center [323, 65] width 95 height 14
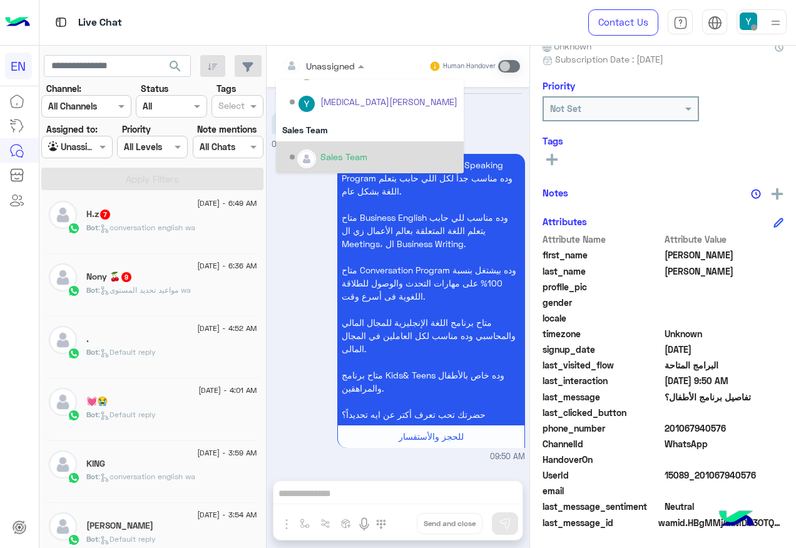
click at [334, 153] on div "Sales Team" at bounding box center [344, 156] width 47 height 13
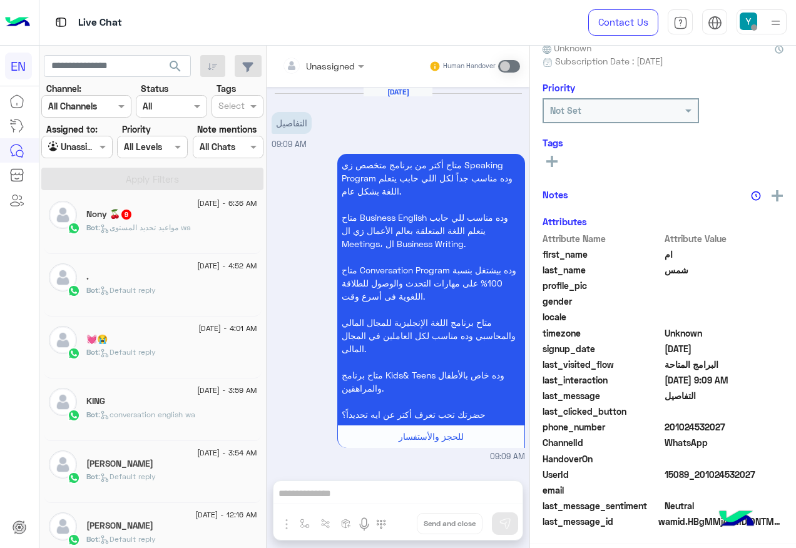
click at [332, 71] on input "text" at bounding box center [307, 65] width 51 height 13
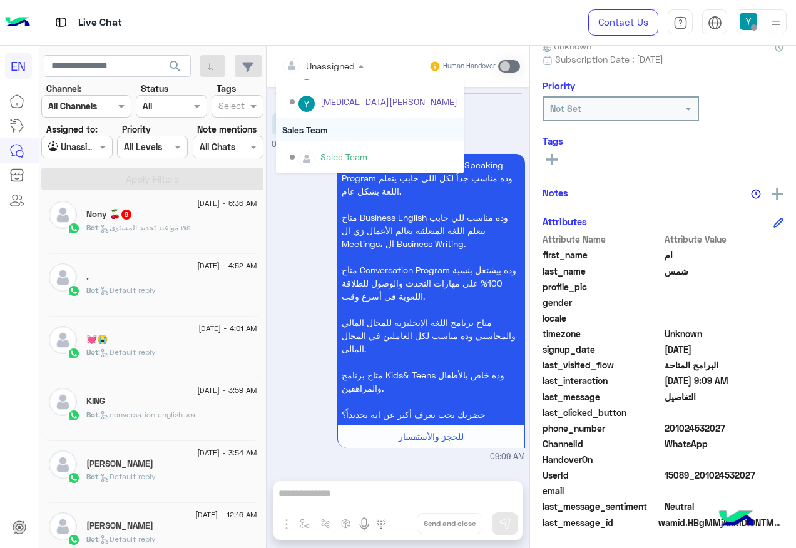
click at [339, 125] on div "Sales Team" at bounding box center [370, 129] width 188 height 23
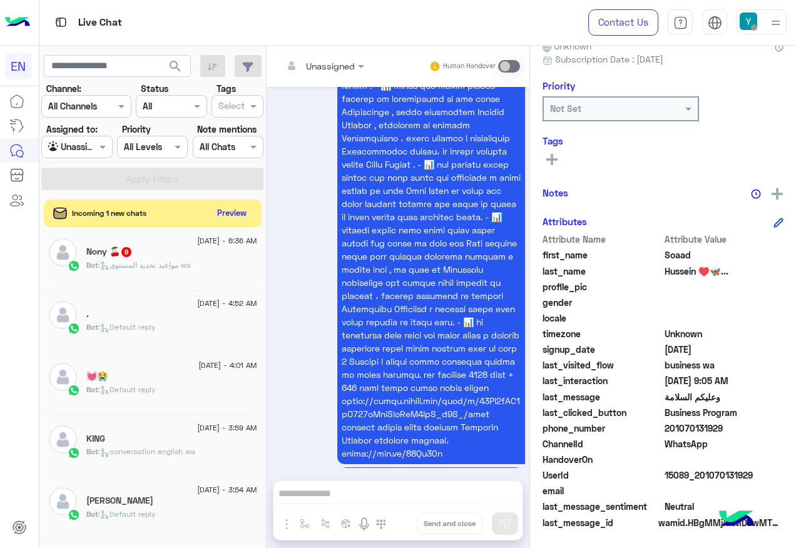
click at [119, 263] on span ": مواعيد تحديد المستوى wa" at bounding box center [144, 264] width 93 height 9
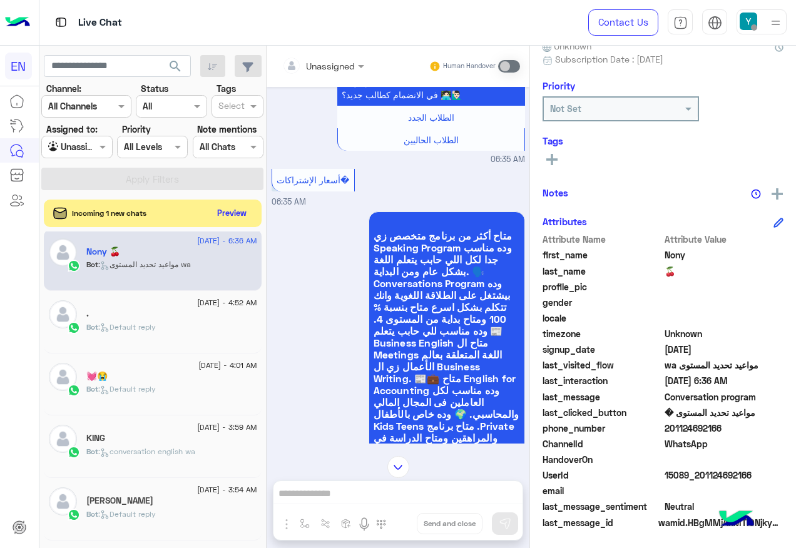
click at [348, 48] on div "Unassigned Human Handover" at bounding box center [398, 66] width 263 height 41
click at [345, 66] on div at bounding box center [323, 65] width 95 height 14
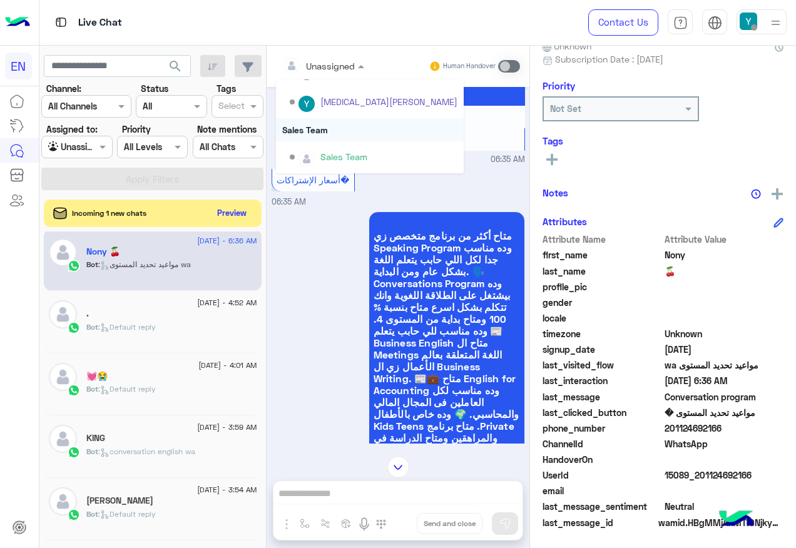
click at [357, 127] on div "Sales Team" at bounding box center [370, 129] width 188 height 23
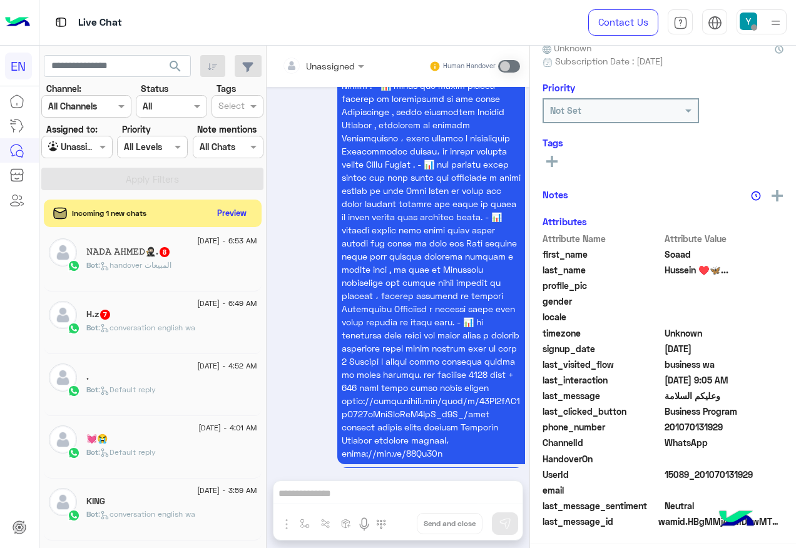
click at [151, 340] on div "Bot : conversation english wa" at bounding box center [171, 333] width 171 height 22
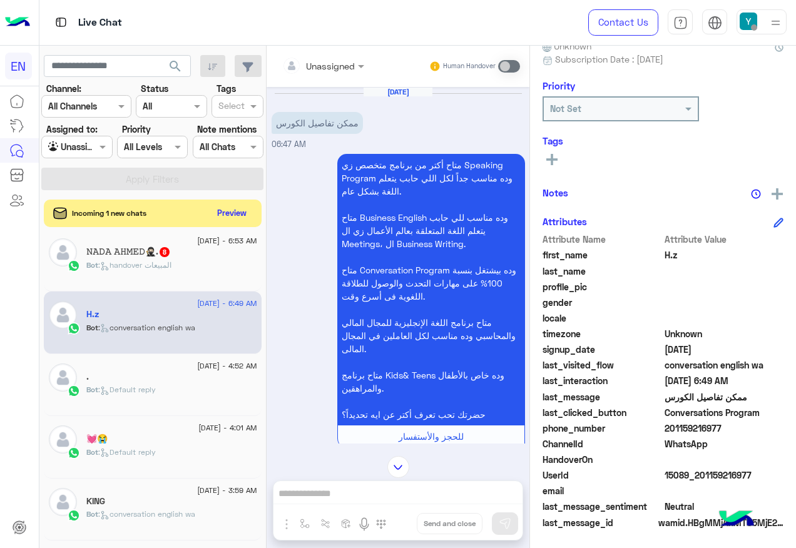
click at [337, 72] on div "Unassigned" at bounding box center [330, 65] width 49 height 13
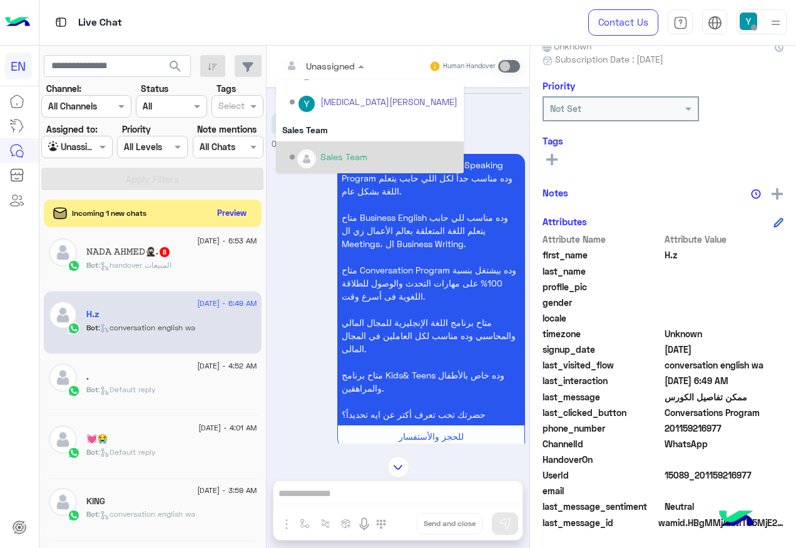
click at [347, 145] on div "Sales Team" at bounding box center [370, 157] width 188 height 32
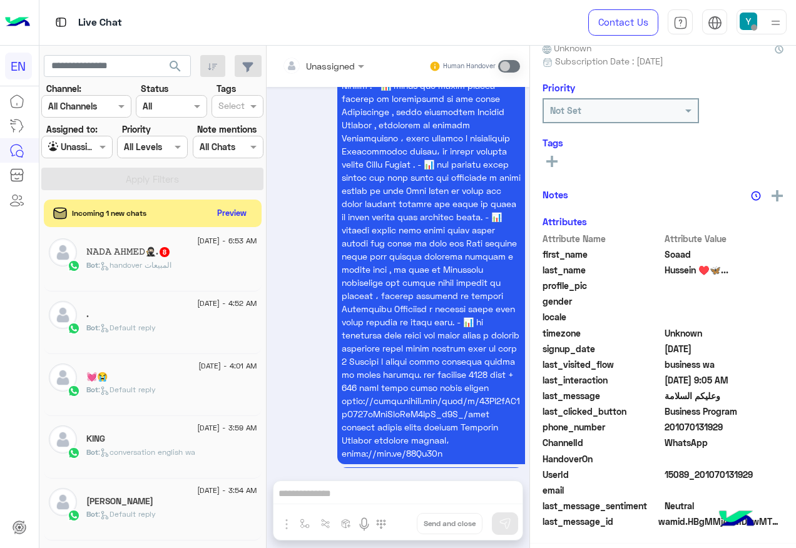
click at [193, 275] on div "Bot : handover المبيعات" at bounding box center [171, 271] width 171 height 22
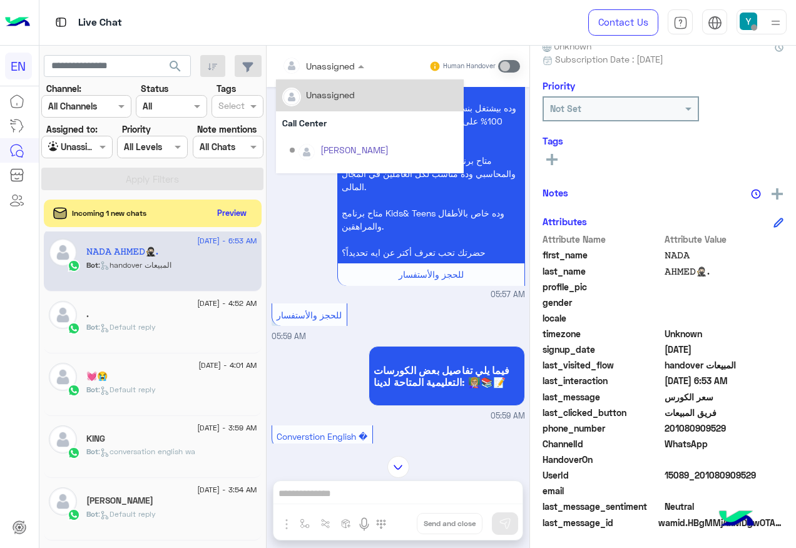
drag, startPoint x: 334, startPoint y: 63, endPoint x: 336, endPoint y: 130, distance: 67.0
click at [333, 64] on div at bounding box center [323, 65] width 95 height 14
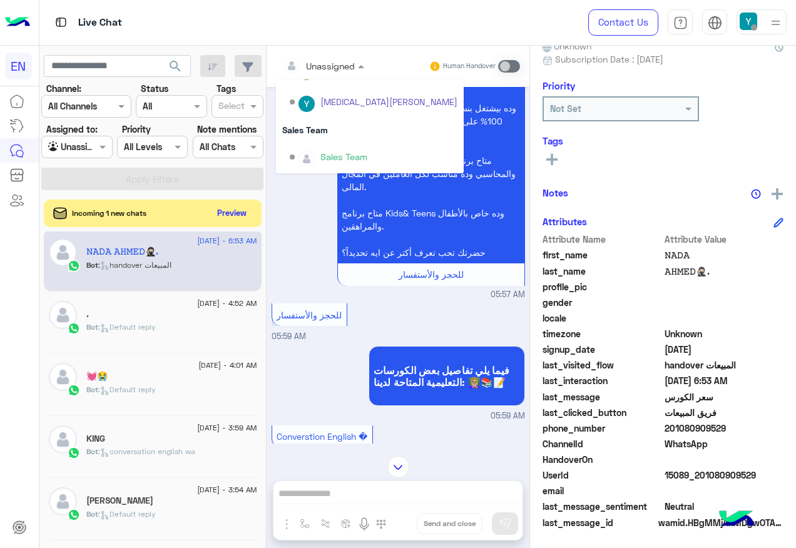
click at [334, 132] on div "Sales Team" at bounding box center [370, 129] width 188 height 23
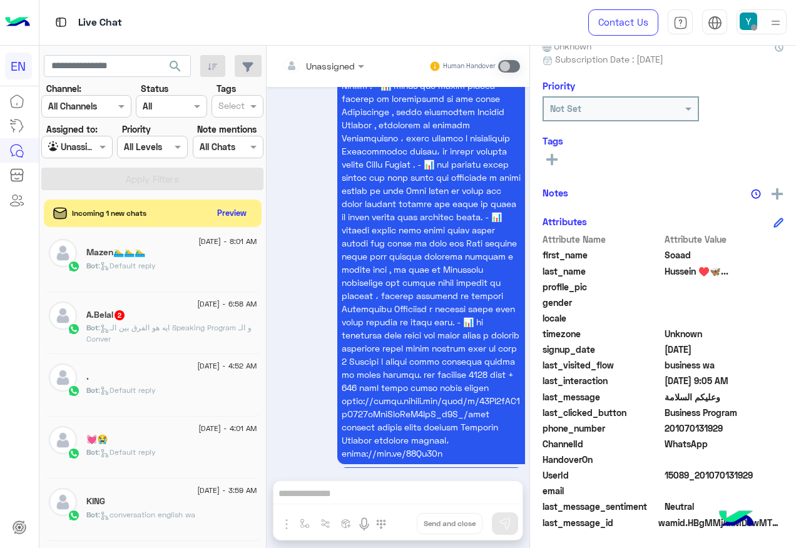
click at [160, 332] on span "Bot : ايه هو الفرق بين الـ Speaking Program و الـ Conver" at bounding box center [168, 333] width 165 height 21
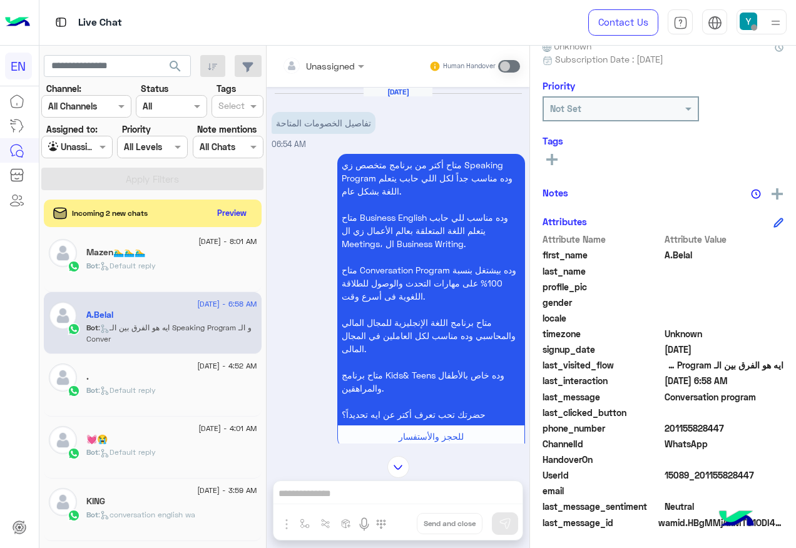
click at [327, 64] on input "text" at bounding box center [307, 65] width 51 height 13
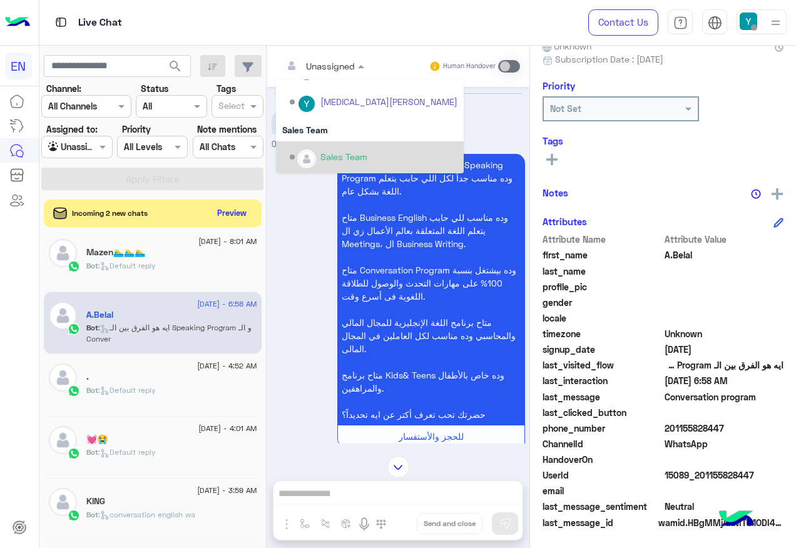
click at [348, 141] on div "Sales Team" at bounding box center [370, 157] width 188 height 32
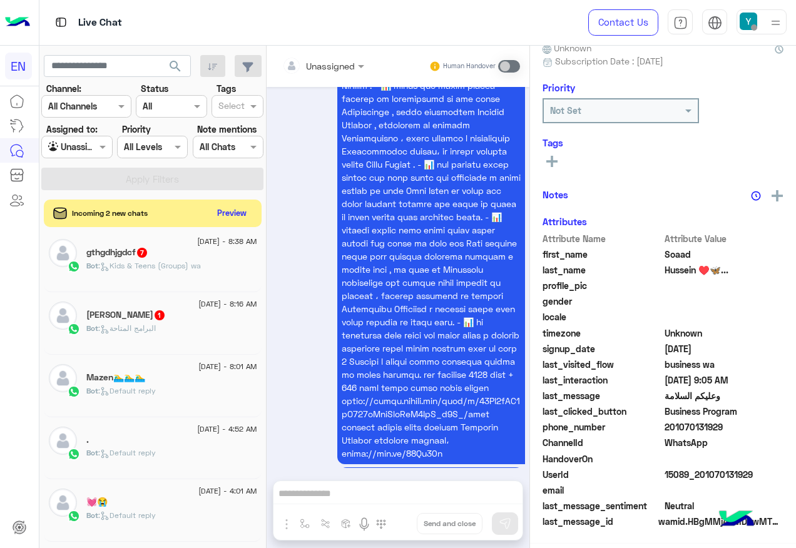
click at [225, 368] on span "[DATE] - 8:01 AM" at bounding box center [227, 366] width 58 height 11
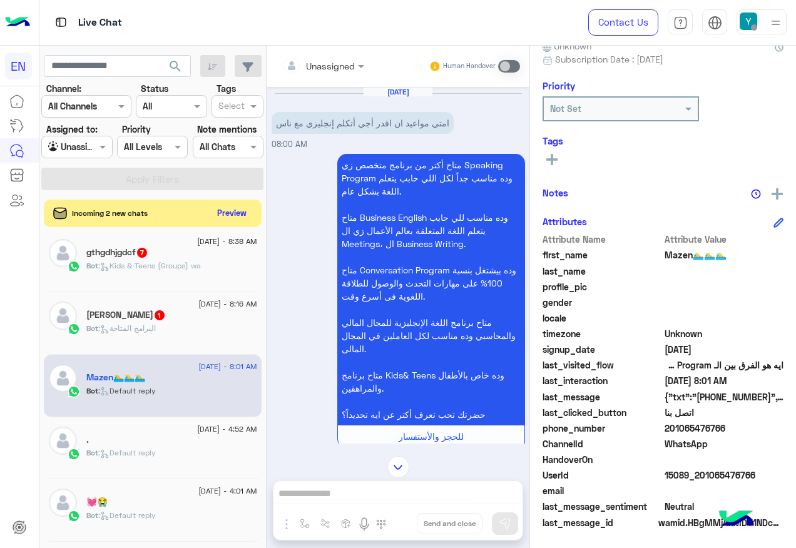
click at [309, 61] on input "text" at bounding box center [307, 65] width 51 height 13
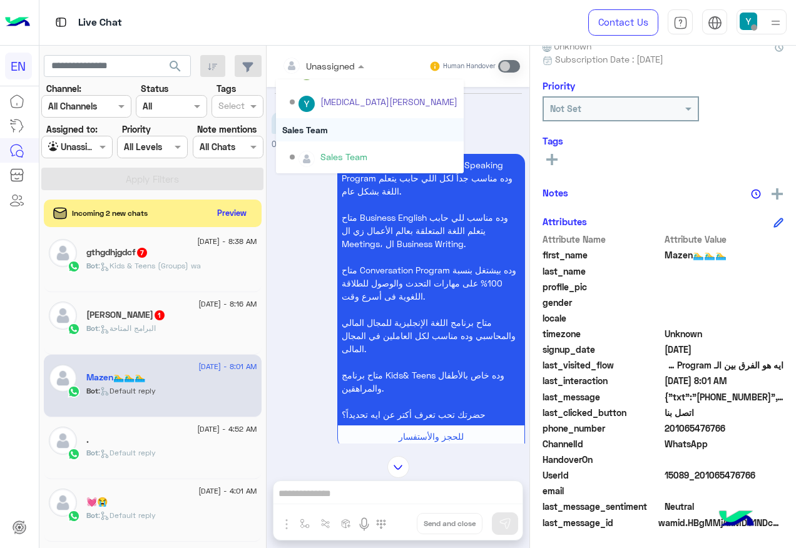
click at [324, 139] on div "Sales Team" at bounding box center [370, 129] width 188 height 23
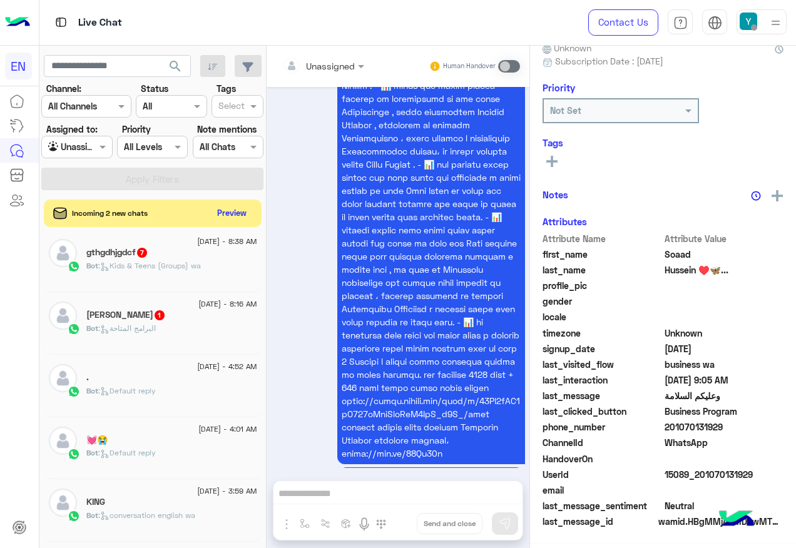
click at [180, 334] on div "Bot : البرامج المتاحة" at bounding box center [171, 334] width 171 height 22
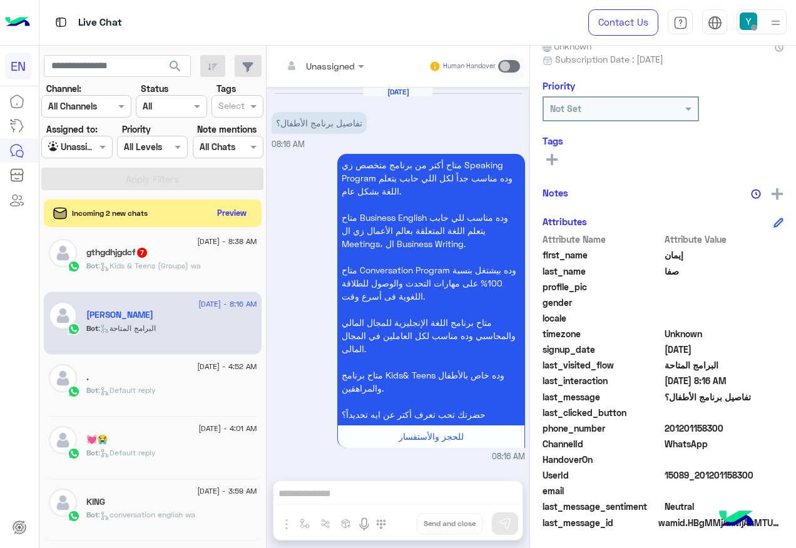
click at [313, 59] on input "text" at bounding box center [307, 65] width 51 height 13
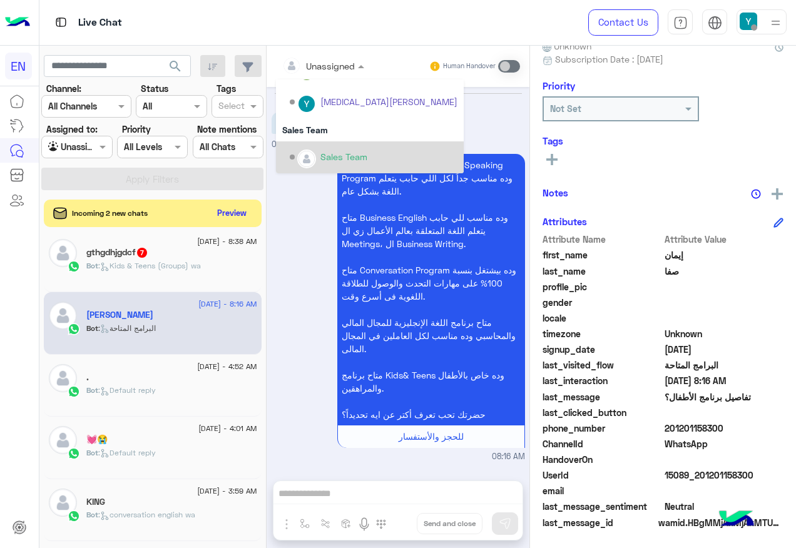
click at [324, 144] on div "Sales Team" at bounding box center [370, 157] width 188 height 32
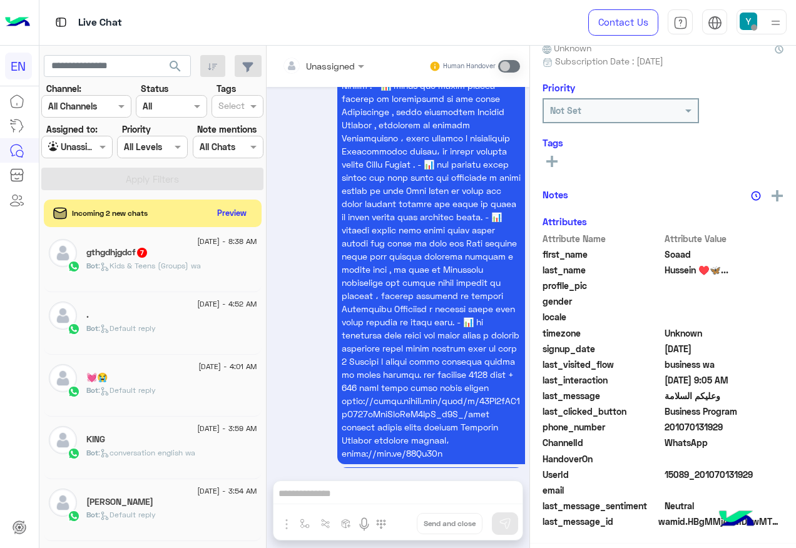
click at [178, 264] on span ": Kids & Teens (Groups) wa" at bounding box center [149, 265] width 103 height 9
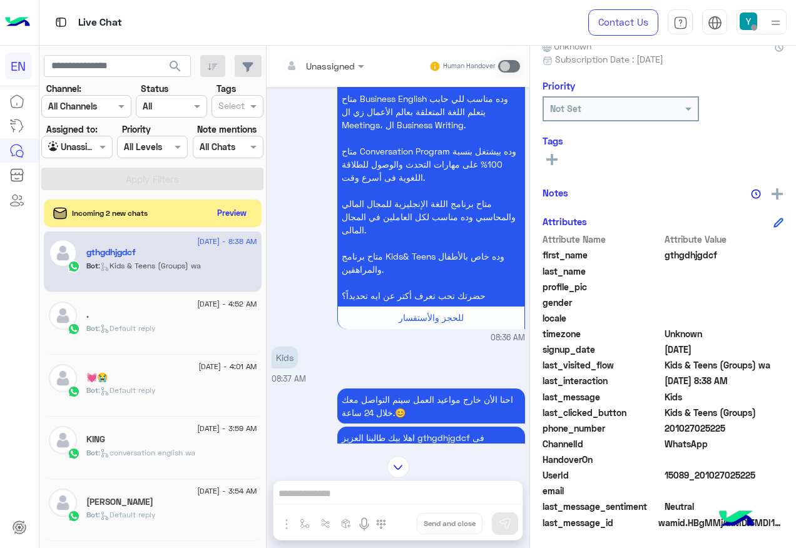
click at [329, 53] on div "Unassigned Human Handover" at bounding box center [398, 66] width 263 height 41
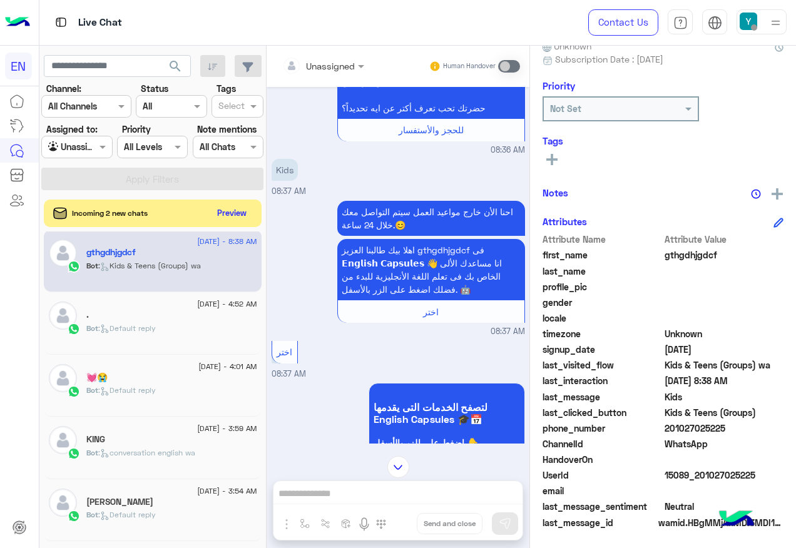
click at [326, 69] on input "text" at bounding box center [307, 65] width 51 height 13
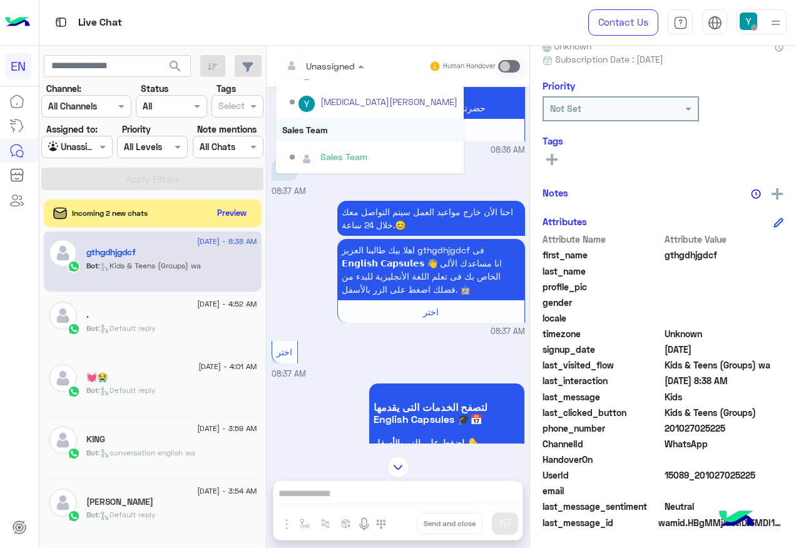
click at [334, 120] on div "Sales Team" at bounding box center [370, 129] width 188 height 23
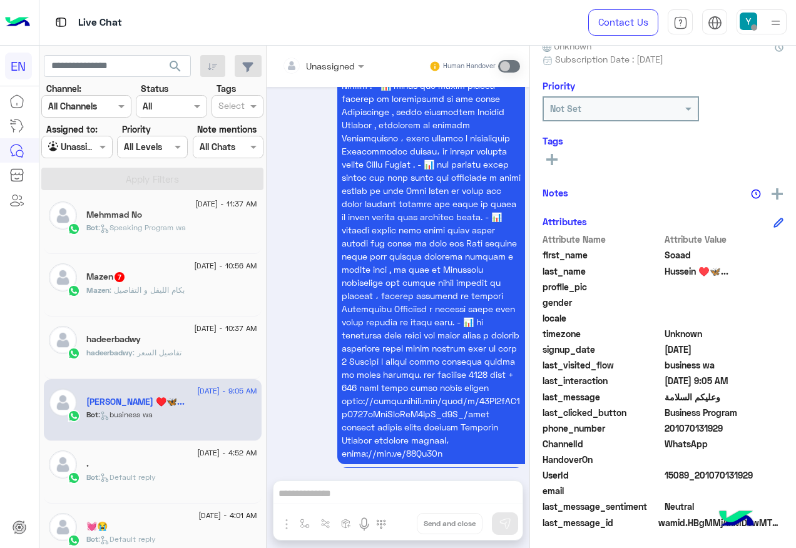
click at [209, 326] on span "[DATE] - 10:37 AM" at bounding box center [225, 328] width 63 height 11
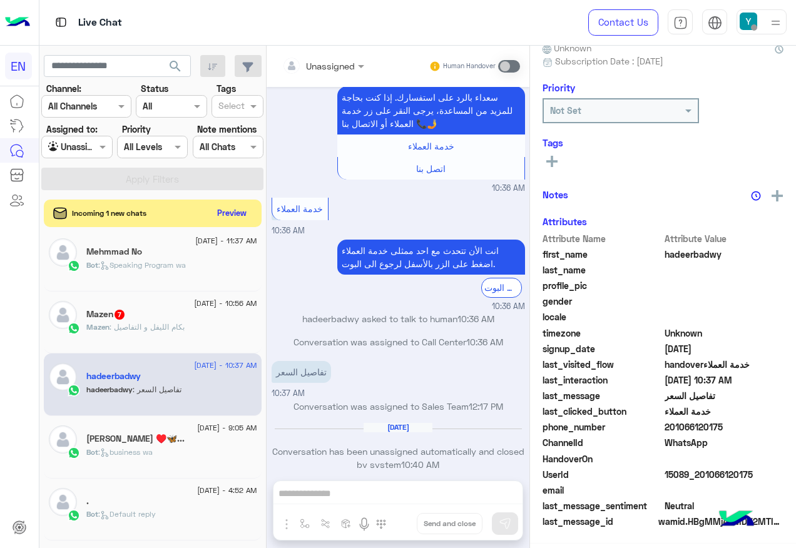
click at [344, 58] on div at bounding box center [323, 65] width 95 height 14
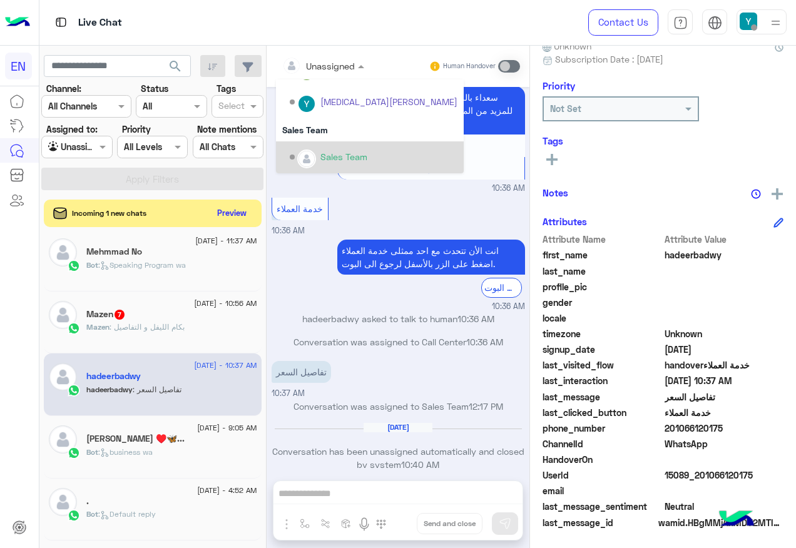
click at [334, 147] on div "Sales Team" at bounding box center [374, 157] width 168 height 22
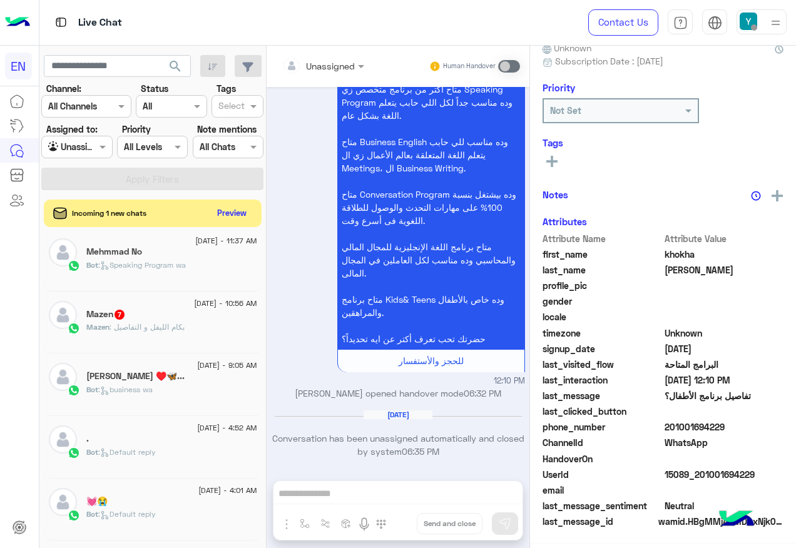
click at [135, 310] on div "Mazen 7" at bounding box center [171, 315] width 171 height 13
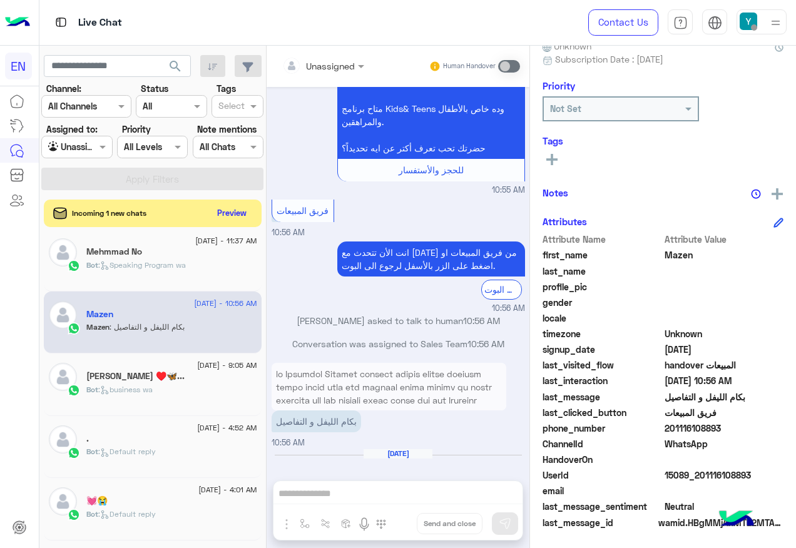
click at [321, 75] on div "Unassigned" at bounding box center [318, 65] width 73 height 25
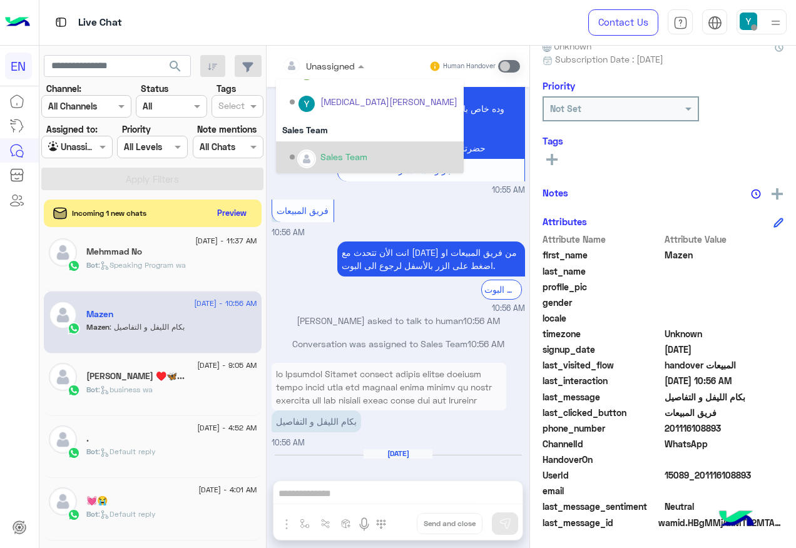
click at [327, 145] on div "Sales Team" at bounding box center [370, 157] width 188 height 32
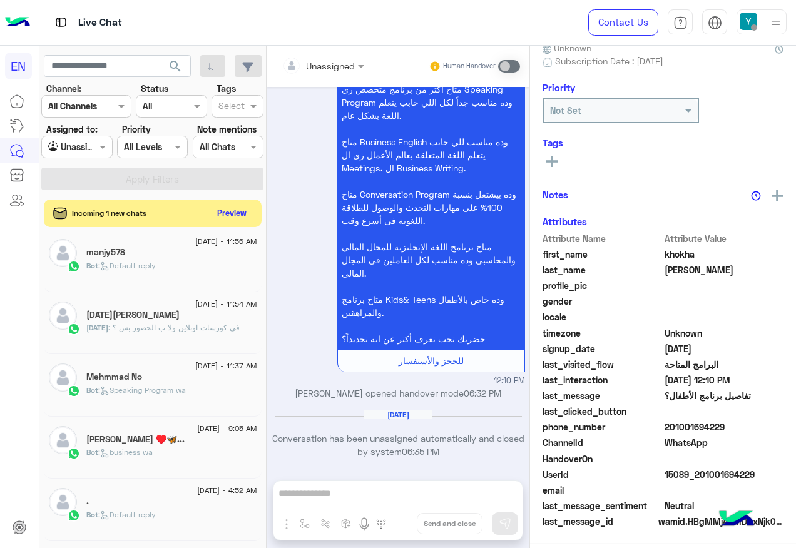
click at [187, 375] on div "Mehmmad No" at bounding box center [171, 378] width 171 height 13
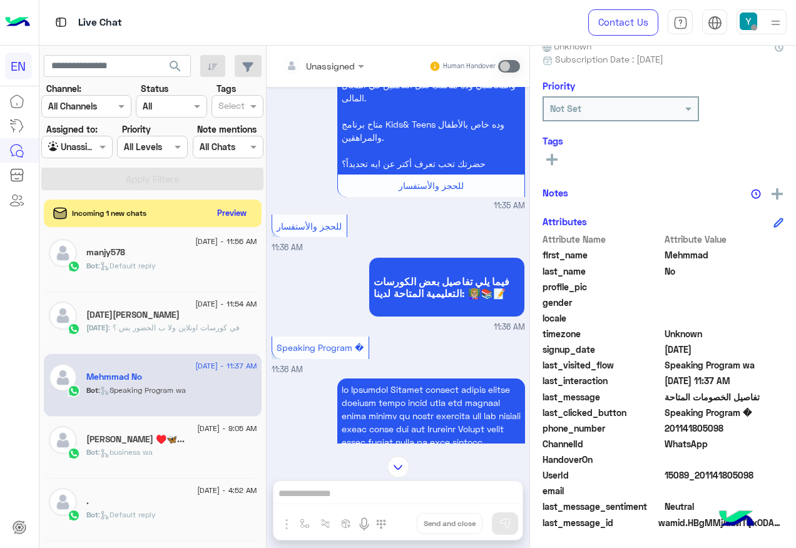
click at [345, 62] on div at bounding box center [323, 65] width 95 height 14
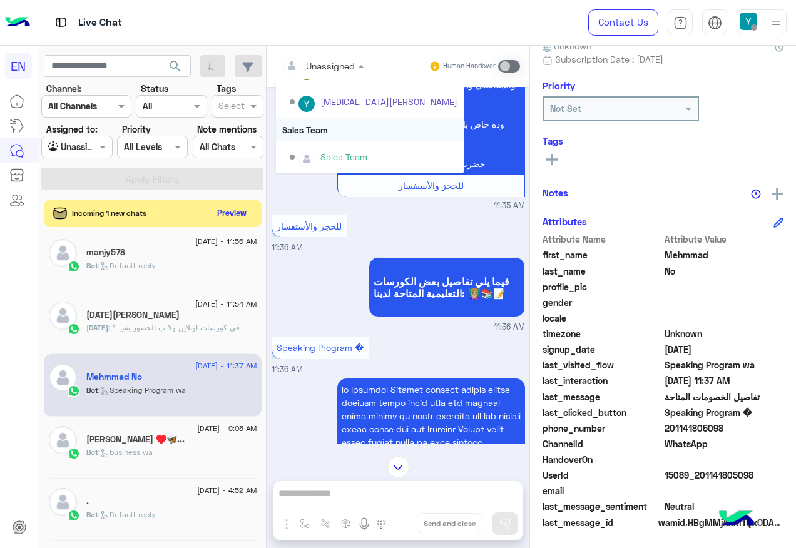
click at [339, 136] on div "Sales Team" at bounding box center [370, 129] width 188 height 23
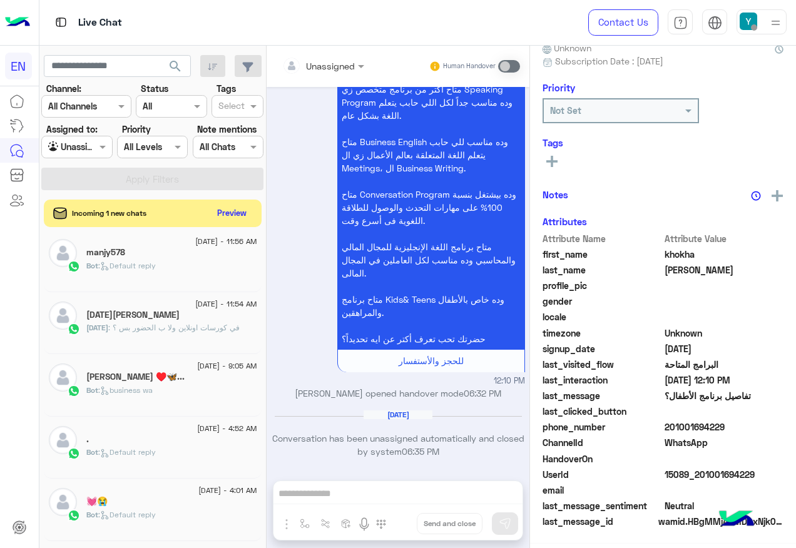
click at [203, 319] on div "[DATE][PERSON_NAME]" at bounding box center [171, 316] width 171 height 13
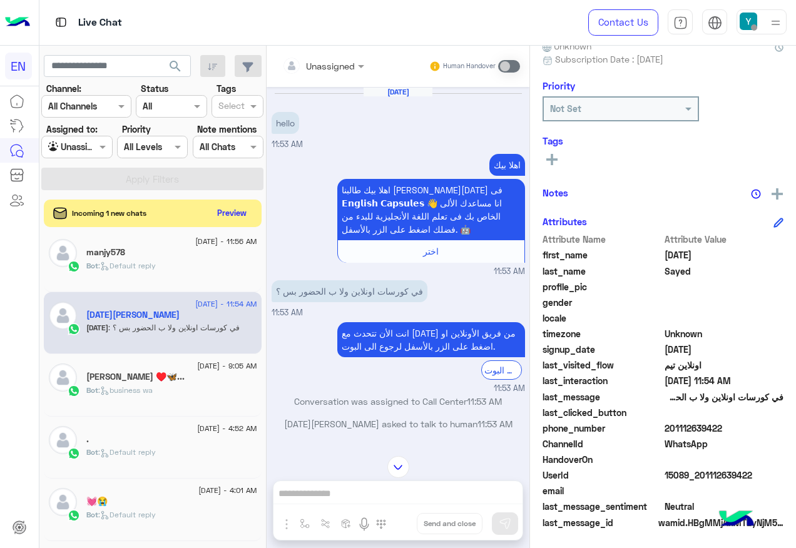
click at [356, 58] on div at bounding box center [323, 65] width 95 height 14
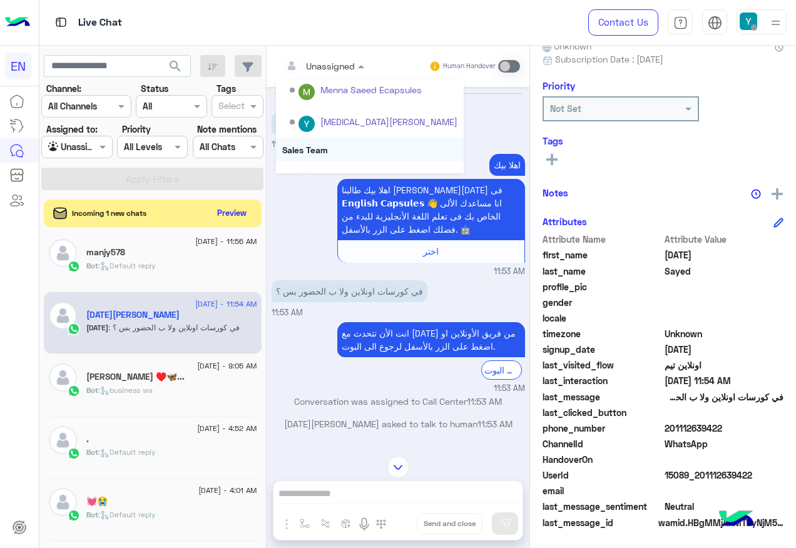
click at [347, 140] on div "Sales Team" at bounding box center [370, 149] width 188 height 23
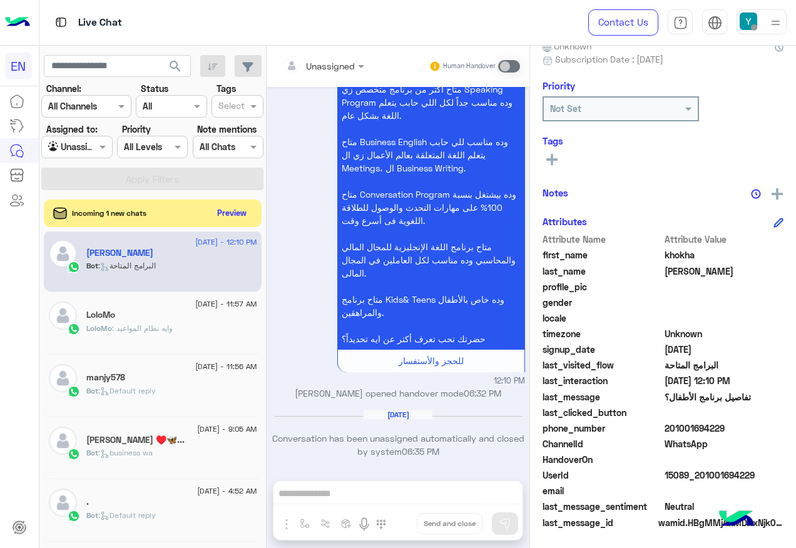
click at [224, 327] on div "LoloMo : وايه نظام المواعيد" at bounding box center [171, 334] width 171 height 22
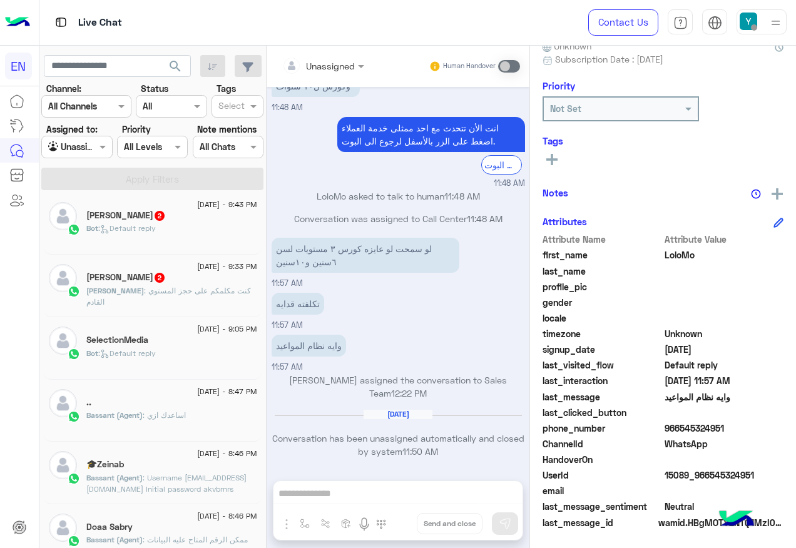
click at [180, 293] on span ": كنت مكلمكم على حجز المستوي القادم" at bounding box center [168, 296] width 165 height 21
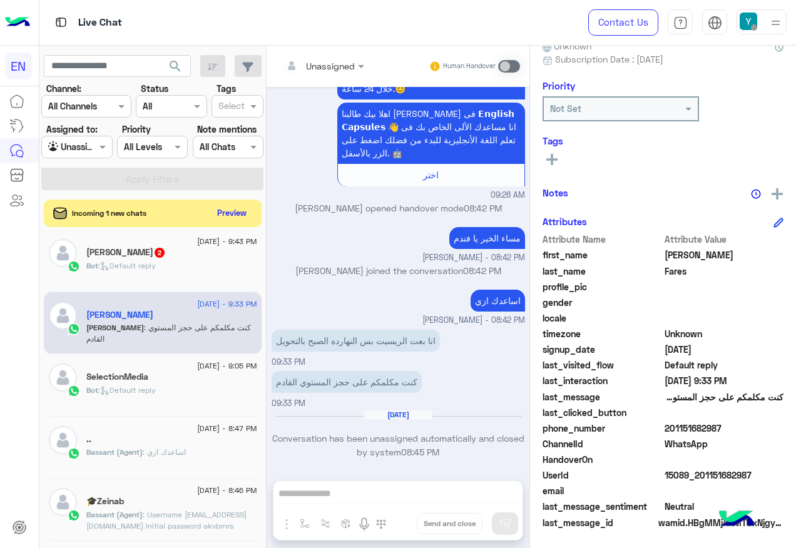
click at [546, 150] on div "Tags See All" at bounding box center [663, 153] width 241 height 36
click at [563, 165] on div "See All" at bounding box center [663, 158] width 241 height 15
click at [559, 166] on button at bounding box center [552, 158] width 19 height 15
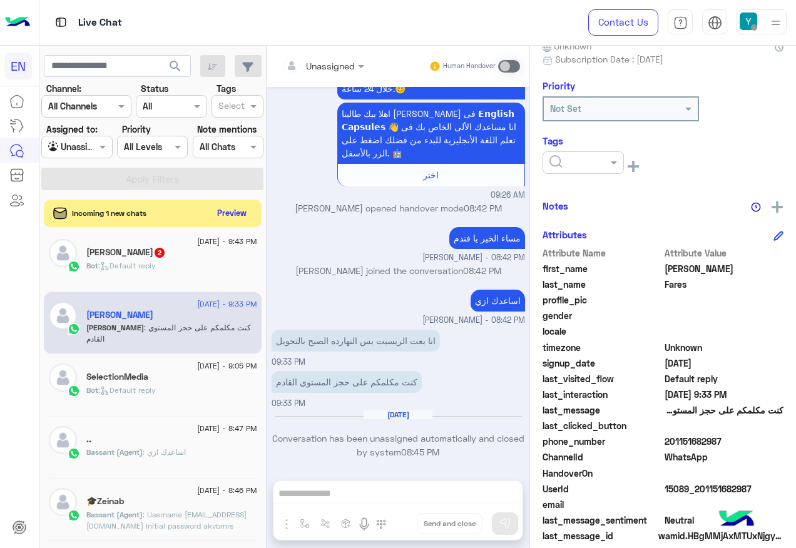
drag, startPoint x: 576, startPoint y: 163, endPoint x: 595, endPoint y: 167, distance: 19.0
click at [577, 165] on input "text" at bounding box center [569, 162] width 38 height 13
click at [695, 175] on div "Solved Follow Up Radwa Blacklisted [PERSON_NAME] See All" at bounding box center [663, 165] width 241 height 28
click at [613, 160] on span at bounding box center [616, 162] width 16 height 13
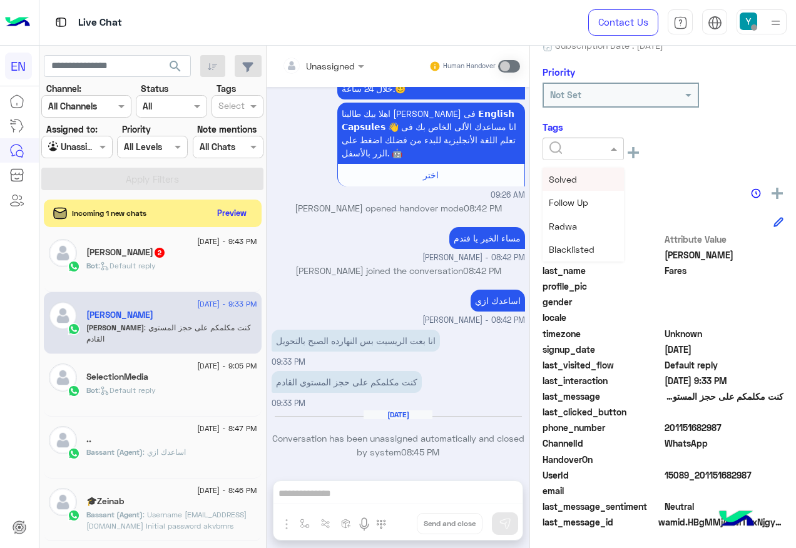
click at [702, 428] on span "201151682987" at bounding box center [725, 427] width 120 height 13
copy span "201151682987"
click at [164, 276] on div "Bot : Default reply" at bounding box center [171, 271] width 171 height 22
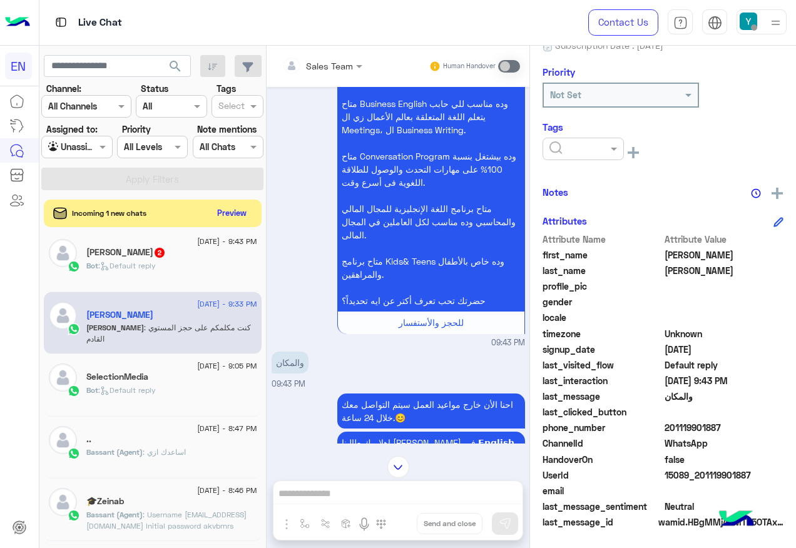
scroll to position [110, 0]
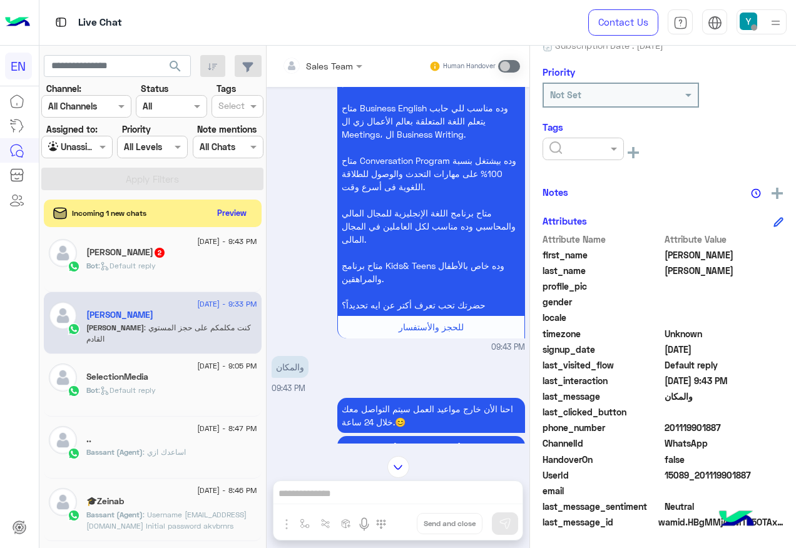
click at [332, 66] on div at bounding box center [322, 65] width 93 height 14
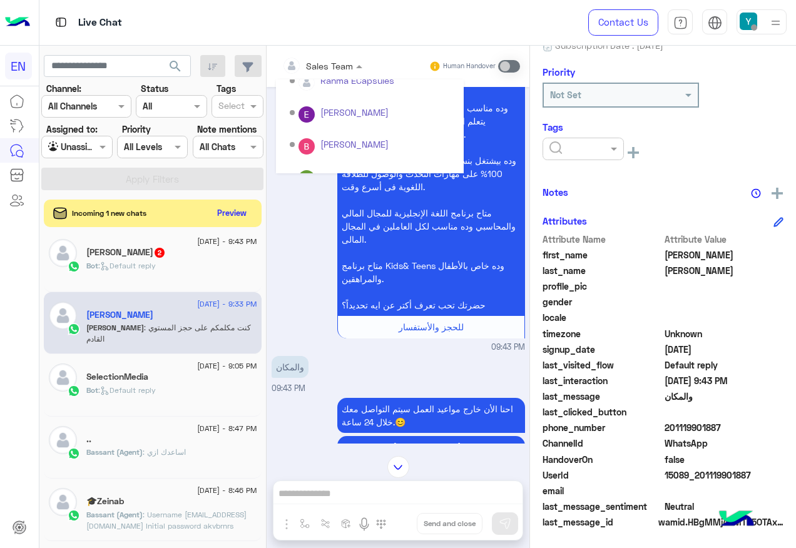
scroll to position [208, 0]
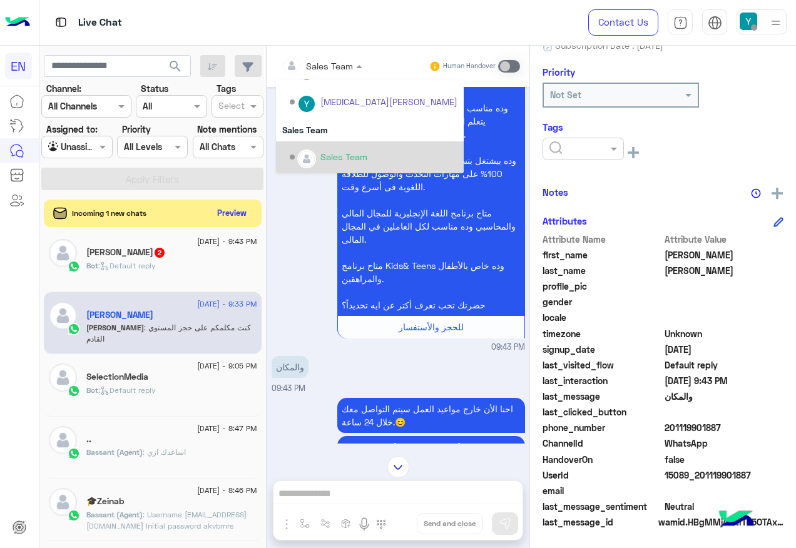
click at [342, 146] on div "Sales Team" at bounding box center [374, 157] width 168 height 22
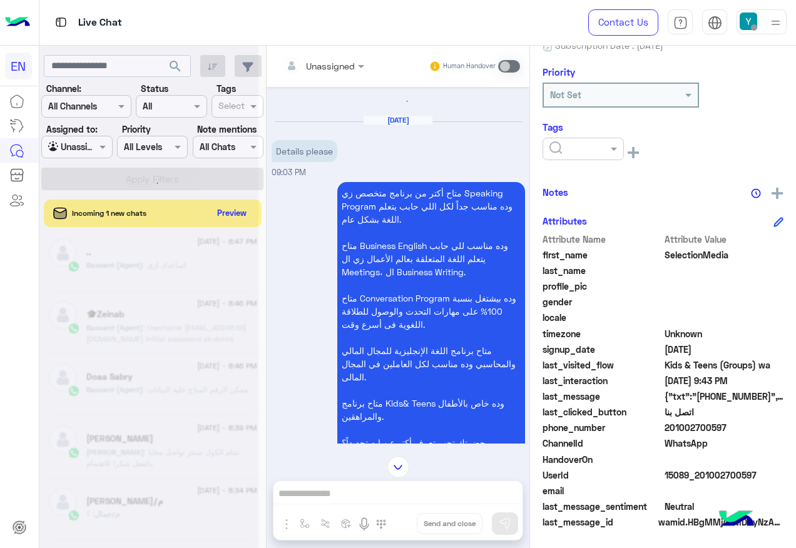
click at [337, 66] on div at bounding box center [323, 65] width 95 height 14
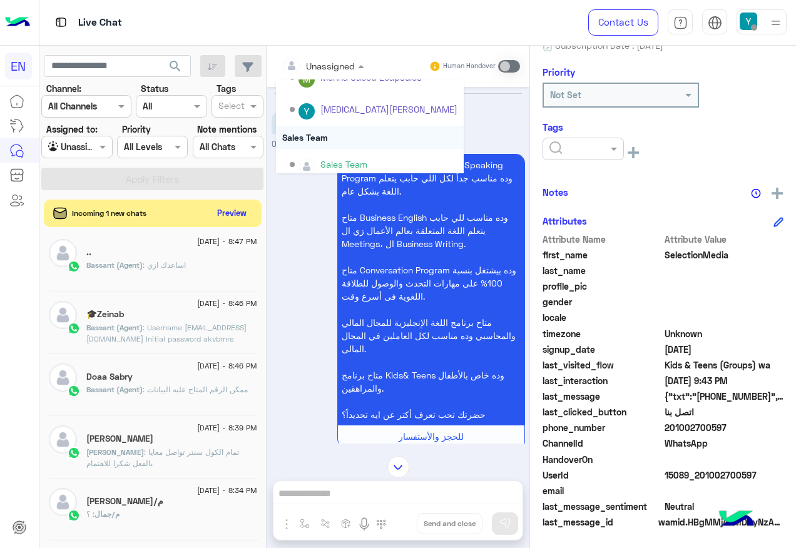
scroll to position [208, 0]
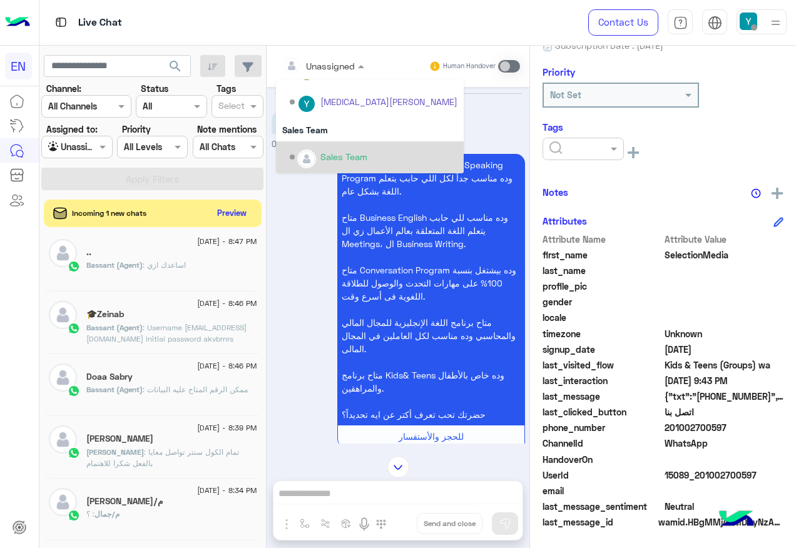
click at [340, 141] on div "Sales Team" at bounding box center [370, 157] width 188 height 32
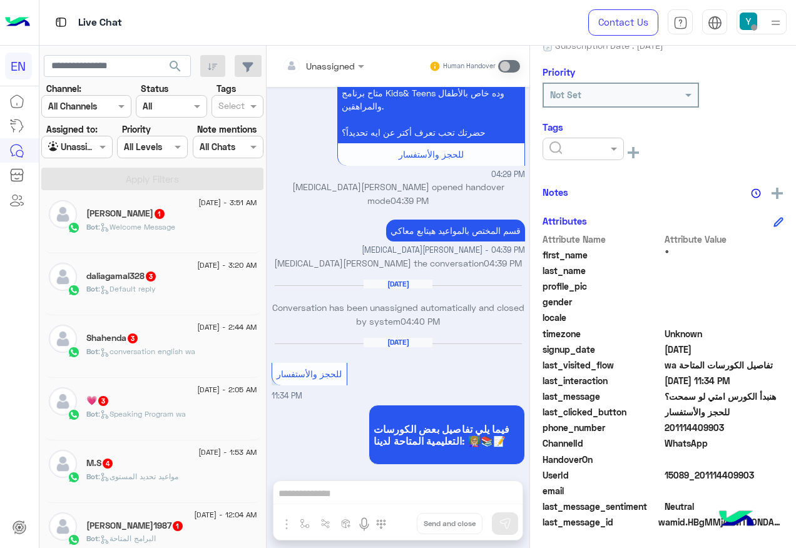
scroll to position [695, 0]
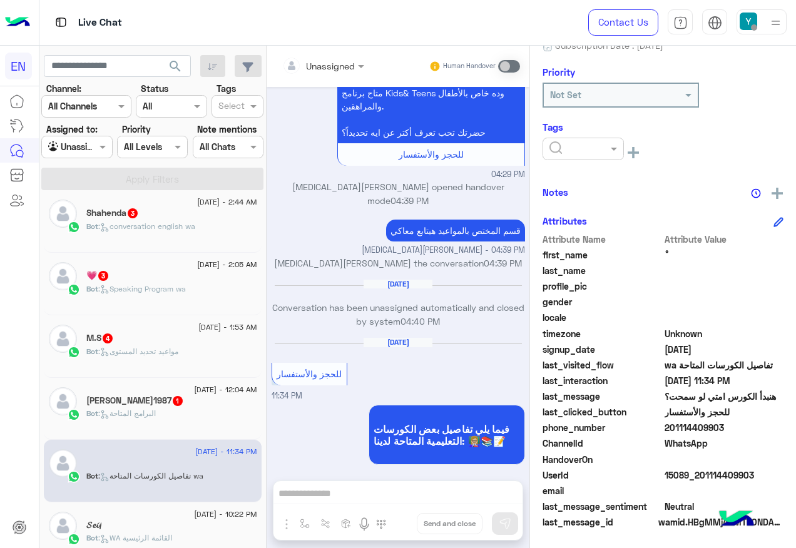
click at [220, 411] on div "Bot : البرامج المتاحة" at bounding box center [171, 419] width 171 height 22
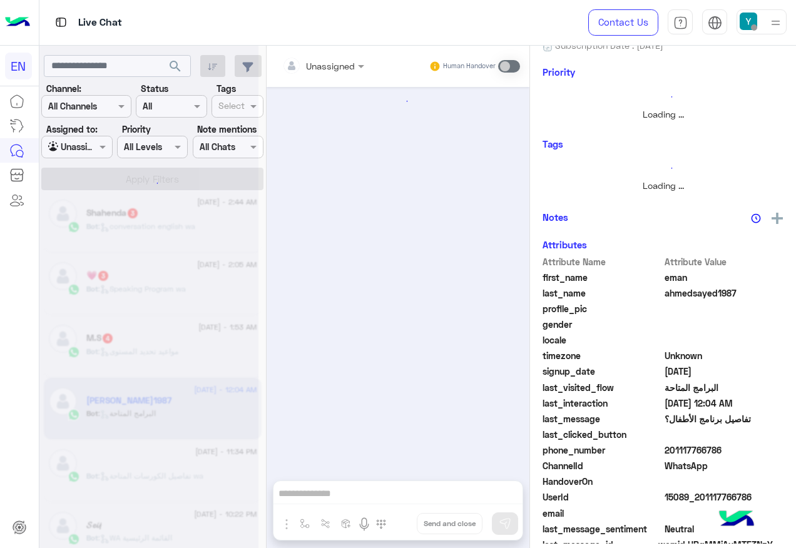
scroll to position [136, 0]
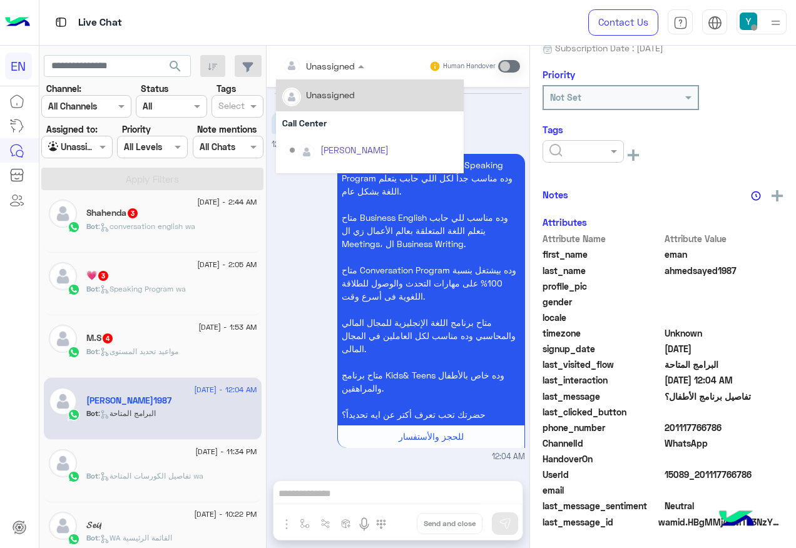
click at [341, 72] on div "Unassigned" at bounding box center [330, 65] width 49 height 13
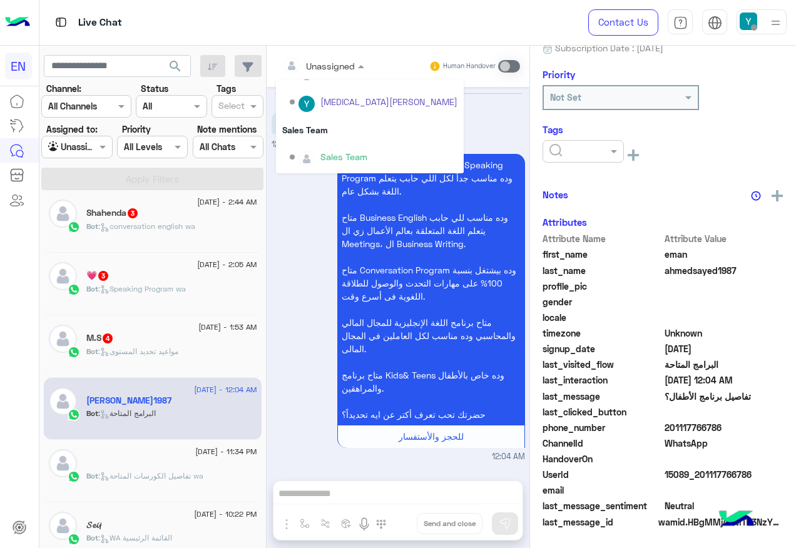
scroll to position [139, 0]
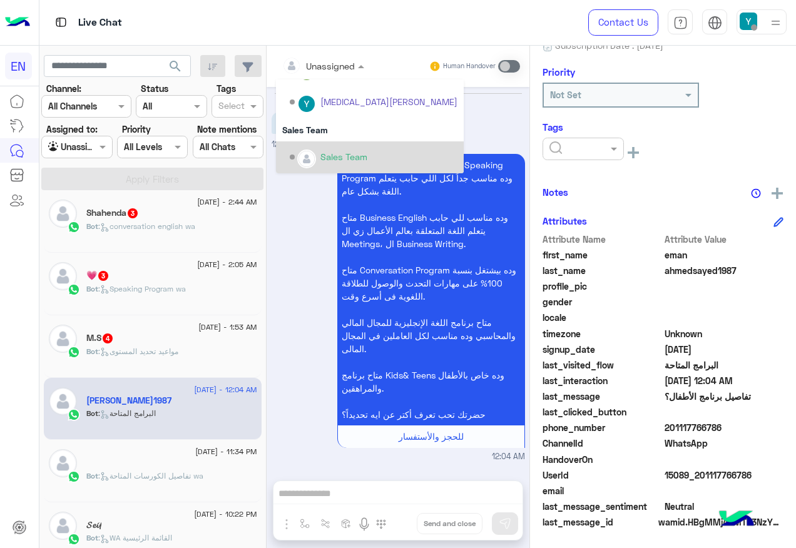
click at [344, 150] on div "Sales Team" at bounding box center [344, 156] width 47 height 13
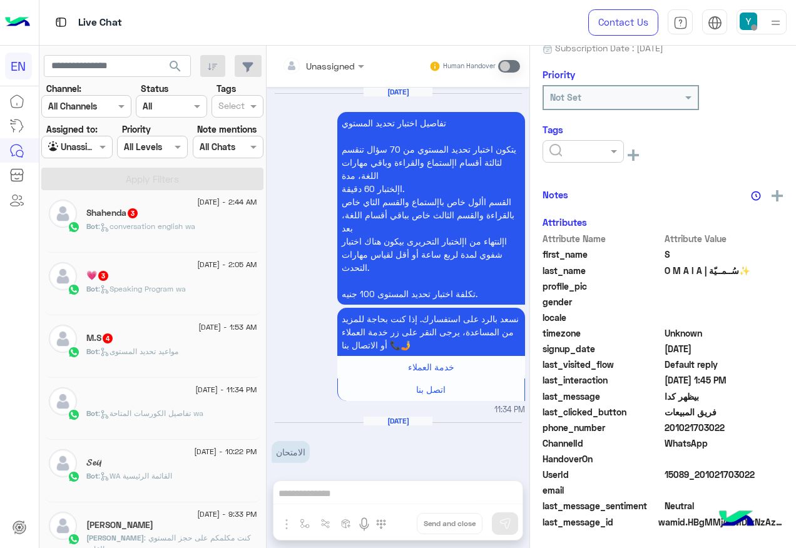
scroll to position [990, 0]
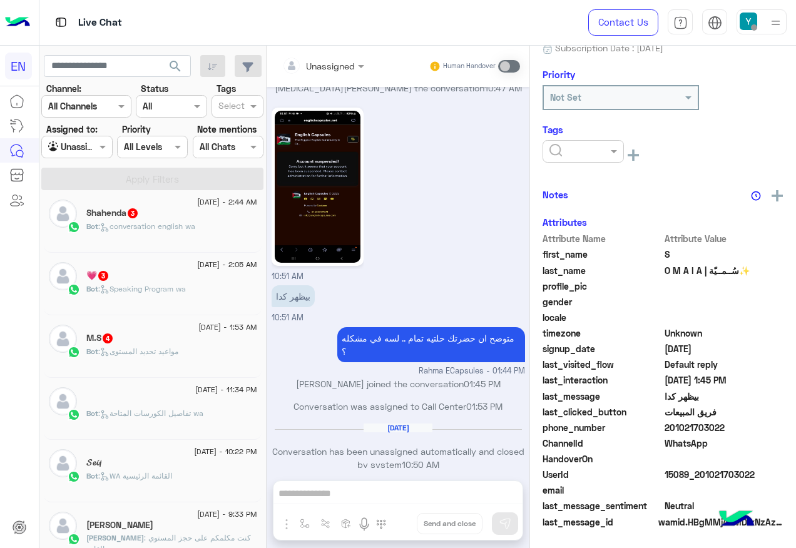
click at [158, 343] on div "M.S 4" at bounding box center [171, 339] width 171 height 13
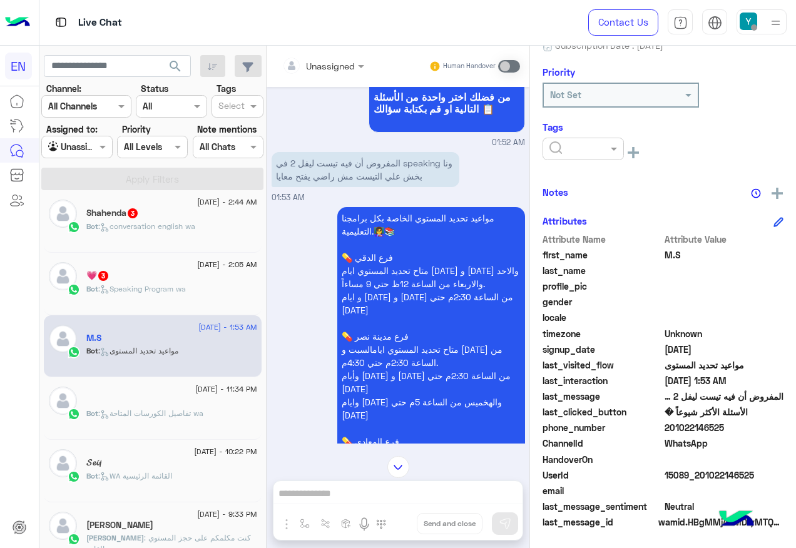
scroll to position [570, 0]
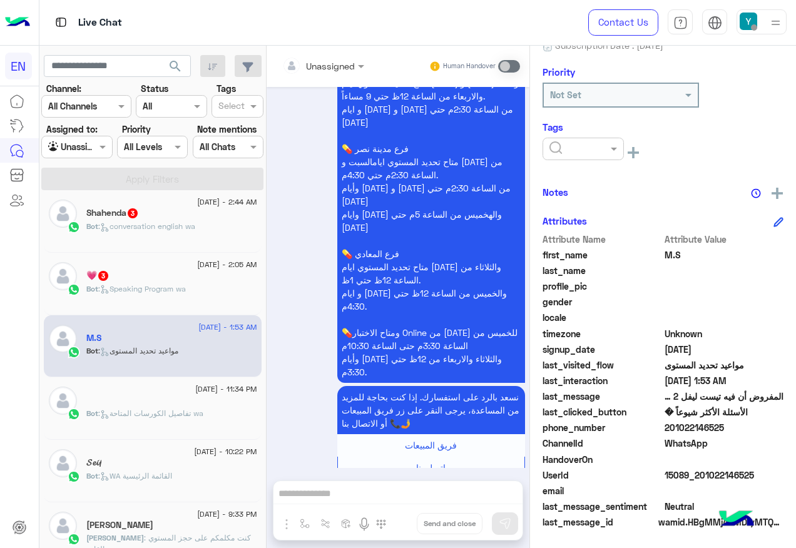
click at [681, 428] on span "201022146525" at bounding box center [725, 427] width 120 height 13
copy span "201022146525"
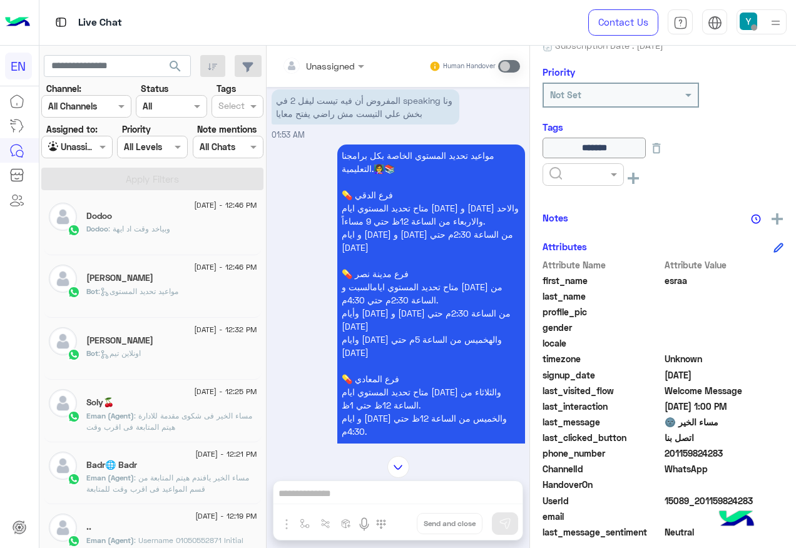
scroll to position [570, 0]
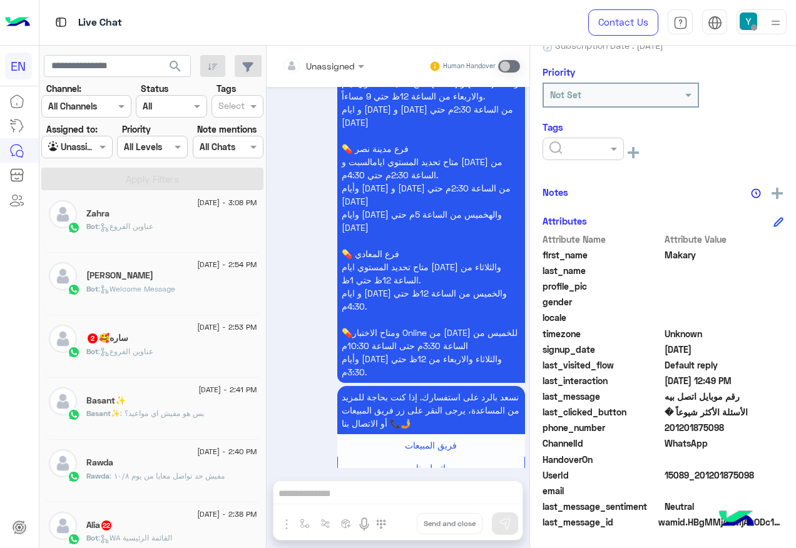
click at [185, 356] on div "Bot : عناوين الفروع" at bounding box center [171, 357] width 171 height 22
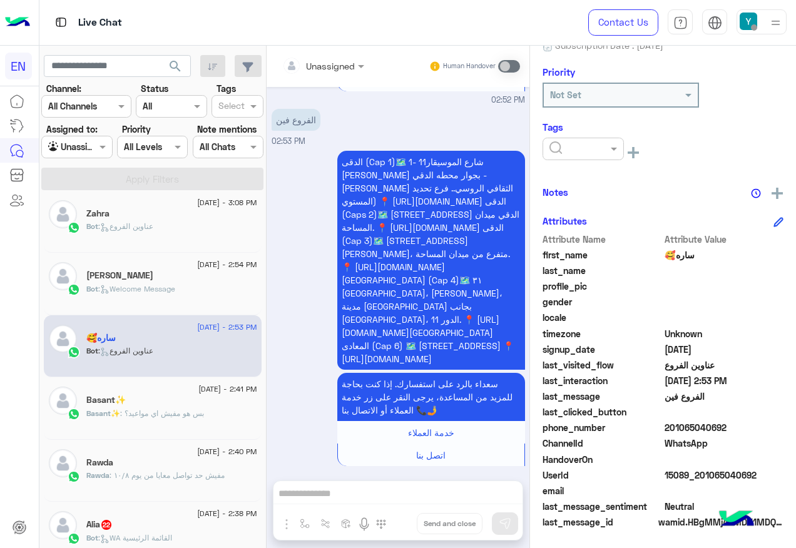
click at [331, 61] on input "text" at bounding box center [307, 65] width 51 height 13
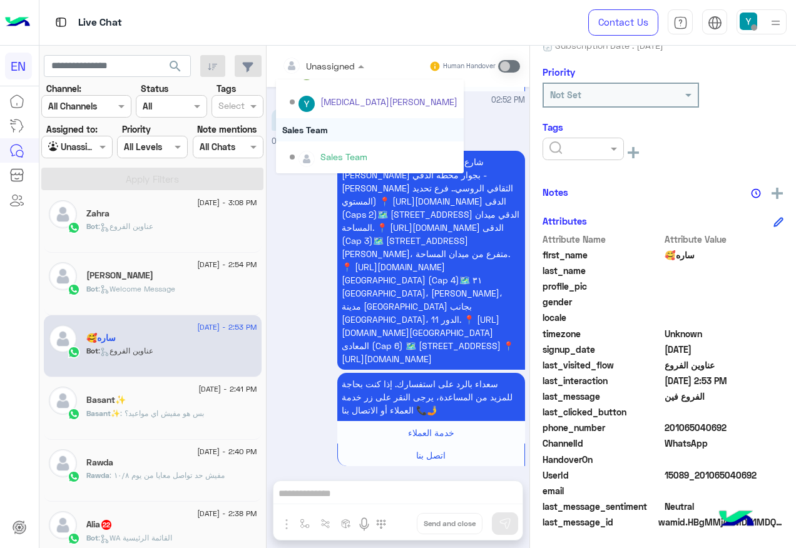
click at [324, 136] on div "Sales Team" at bounding box center [370, 129] width 188 height 23
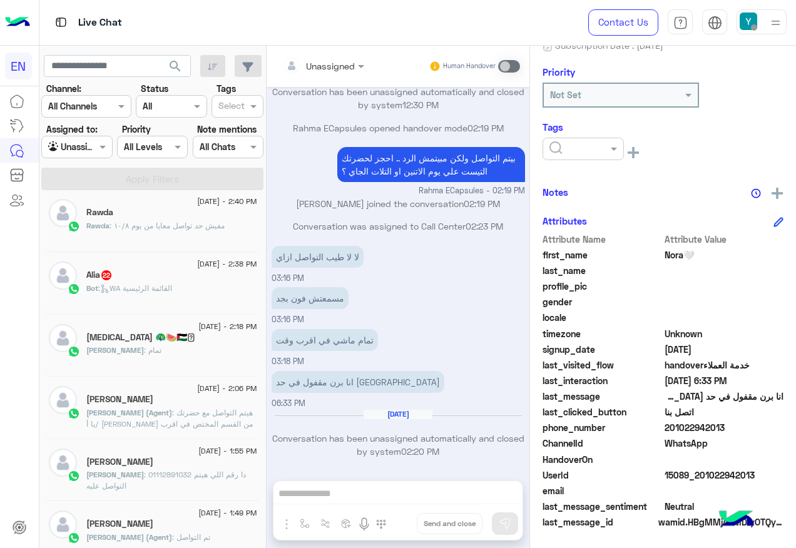
click at [190, 294] on div "Bot : WA القائمة الرئيسية" at bounding box center [171, 294] width 171 height 22
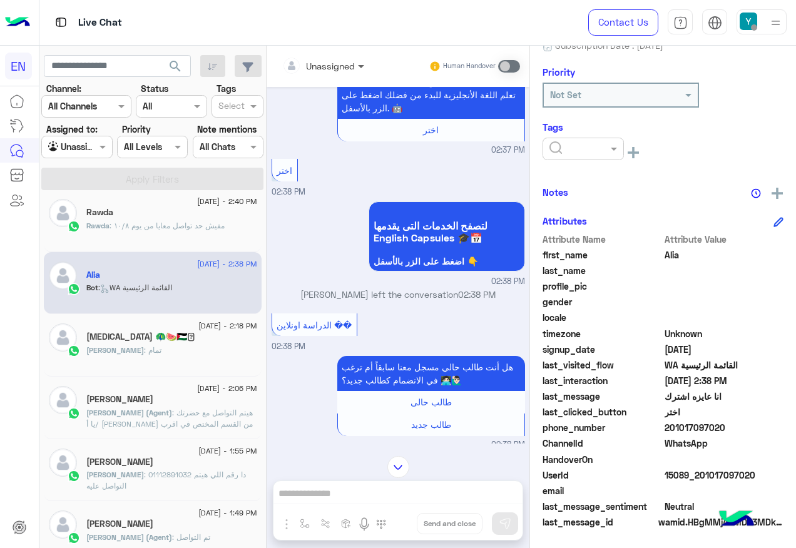
click at [361, 70] on span at bounding box center [363, 65] width 16 height 13
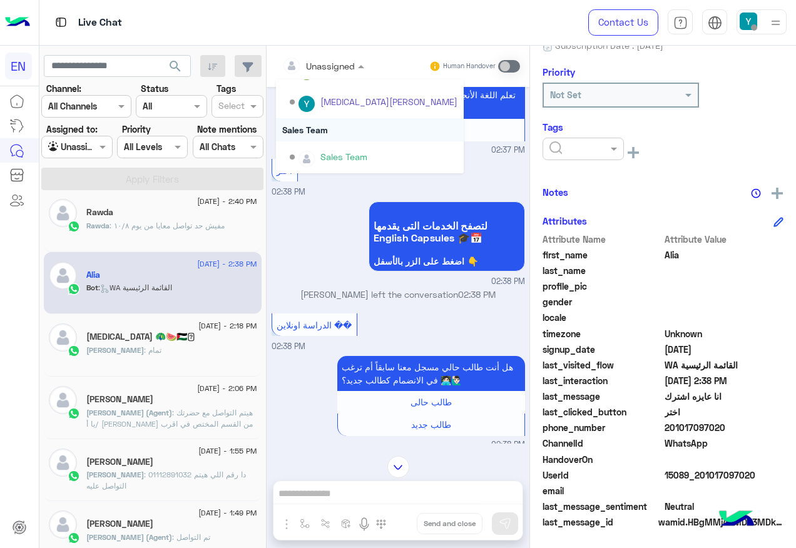
click at [333, 136] on div "Sales Team" at bounding box center [370, 129] width 188 height 23
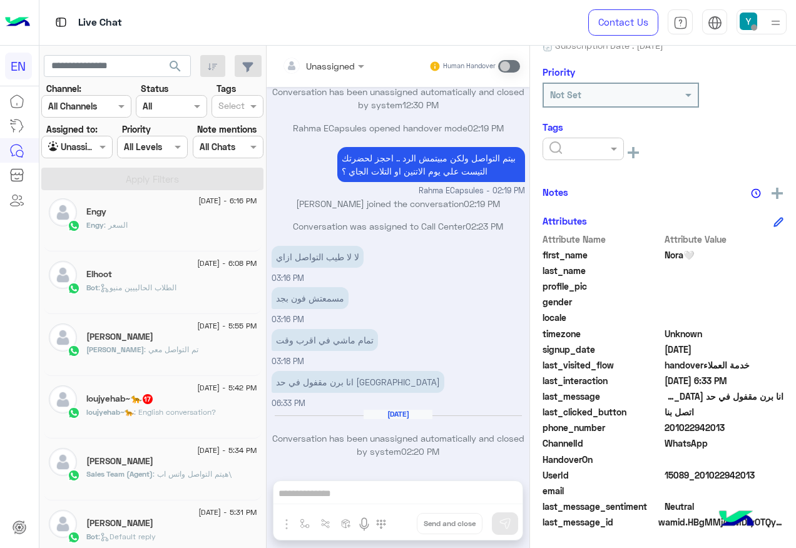
click at [177, 409] on span ": English conversation?" at bounding box center [175, 412] width 82 height 9
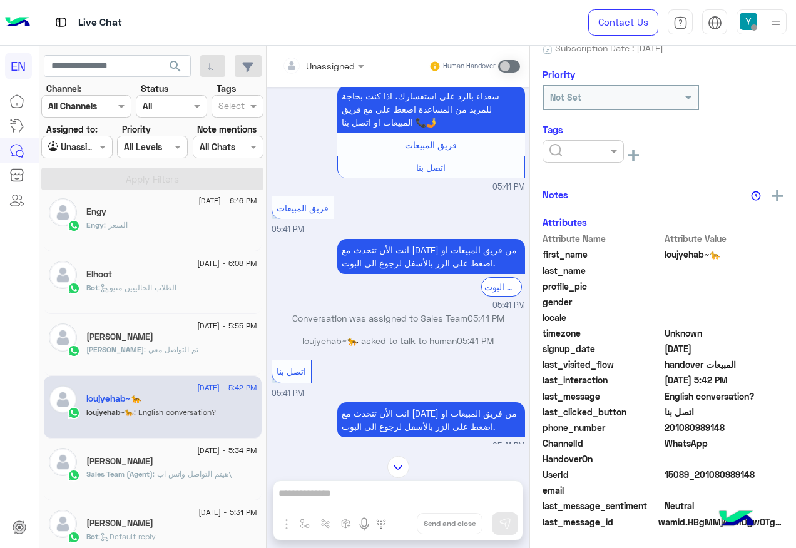
click at [316, 59] on input "text" at bounding box center [307, 65] width 51 height 13
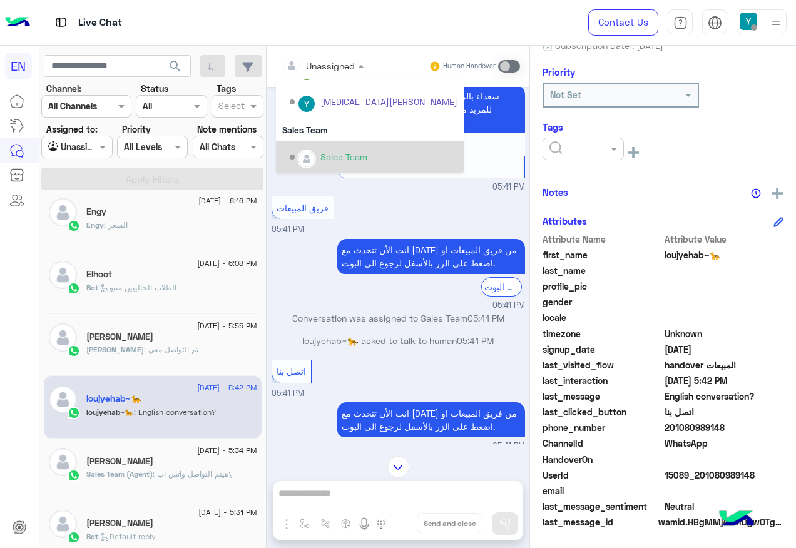
click at [347, 145] on div "Sales Team" at bounding box center [370, 157] width 188 height 32
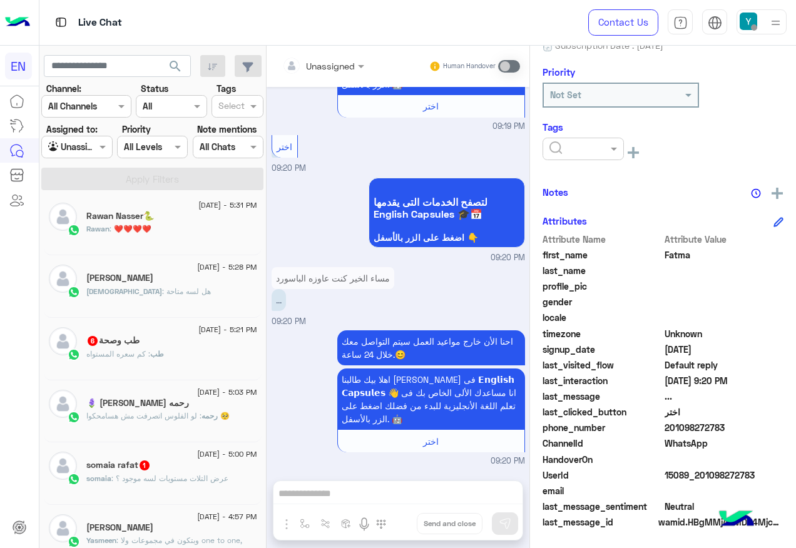
click at [208, 339] on div "طب وصحة 6" at bounding box center [171, 342] width 171 height 13
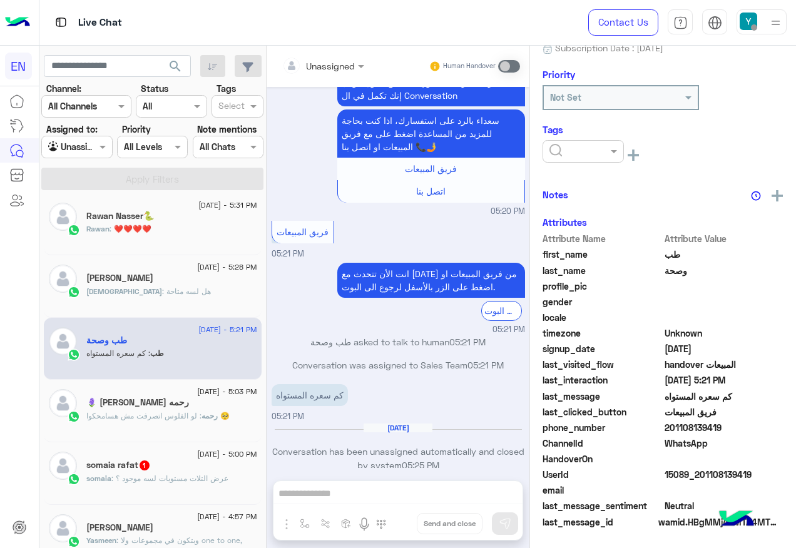
click at [355, 75] on div "Unassigned" at bounding box center [318, 65] width 73 height 25
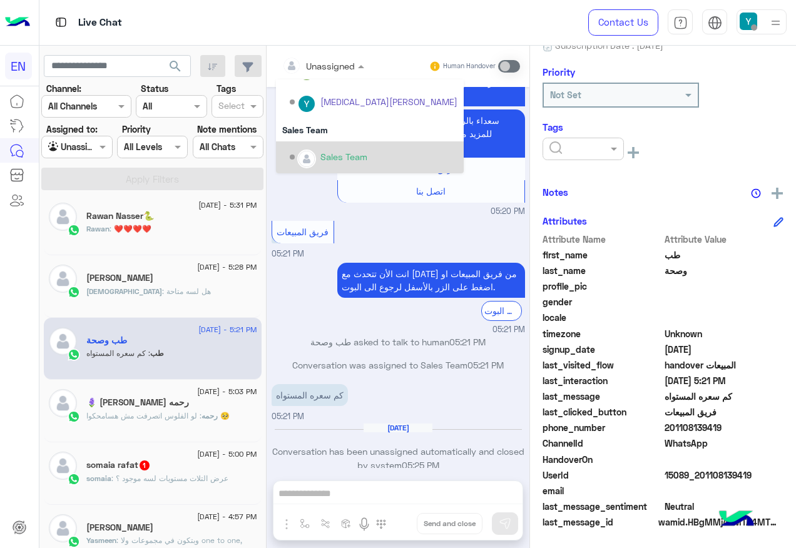
click at [367, 152] on div "Sales Team" at bounding box center [344, 156] width 47 height 13
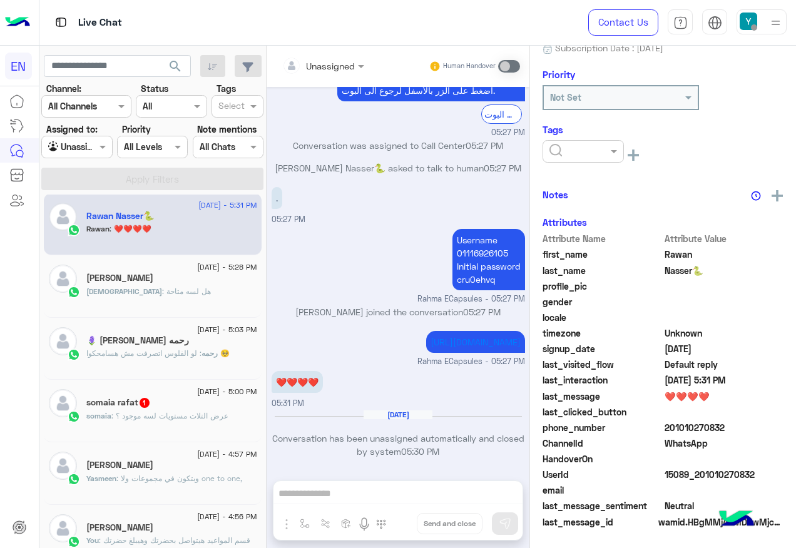
click at [207, 408] on div "somaia rafat 1" at bounding box center [171, 404] width 171 height 13
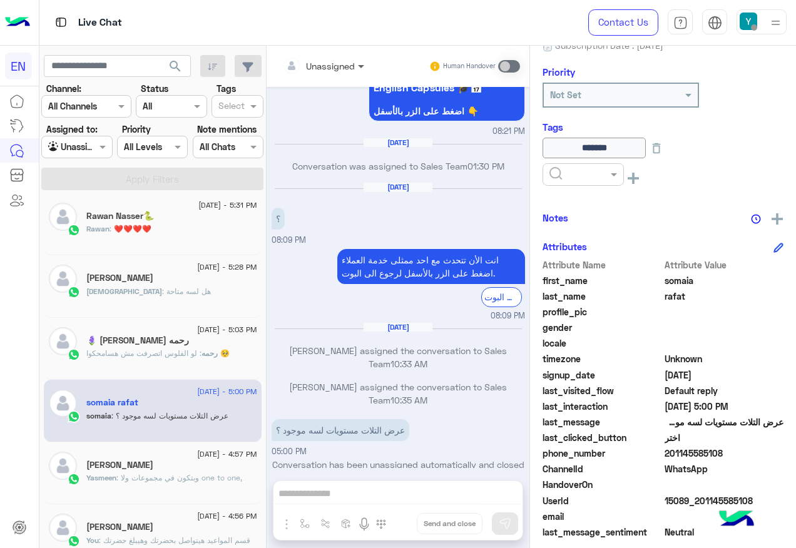
click at [371, 60] on span at bounding box center [363, 65] width 16 height 13
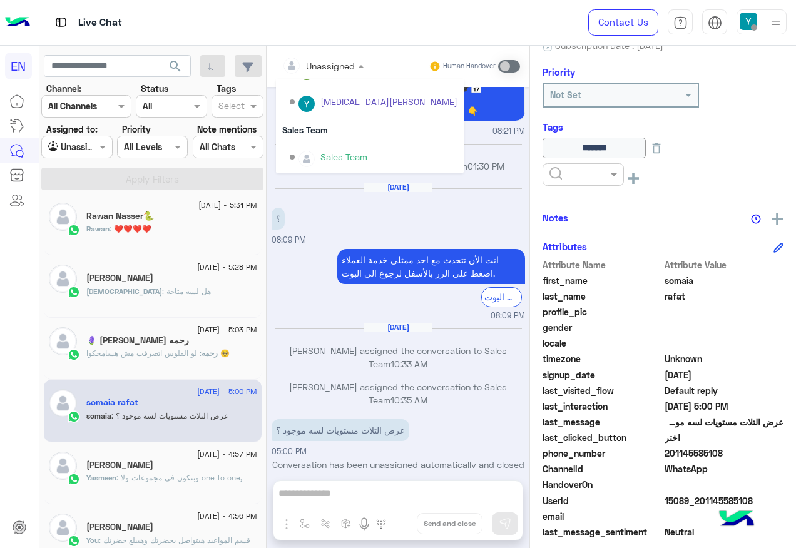
click at [416, 149] on div "Sales Team" at bounding box center [374, 157] width 168 height 22
